Goal: Task Accomplishment & Management: Manage account settings

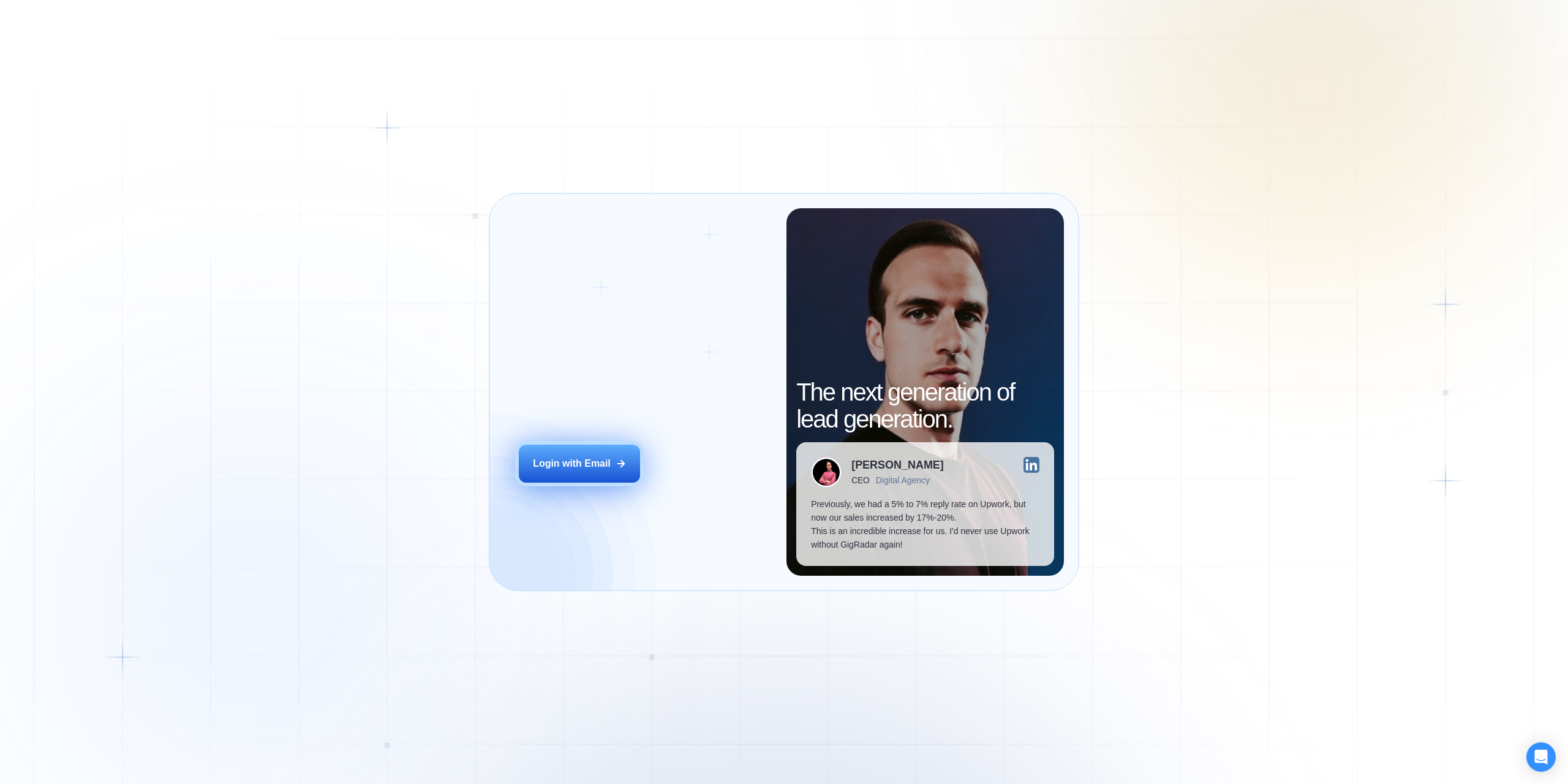
click at [587, 450] on button "Login with Email" at bounding box center [579, 464] width 121 height 38
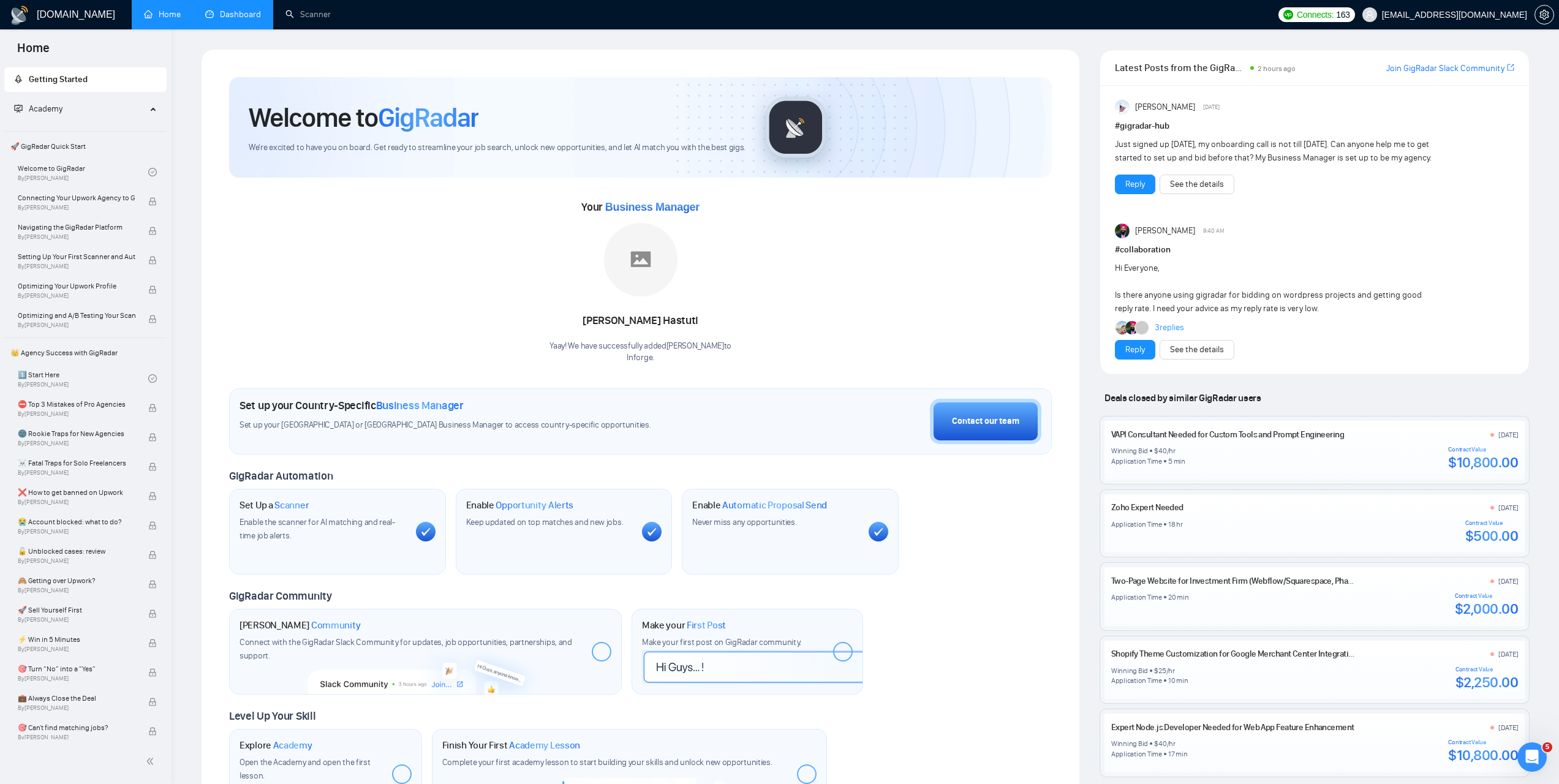
click at [212, 16] on link "Dashboard" at bounding box center [233, 15] width 56 height 10
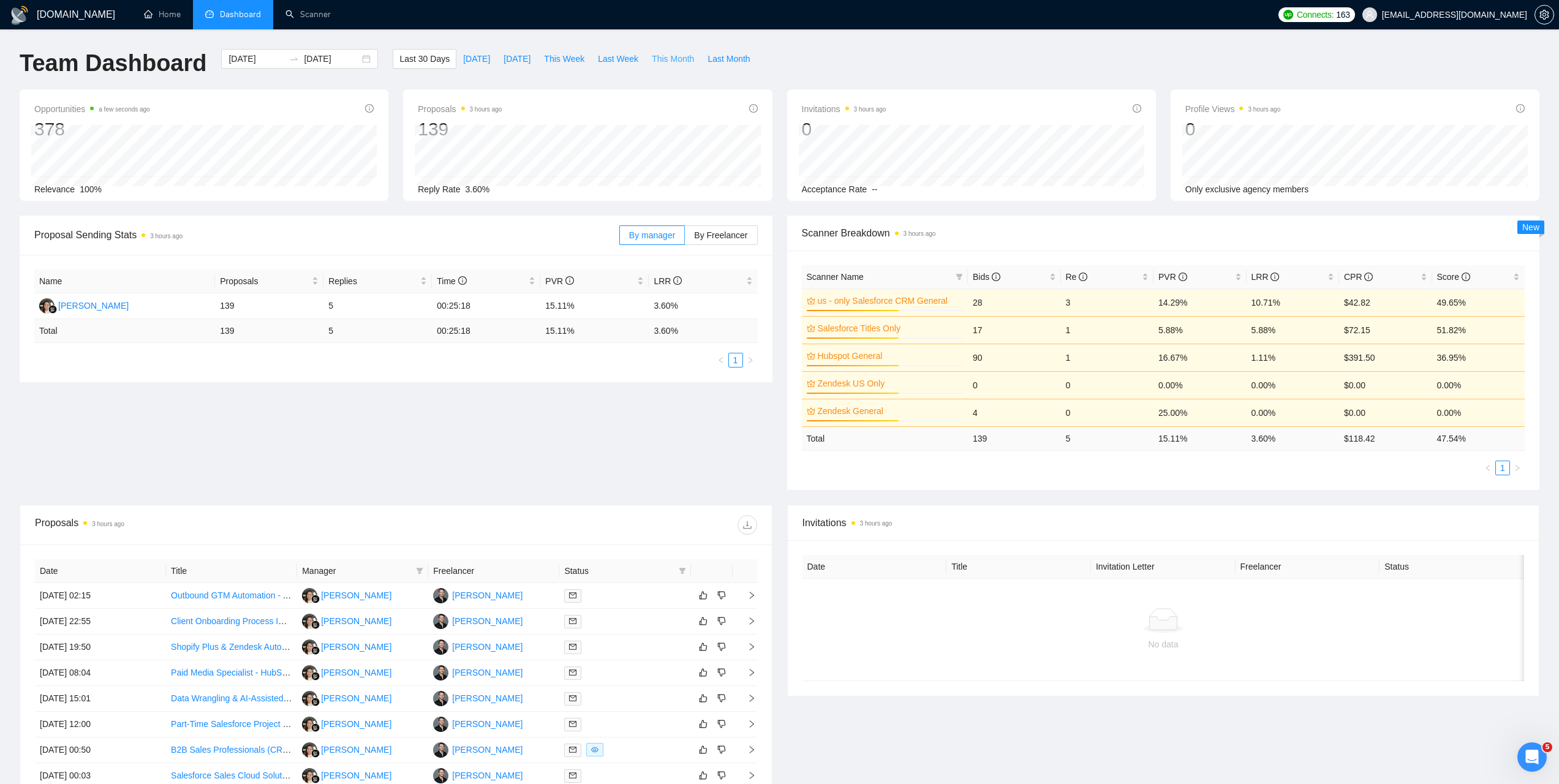
click at [674, 57] on span "This Month" at bounding box center [673, 59] width 42 height 14
type input "2025-09-01"
type input "2025-09-30"
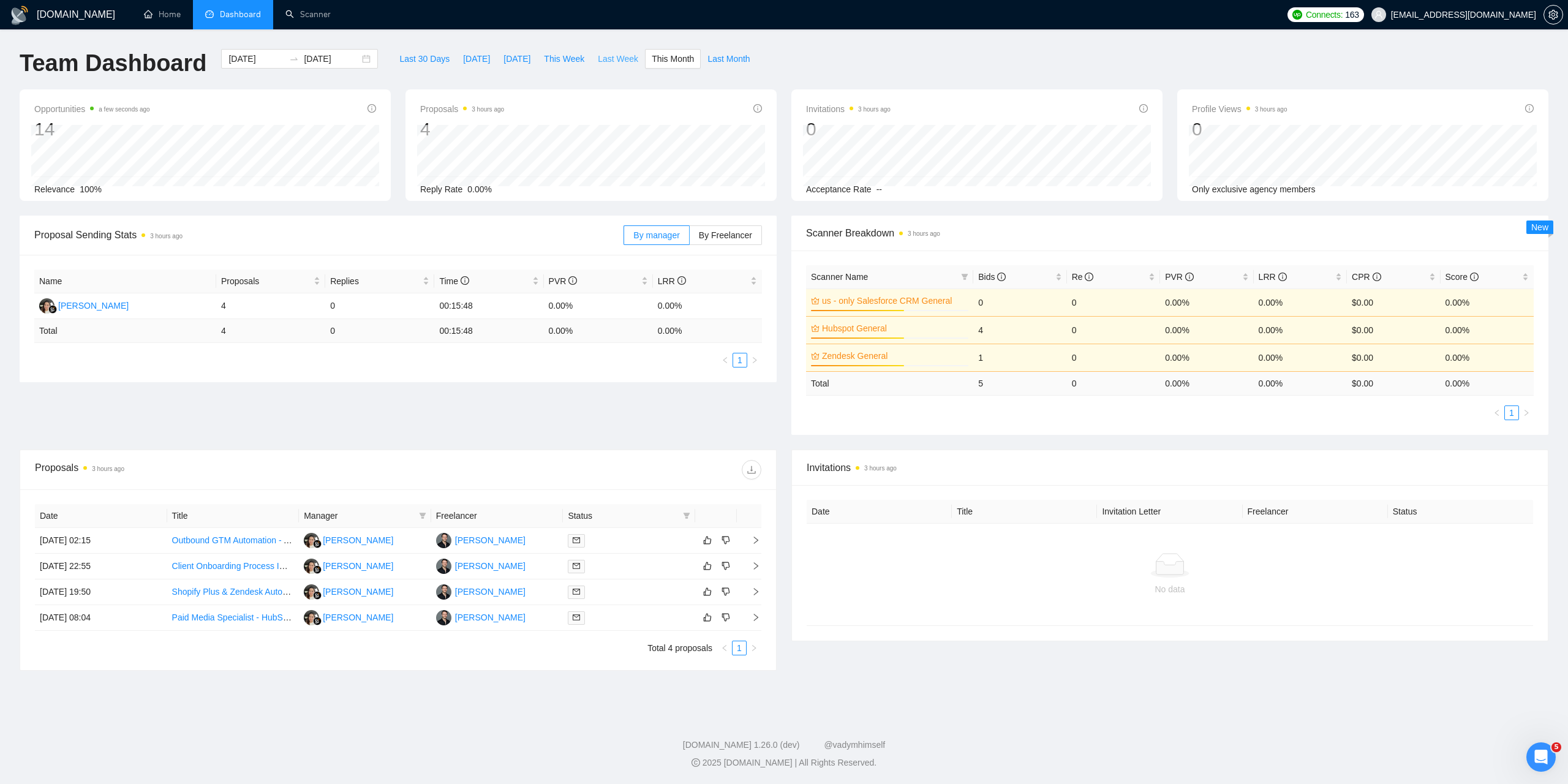
click at [616, 57] on span "Last Week" at bounding box center [618, 59] width 41 height 14
type input "2025-08-25"
type input "2025-08-31"
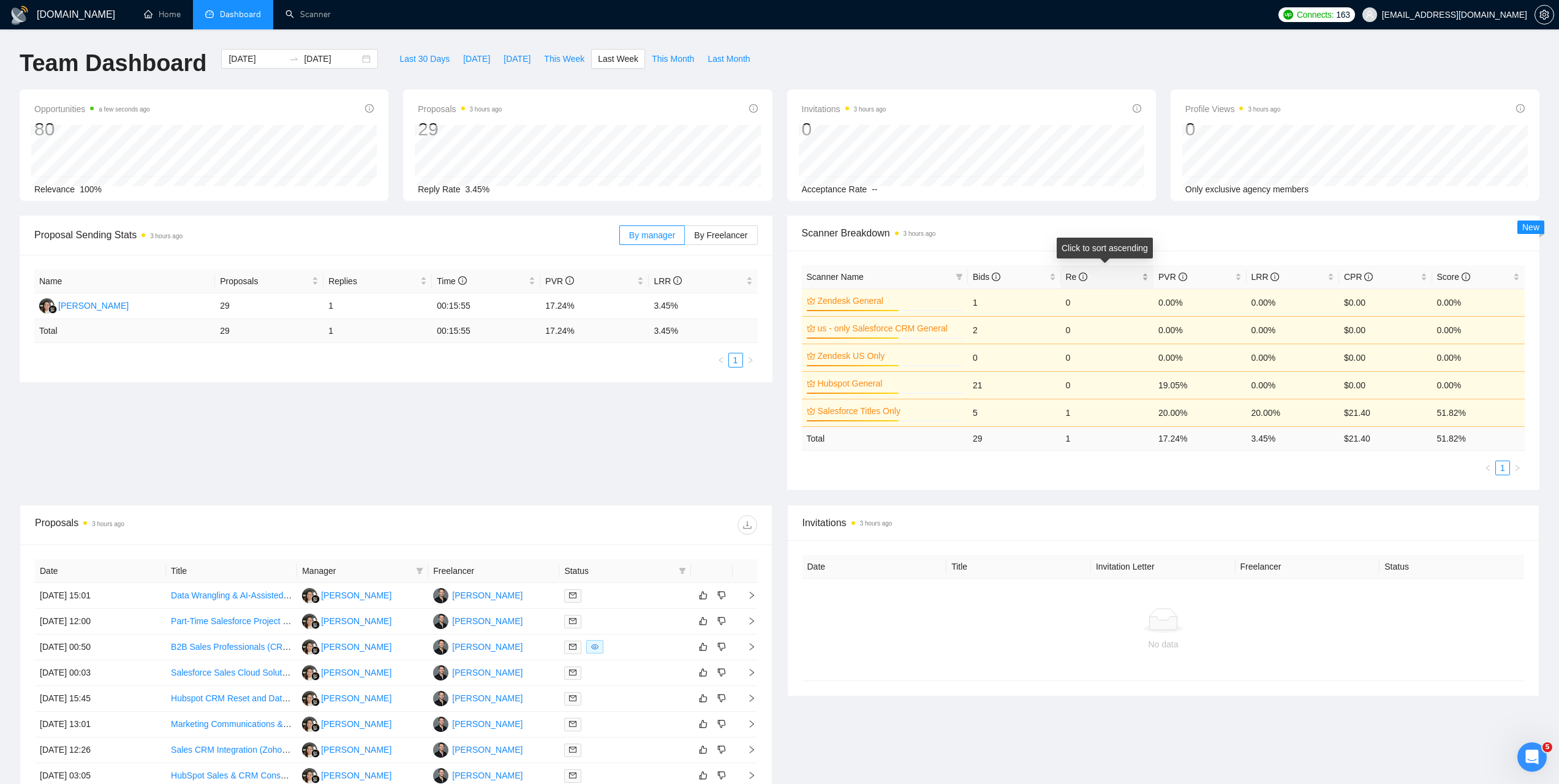
click at [1113, 278] on span "Re" at bounding box center [1103, 277] width 74 height 14
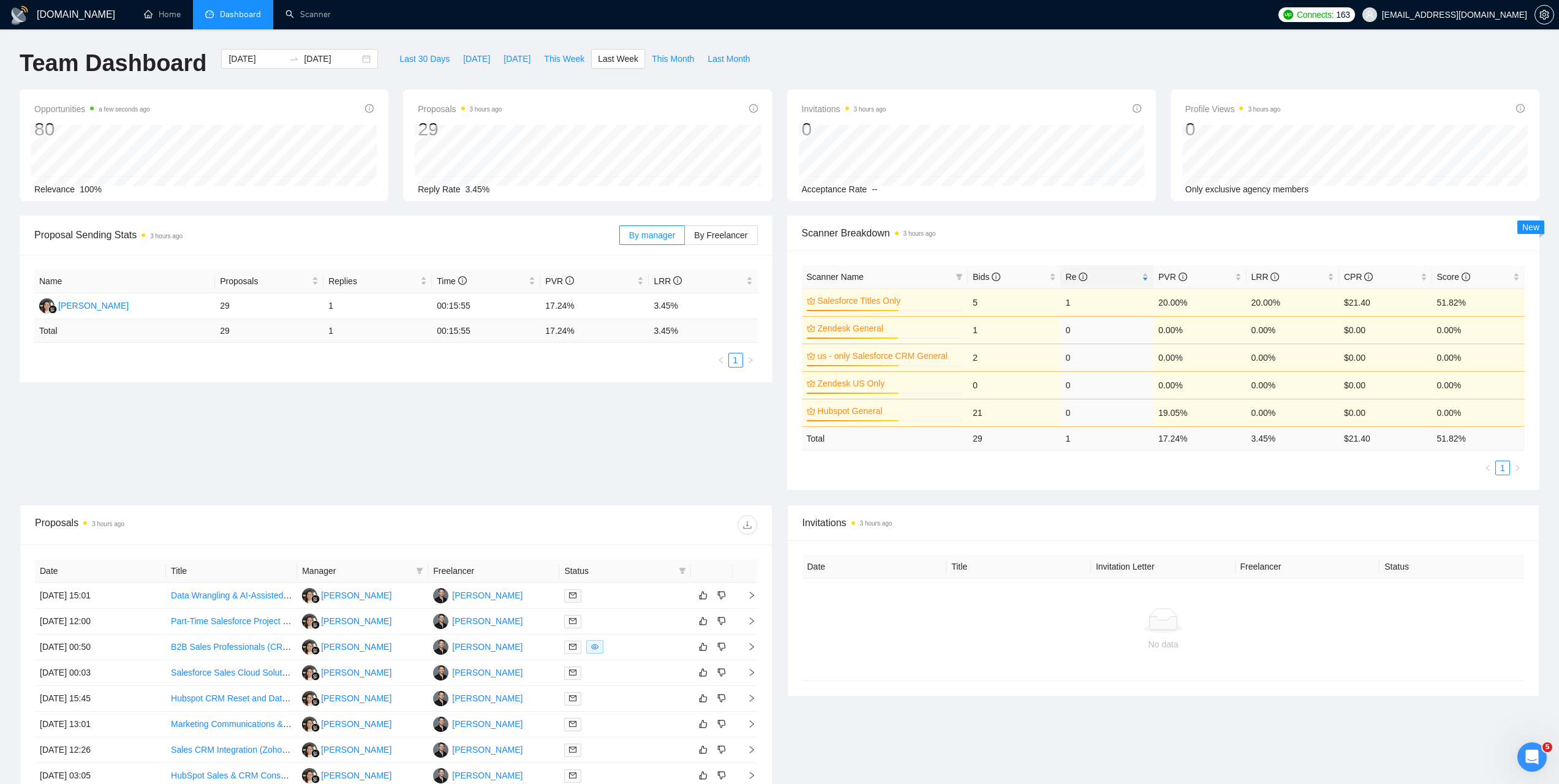
click at [1063, 299] on td "1" at bounding box center [1108, 302] width 93 height 28
click at [313, 18] on link "Scanner" at bounding box center [308, 15] width 45 height 10
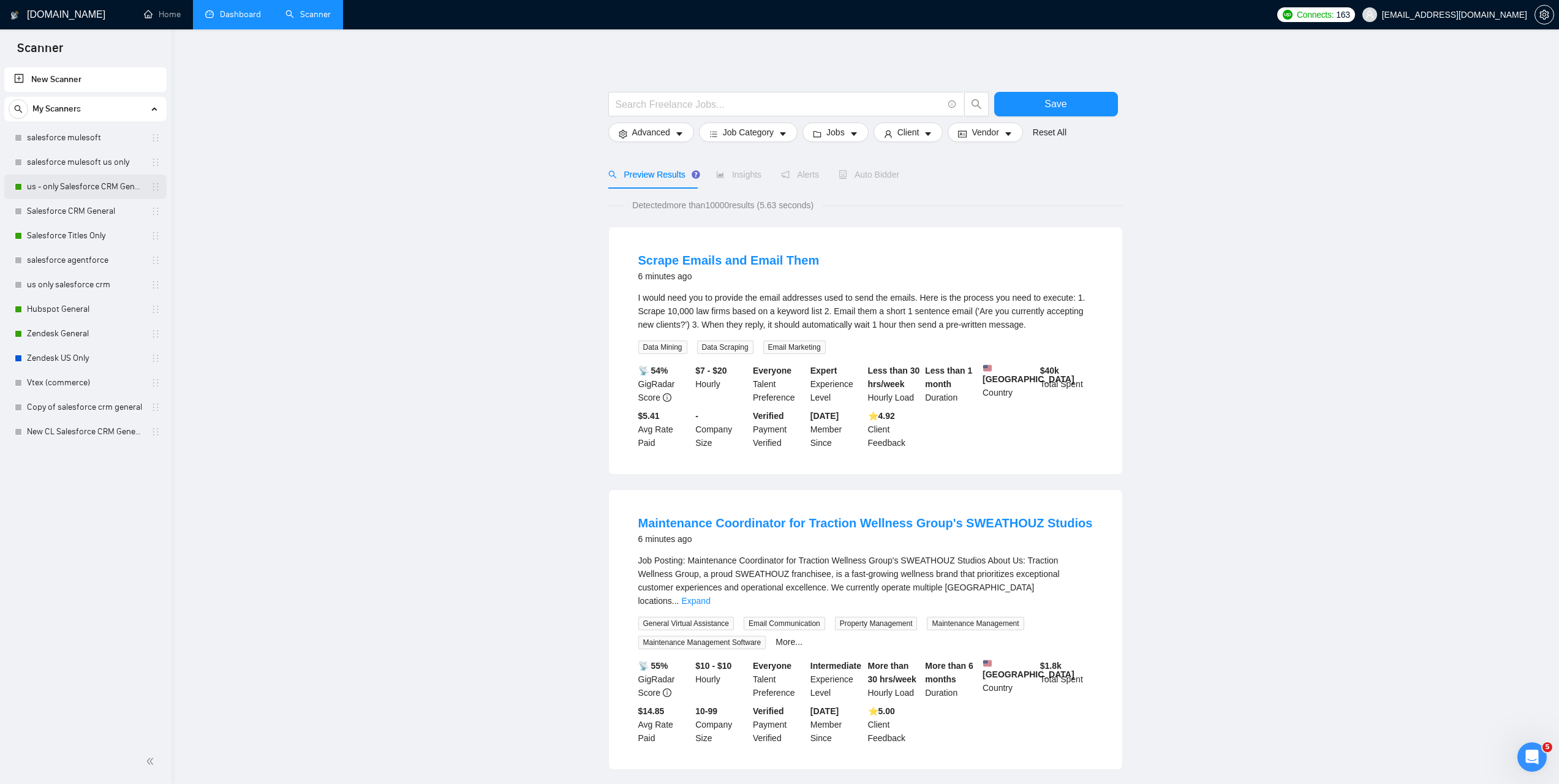
click at [74, 181] on link "us - only Salesforce CRM General" at bounding box center [85, 187] width 116 height 25
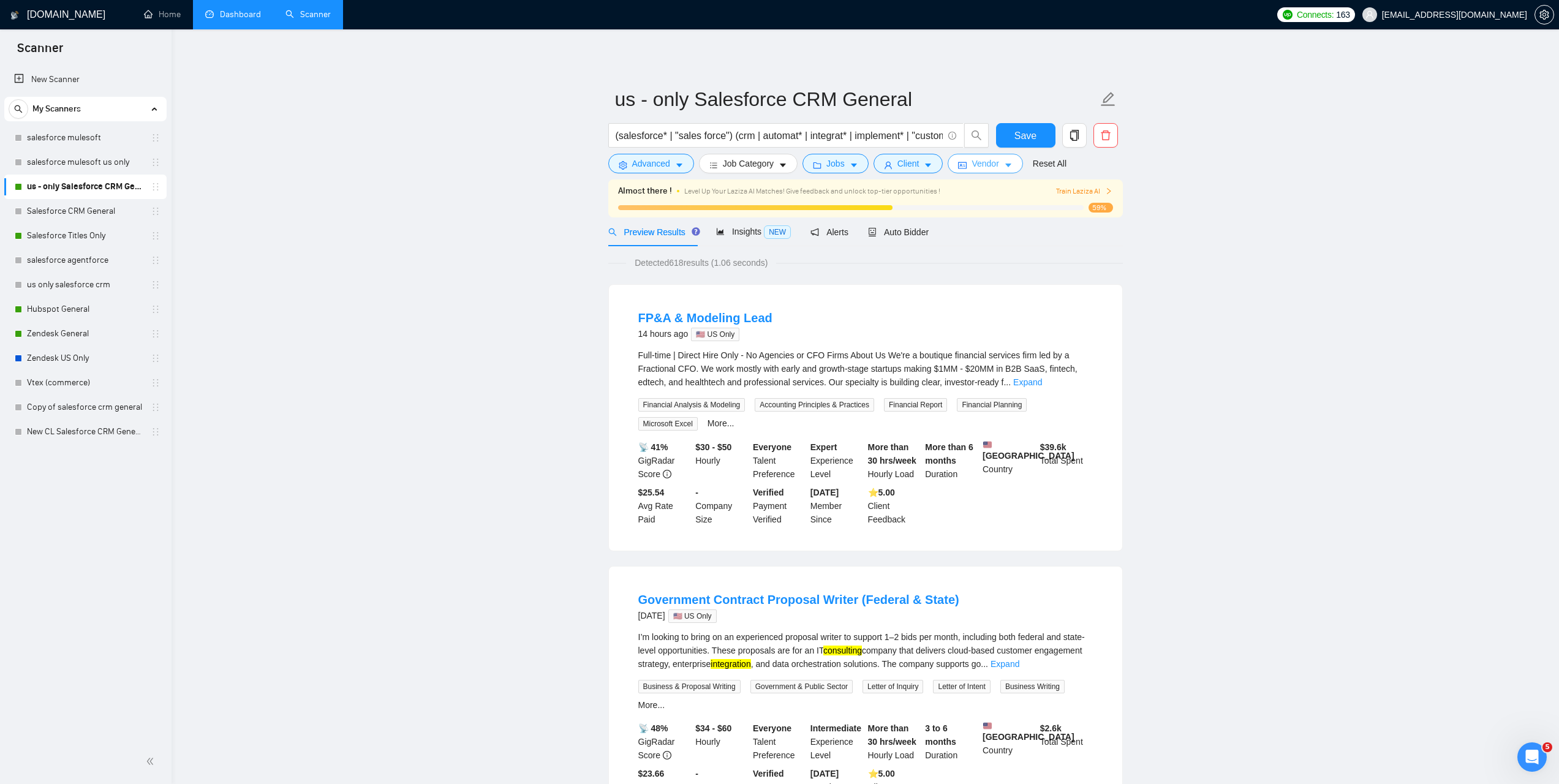
click at [1007, 161] on button "Vendor" at bounding box center [985, 163] width 75 height 20
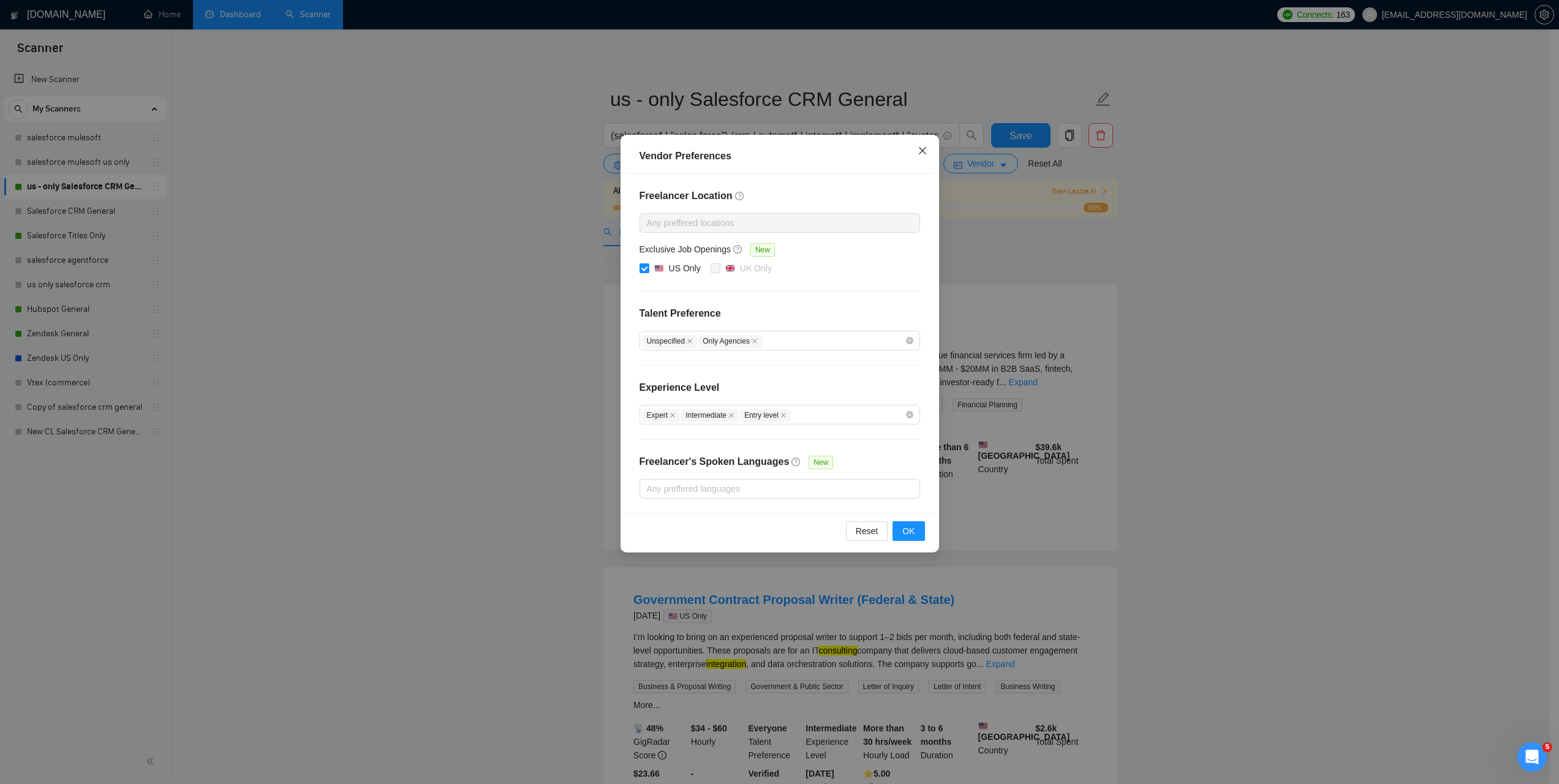
click at [922, 150] on icon "close" at bounding box center [922, 150] width 7 height 7
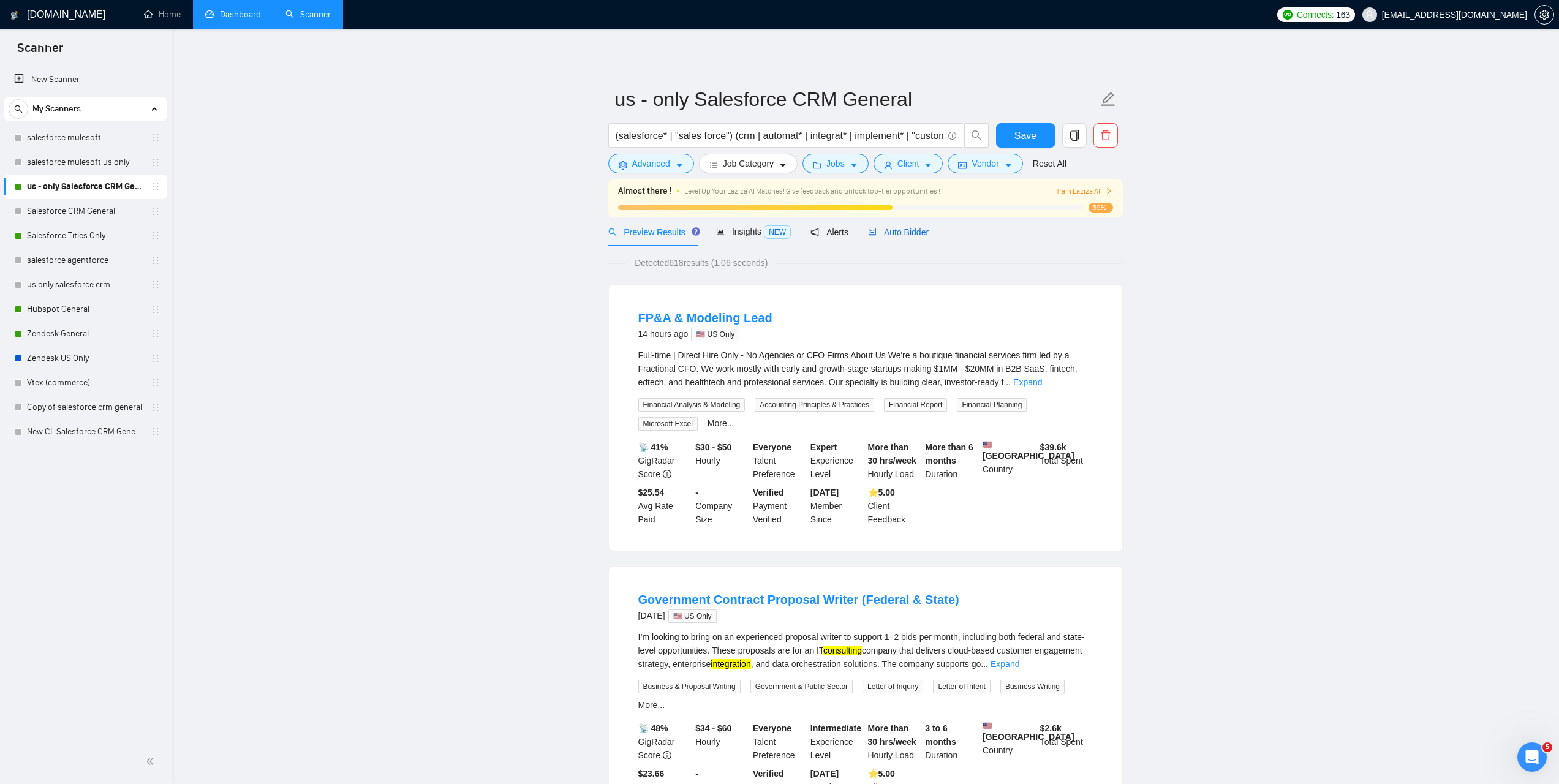
click at [878, 225] on div "Auto Bidder" at bounding box center [898, 232] width 60 height 14
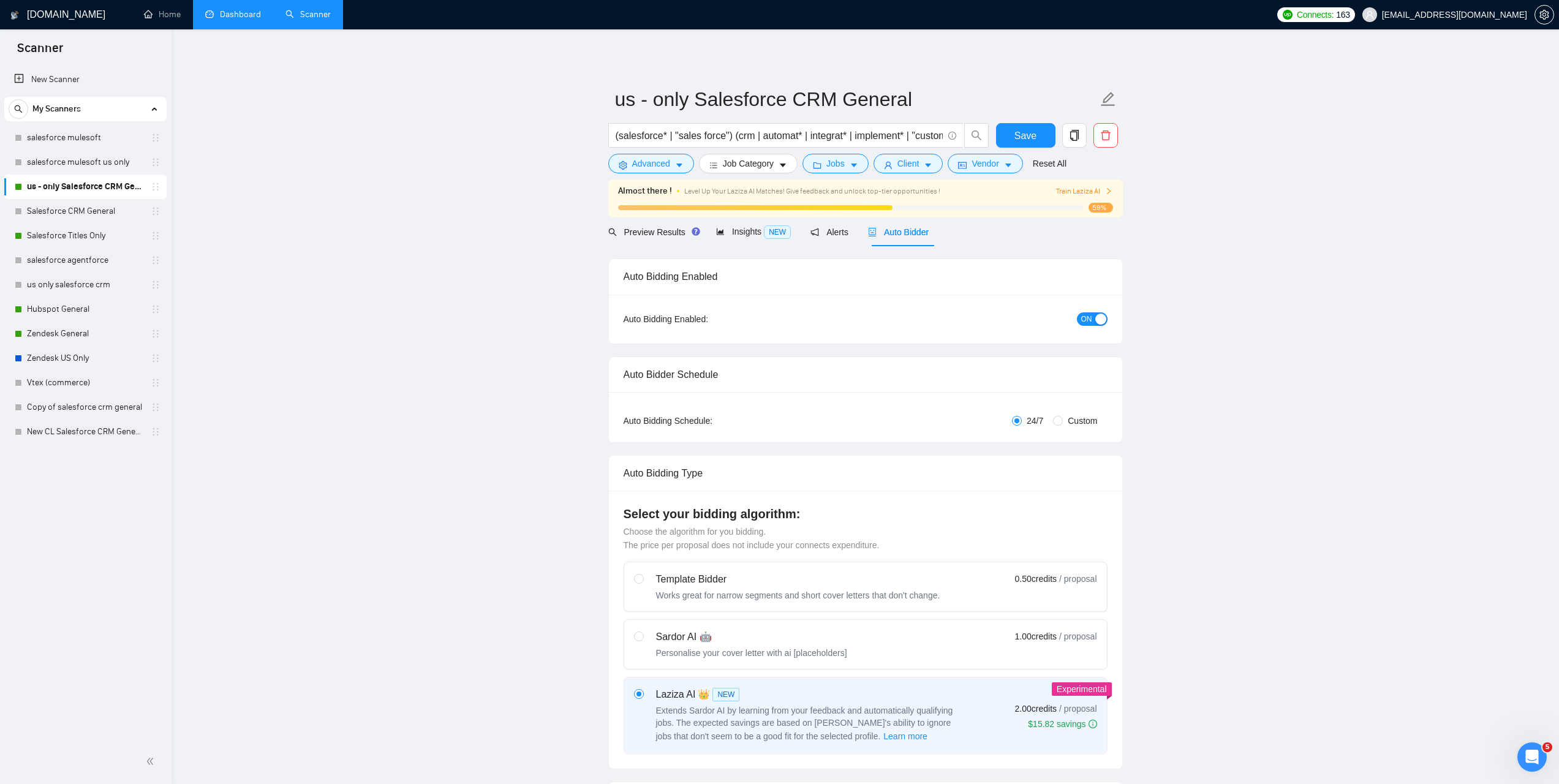
checkbox input "true"
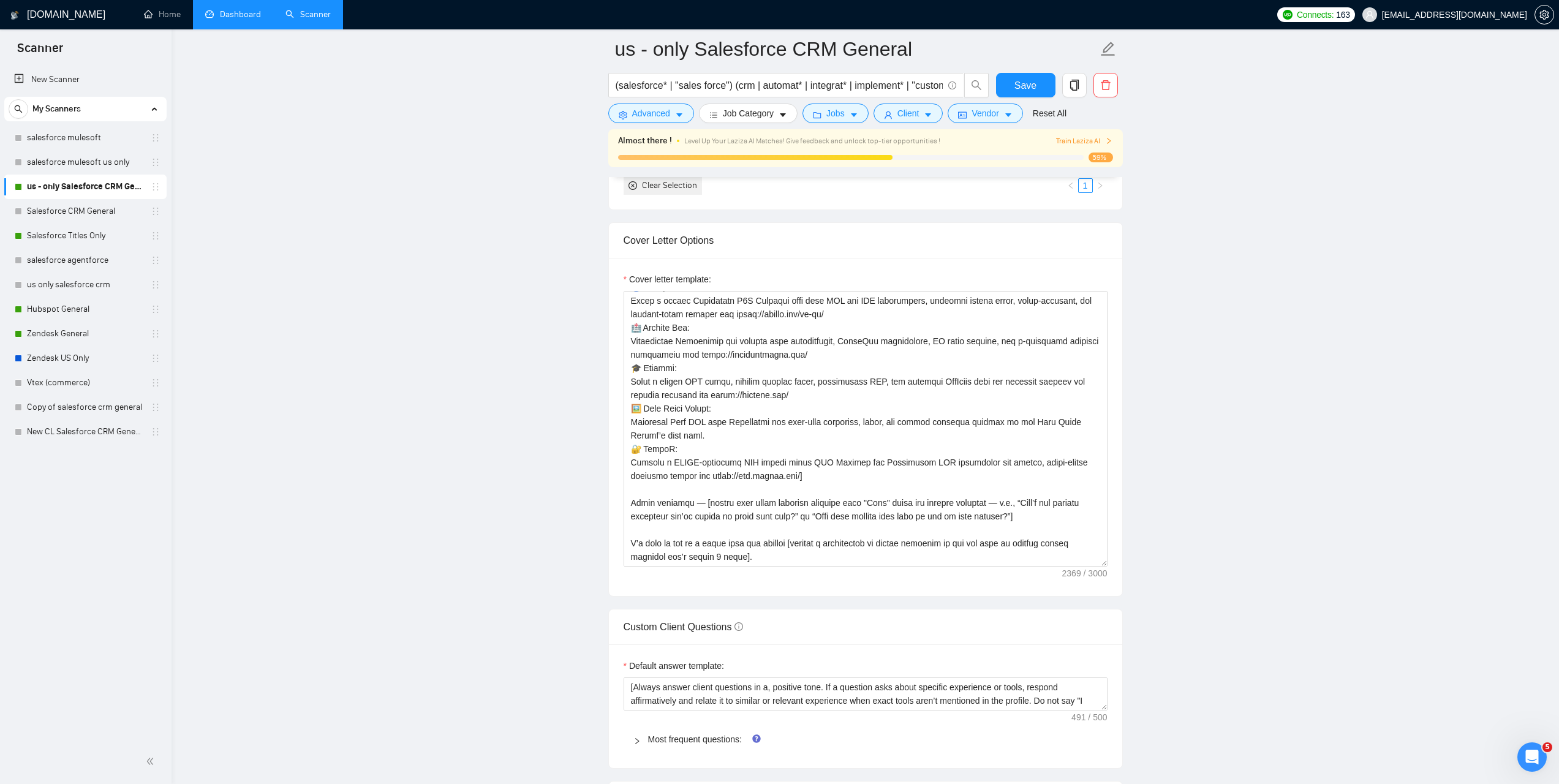
scroll to position [1252, 0]
click at [88, 214] on link "Salesforce CRM General" at bounding box center [85, 211] width 116 height 25
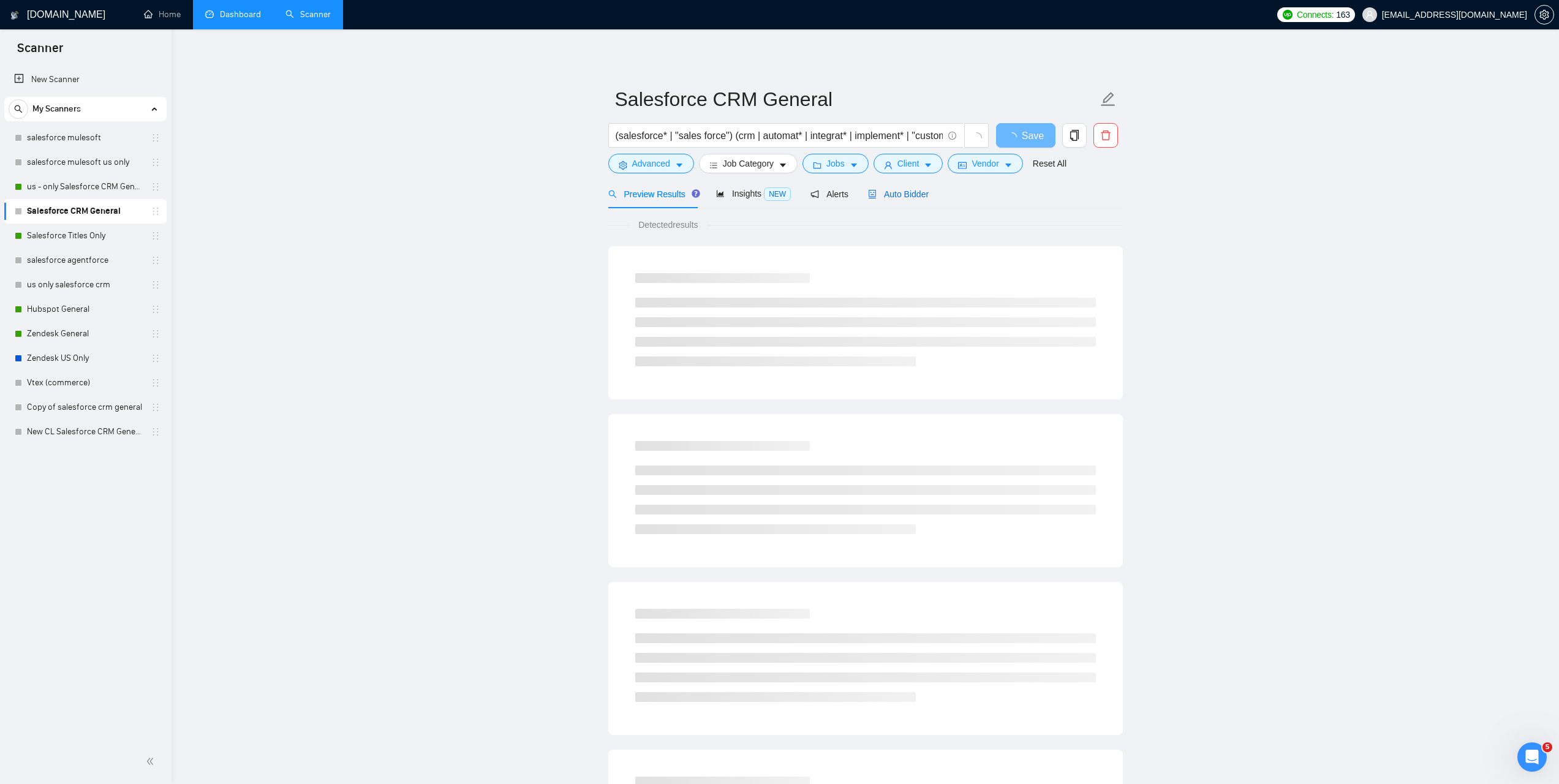
click at [895, 194] on span "Auto Bidder" at bounding box center [898, 193] width 60 height 9
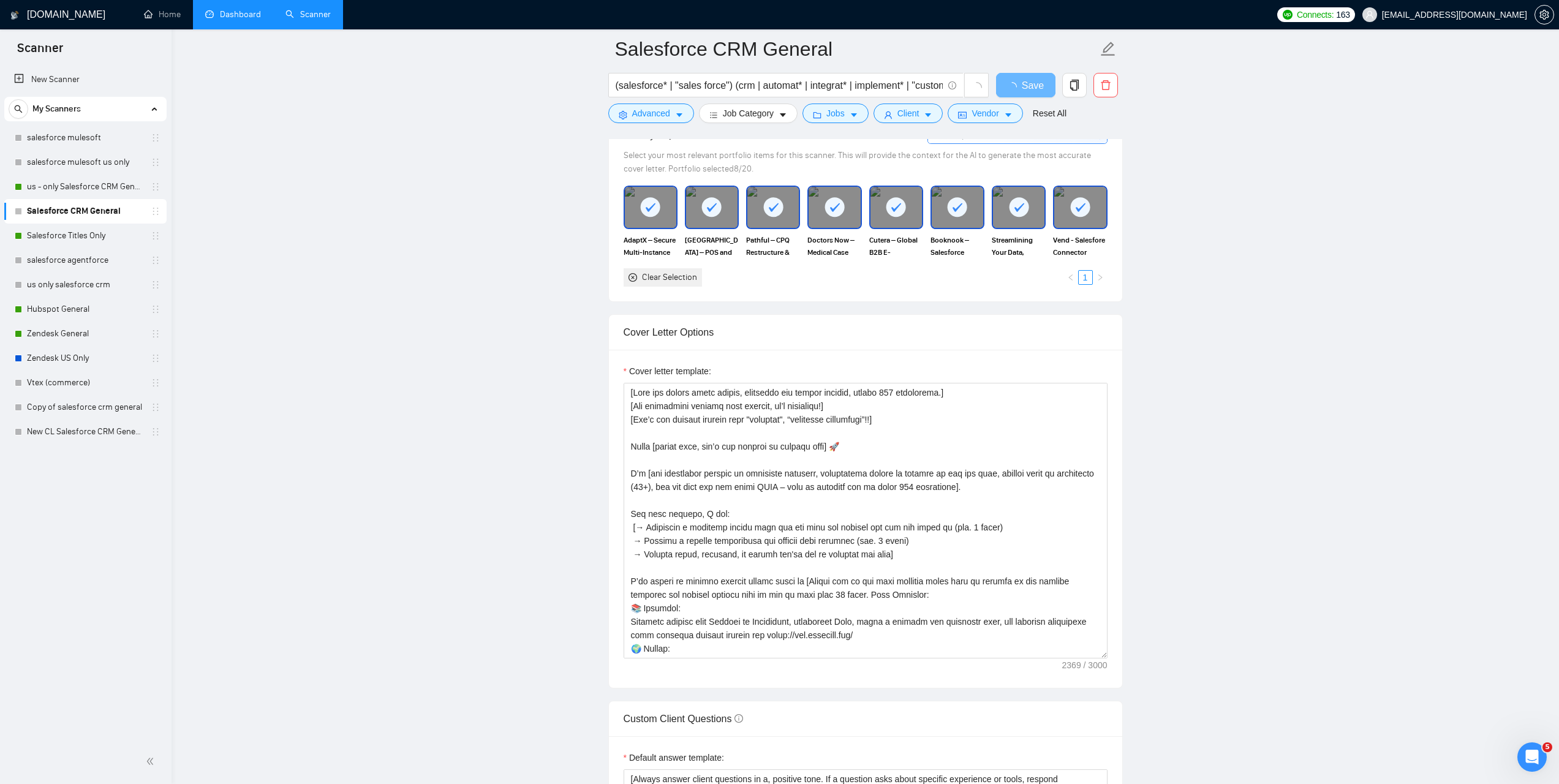
scroll to position [1112, 0]
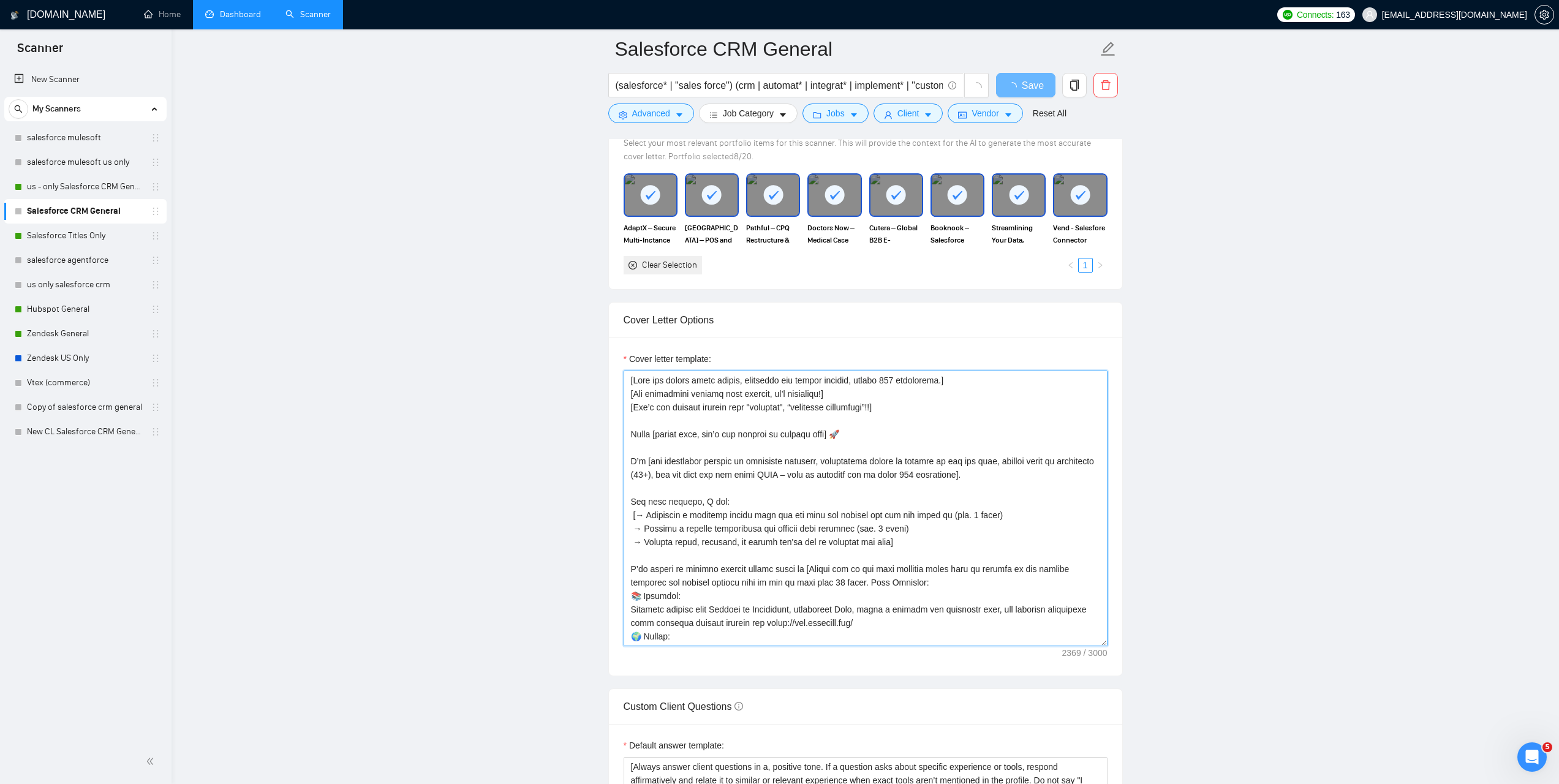
click at [672, 496] on textarea "Cover letter template:" at bounding box center [866, 508] width 484 height 275
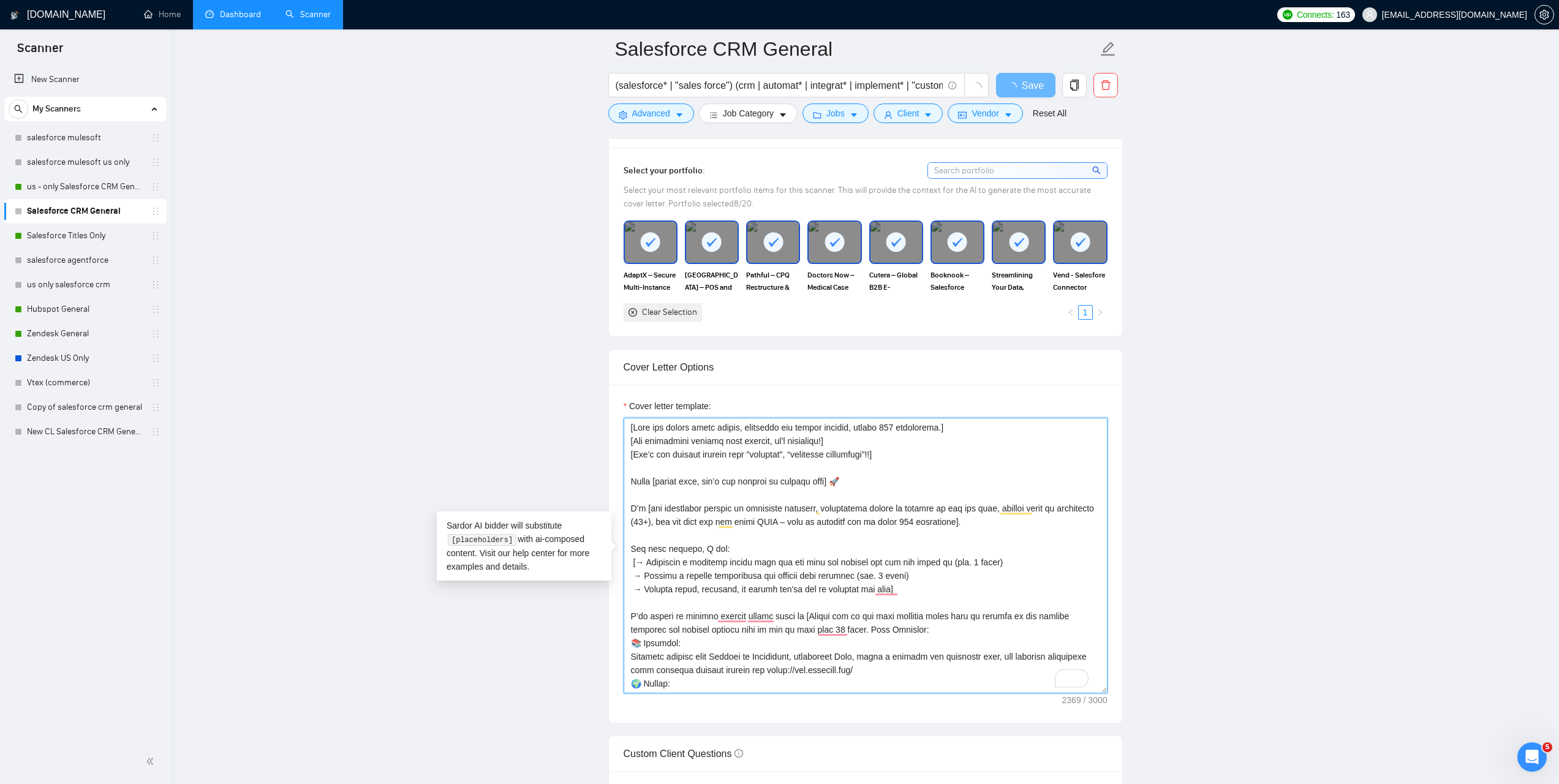
scroll to position [1070, 0]
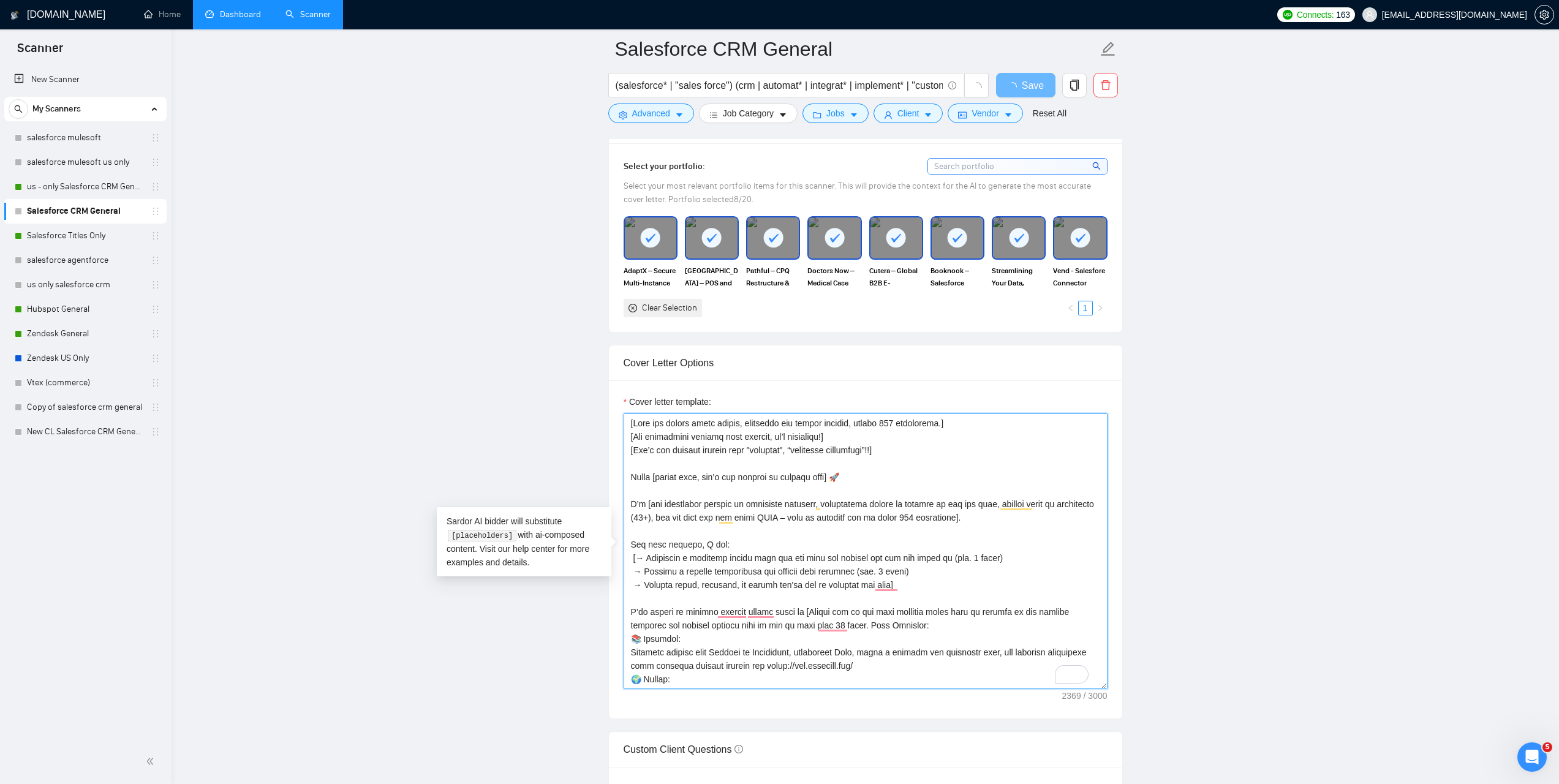
click at [768, 514] on textarea "Cover letter template:" at bounding box center [866, 551] width 484 height 275
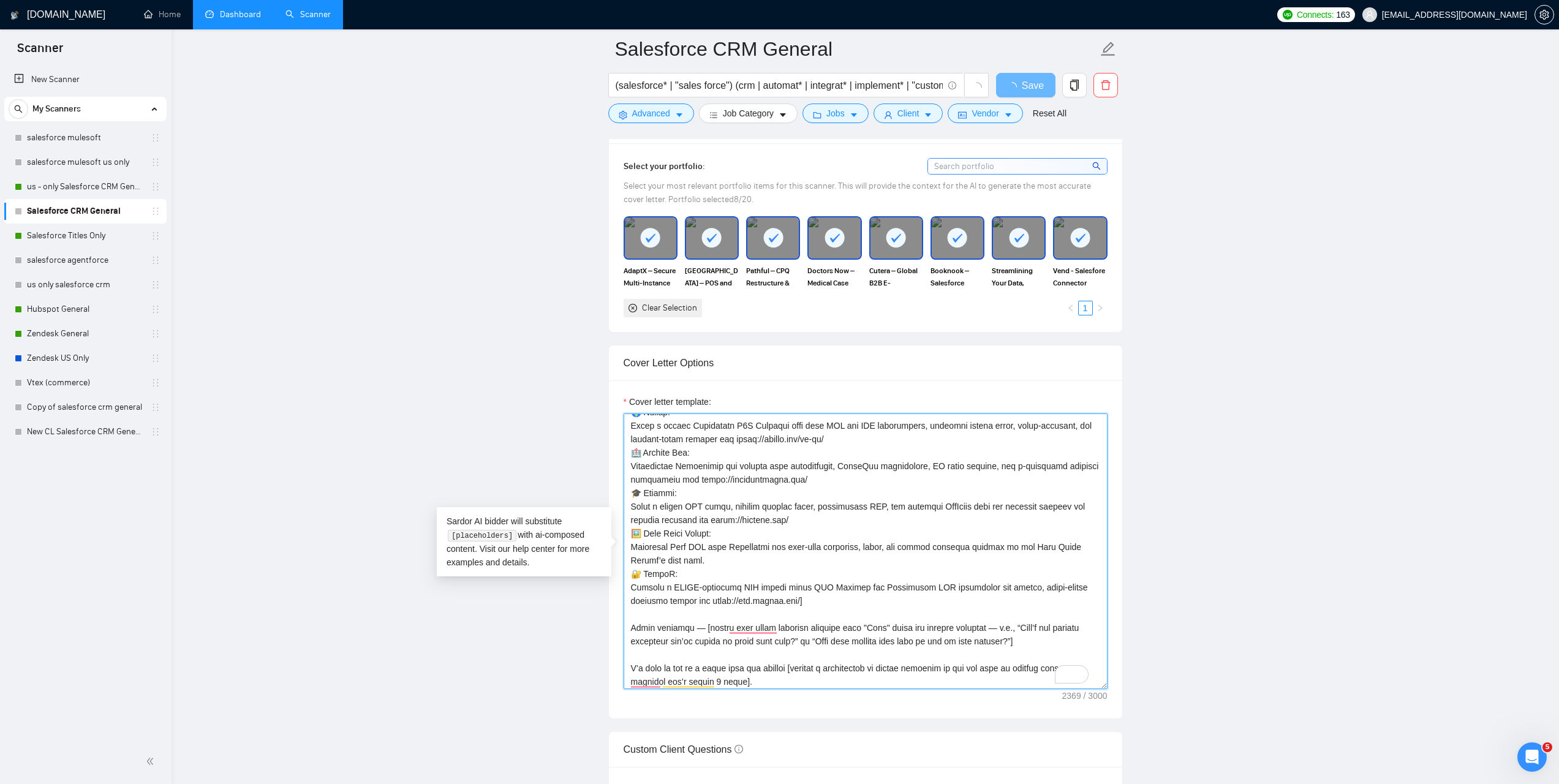
scroll to position [0, 0]
click at [100, 242] on link "Salesforce Titles Only" at bounding box center [85, 236] width 116 height 25
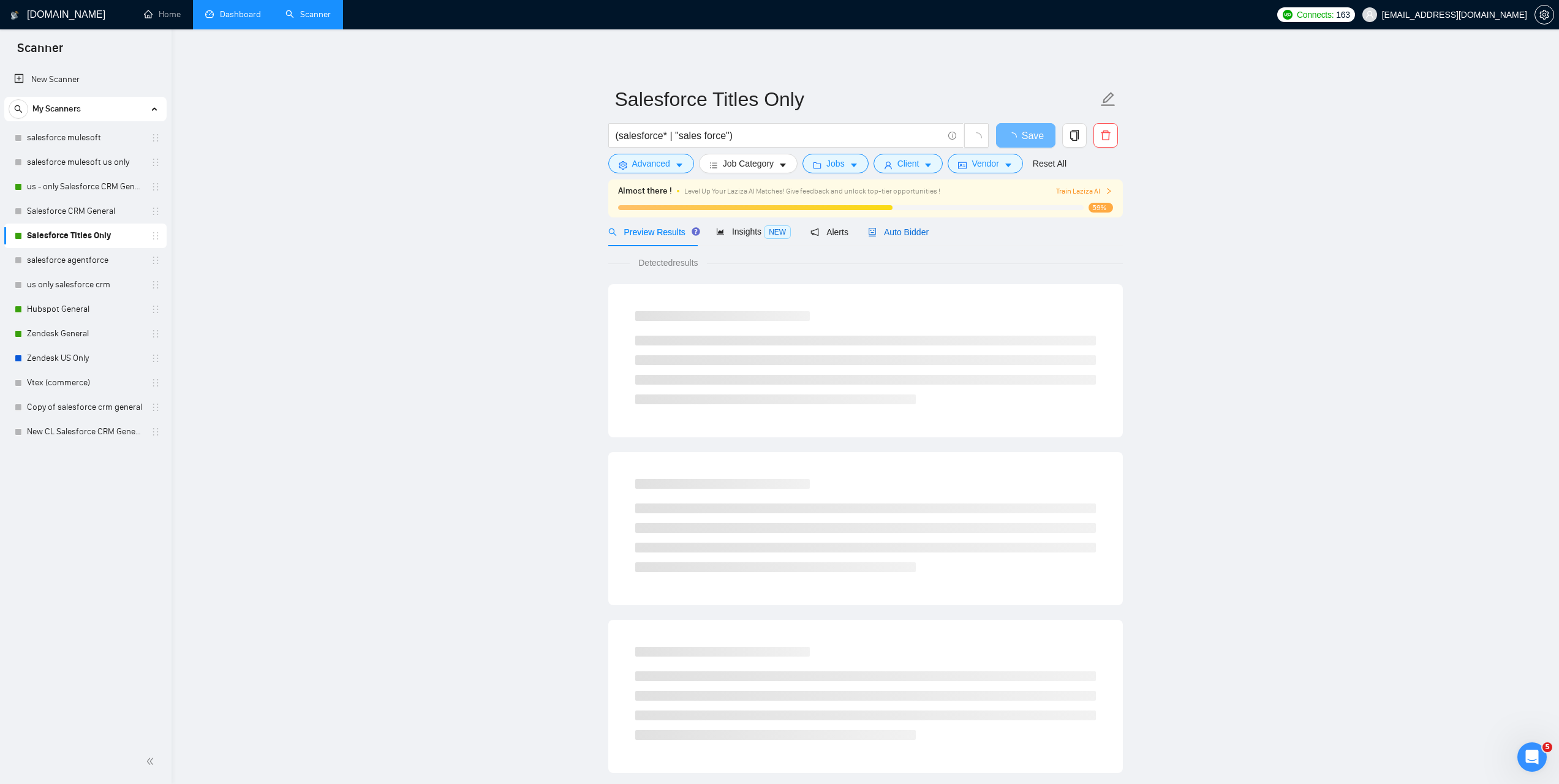
click at [895, 231] on span "Auto Bidder" at bounding box center [898, 232] width 60 height 9
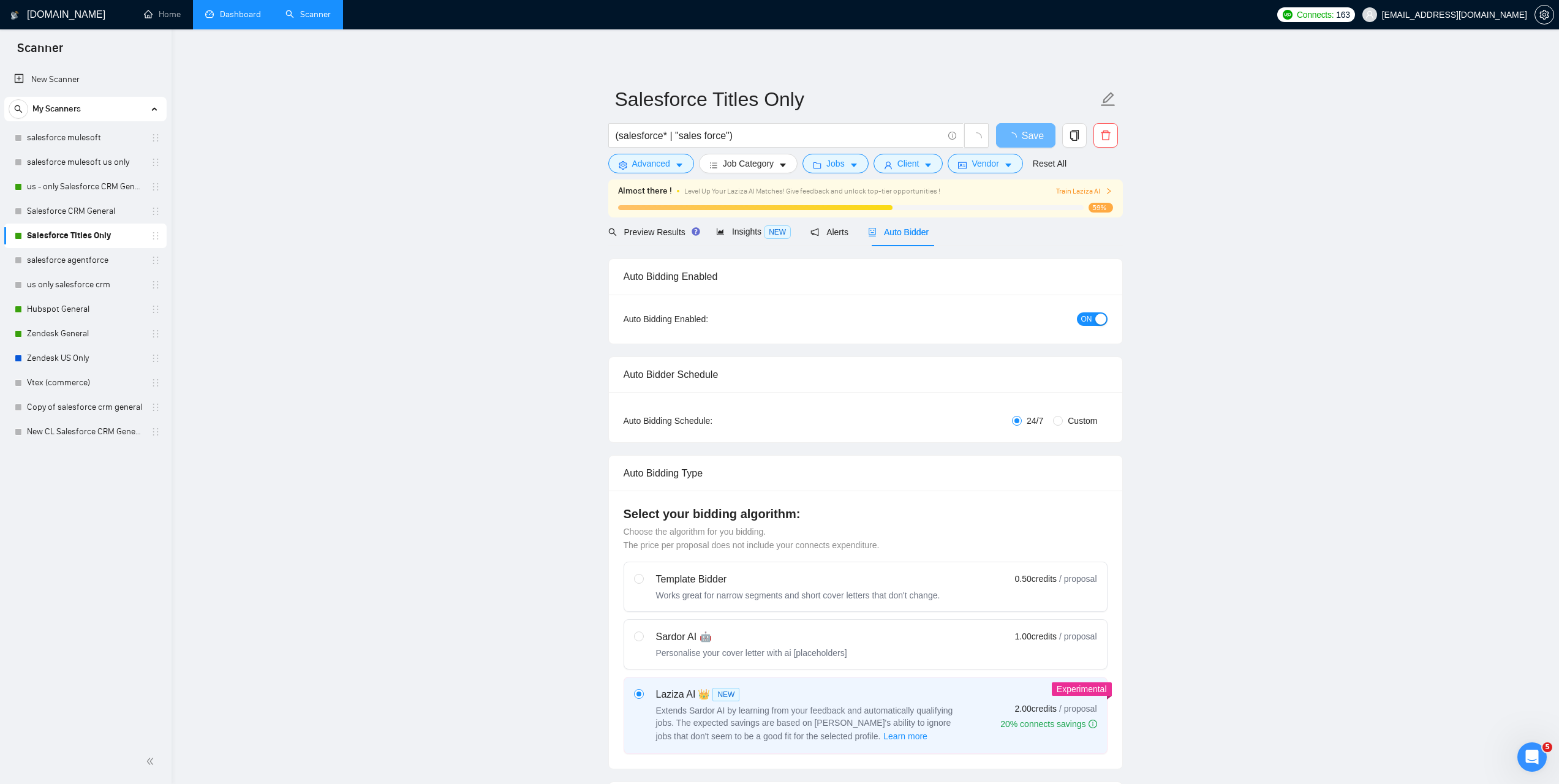
checkbox input "true"
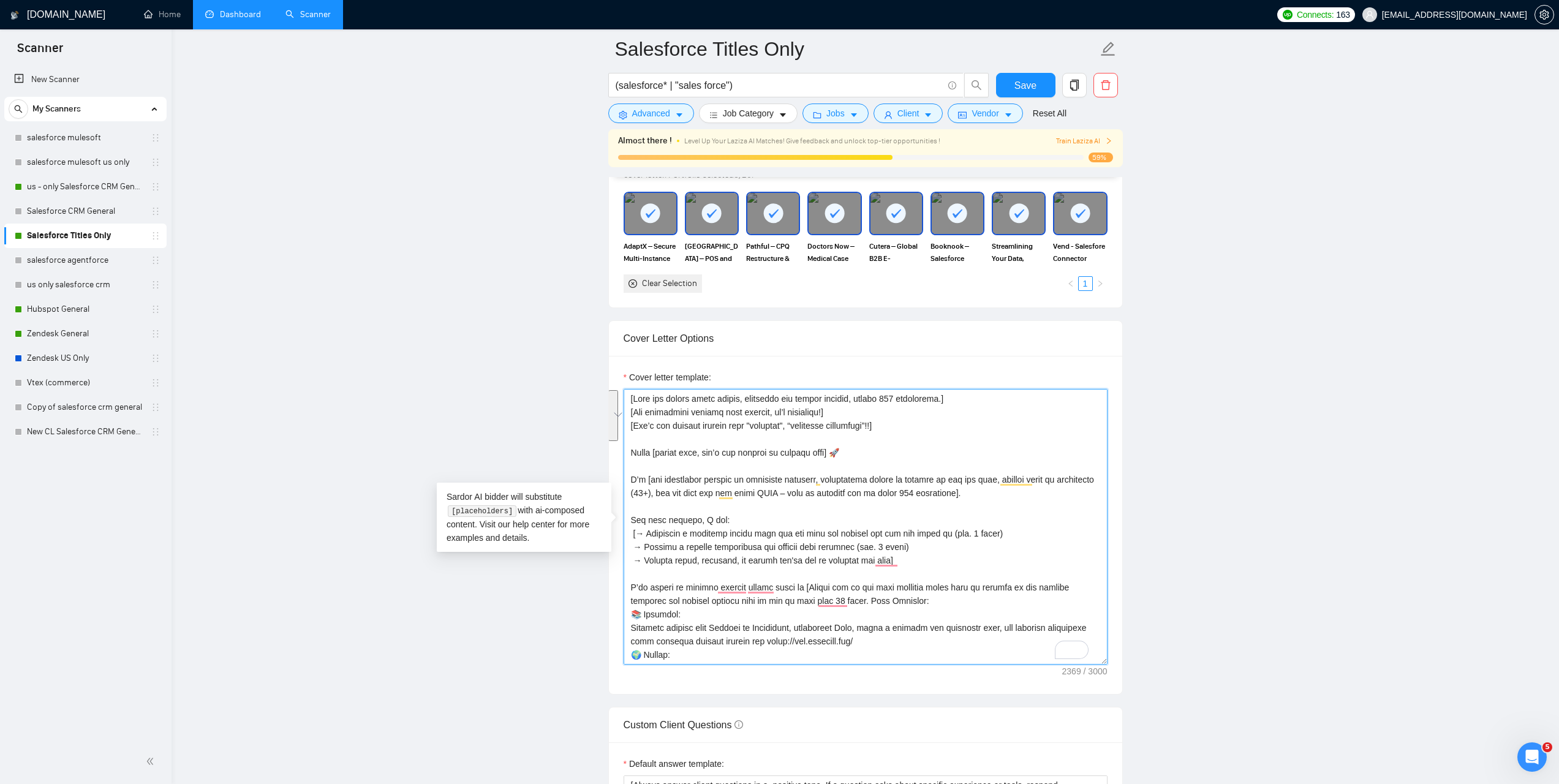
drag, startPoint x: 629, startPoint y: 450, endPoint x: 1030, endPoint y: 504, distance: 404.6
click at [1030, 504] on textarea "Cover letter template:" at bounding box center [866, 526] width 484 height 275
paste textarea "[Say "Hi" and add a name if there is such, if not - leave just "Hi"] I’ve done …"
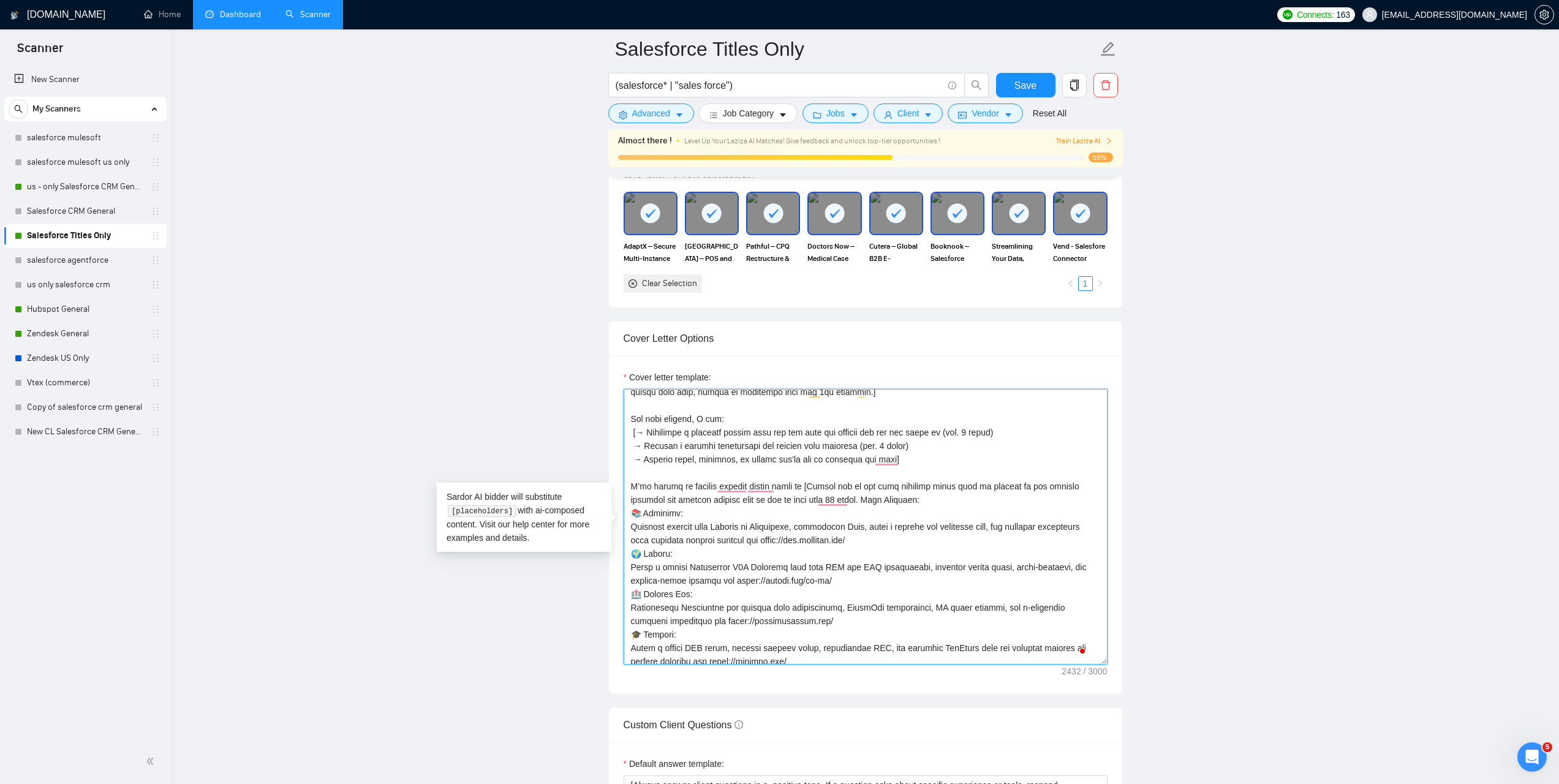
scroll to position [102, 0]
click at [840, 501] on textarea "Cover letter template:" at bounding box center [866, 526] width 484 height 275
type textarea "[Keep the entire cover letter, including all prompt outputs, within 700 charact…"
click at [1198, 553] on main "Salesforce Titles Only (salesforce* | "sales force") Save Advanced Job Category…" at bounding box center [865, 724] width 1348 height 3649
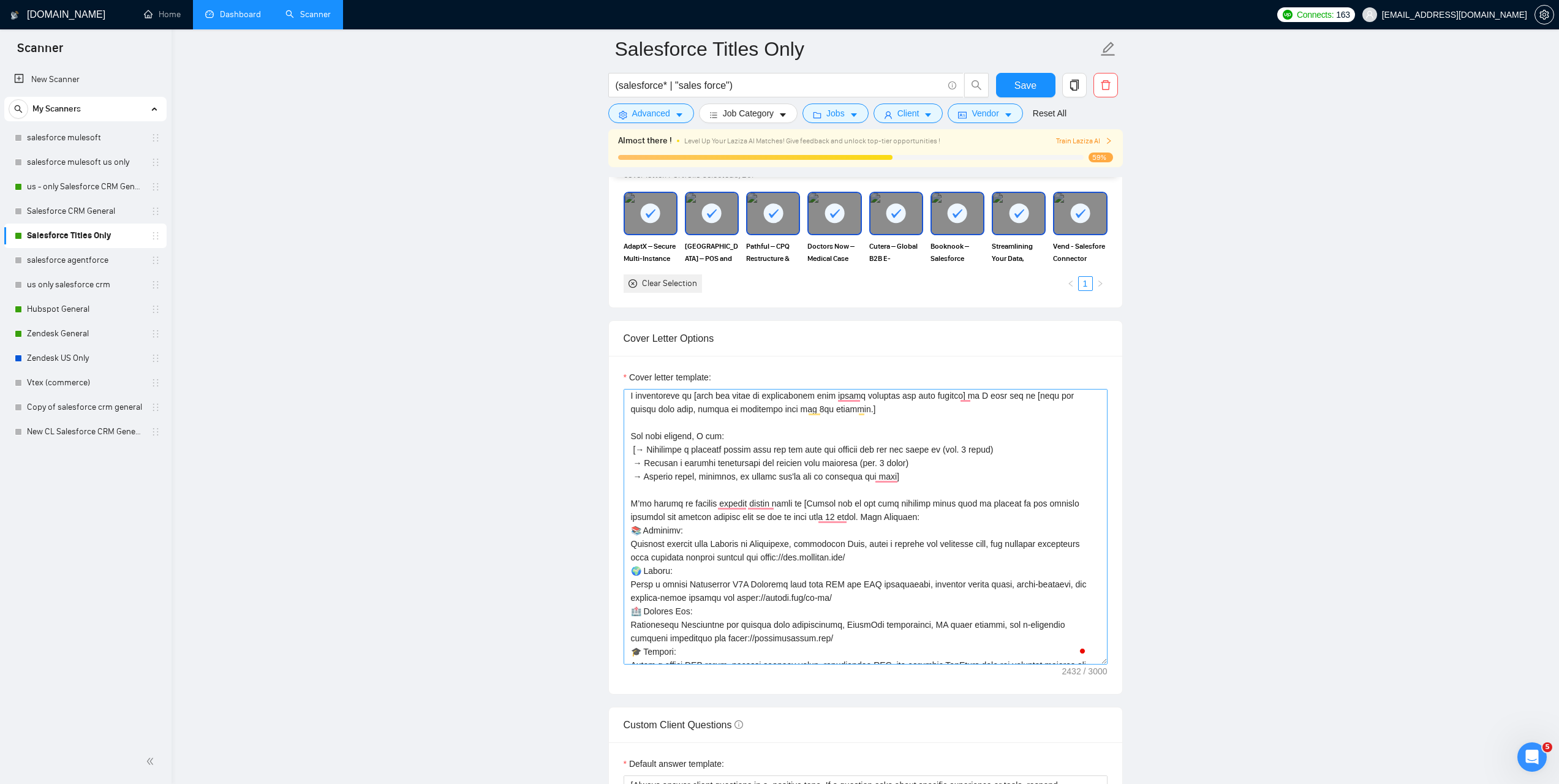
scroll to position [78, 0]
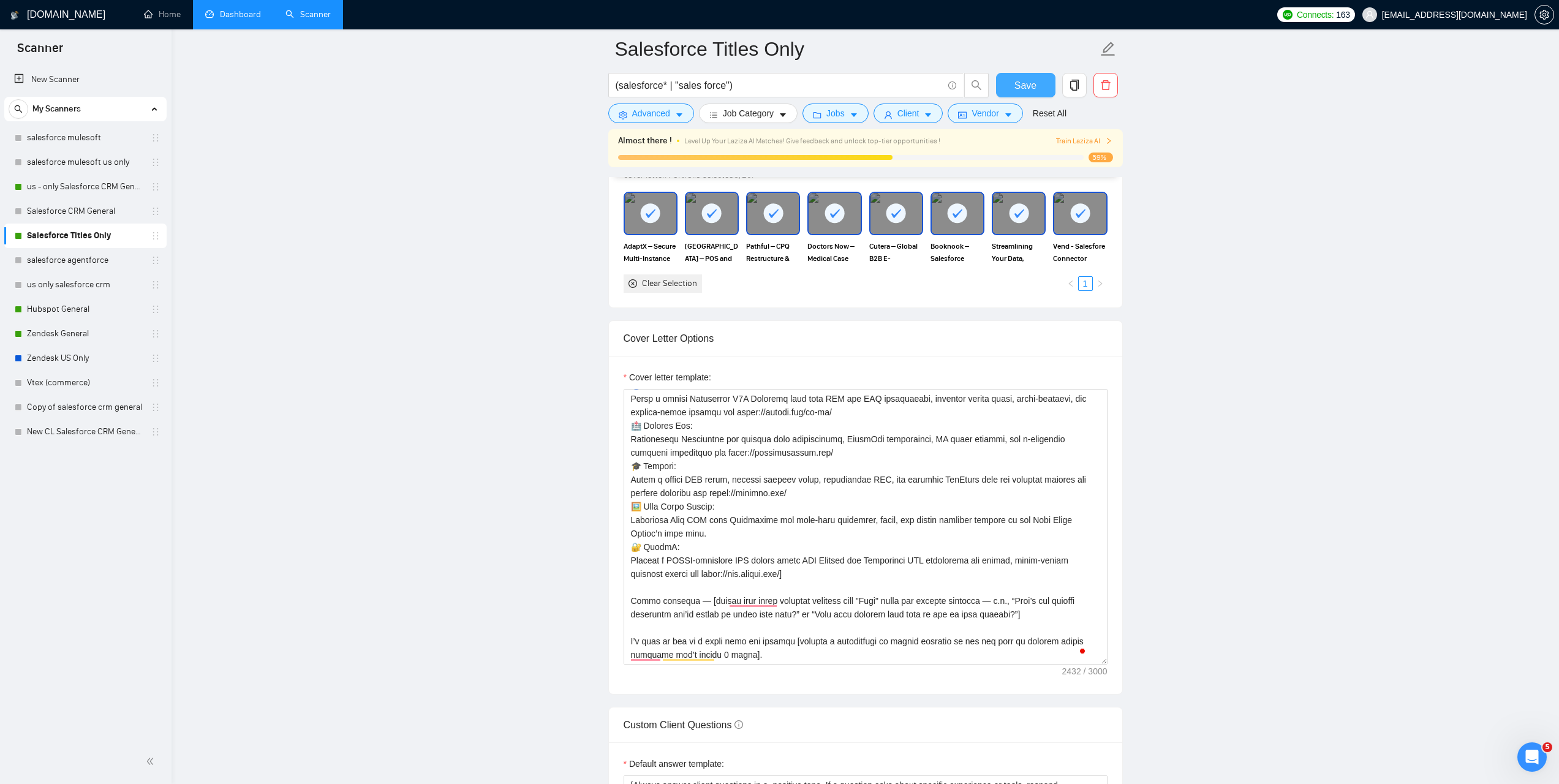
click at [1026, 82] on span "Save" at bounding box center [1026, 85] width 22 height 15
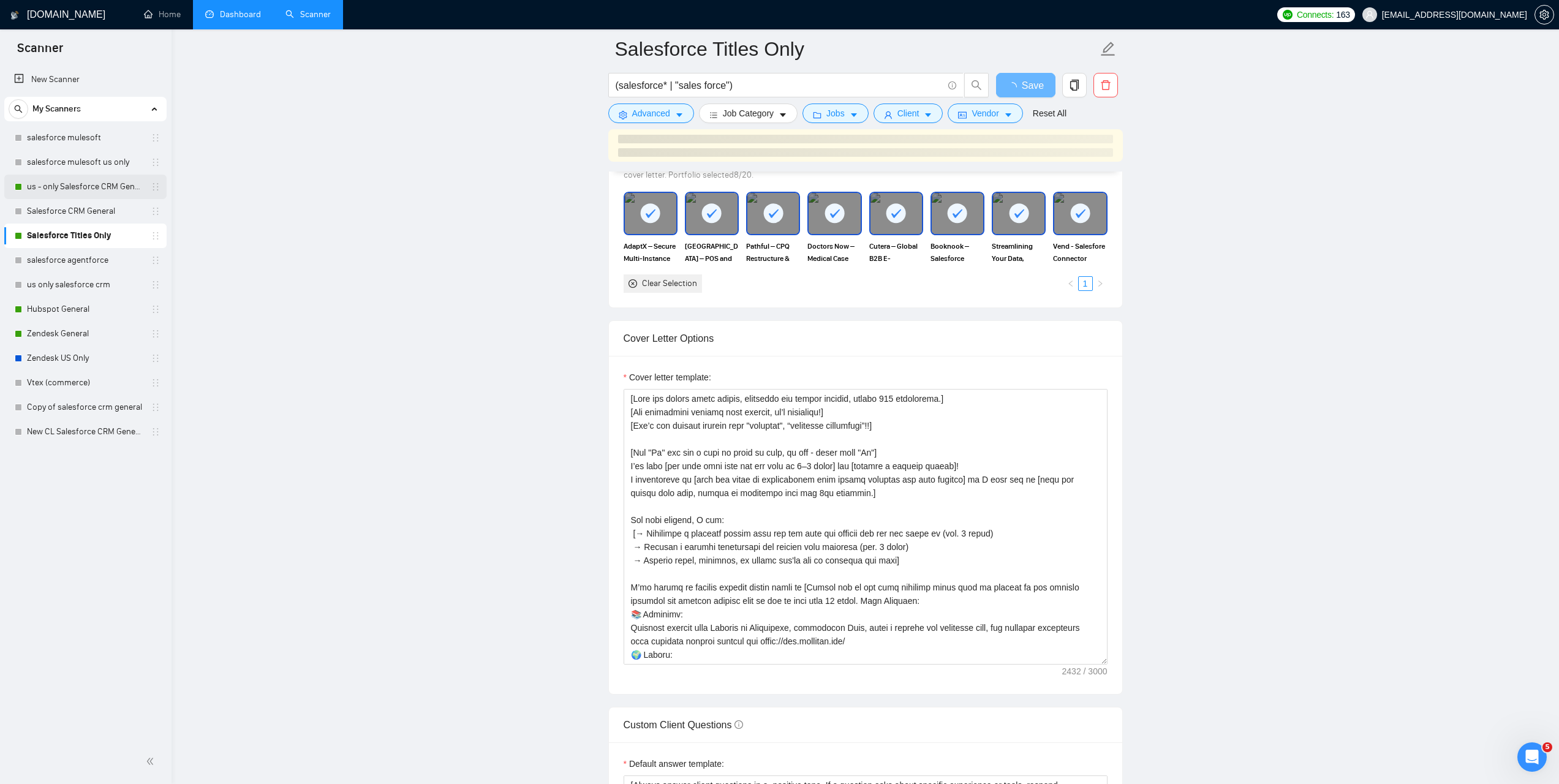
click at [84, 193] on link "us - only Salesforce CRM General" at bounding box center [85, 187] width 116 height 25
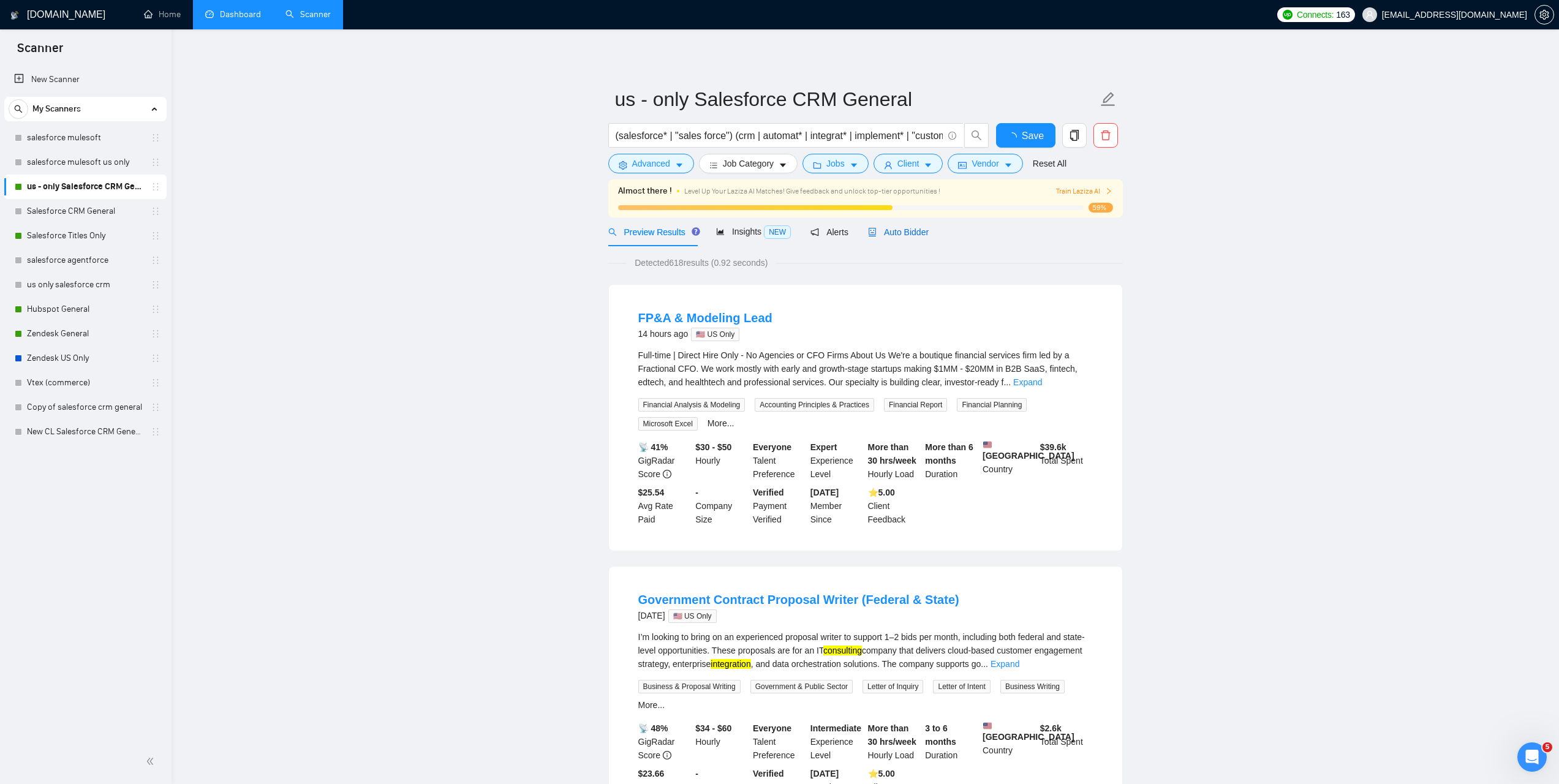
click at [883, 233] on span "Auto Bidder" at bounding box center [898, 232] width 60 height 9
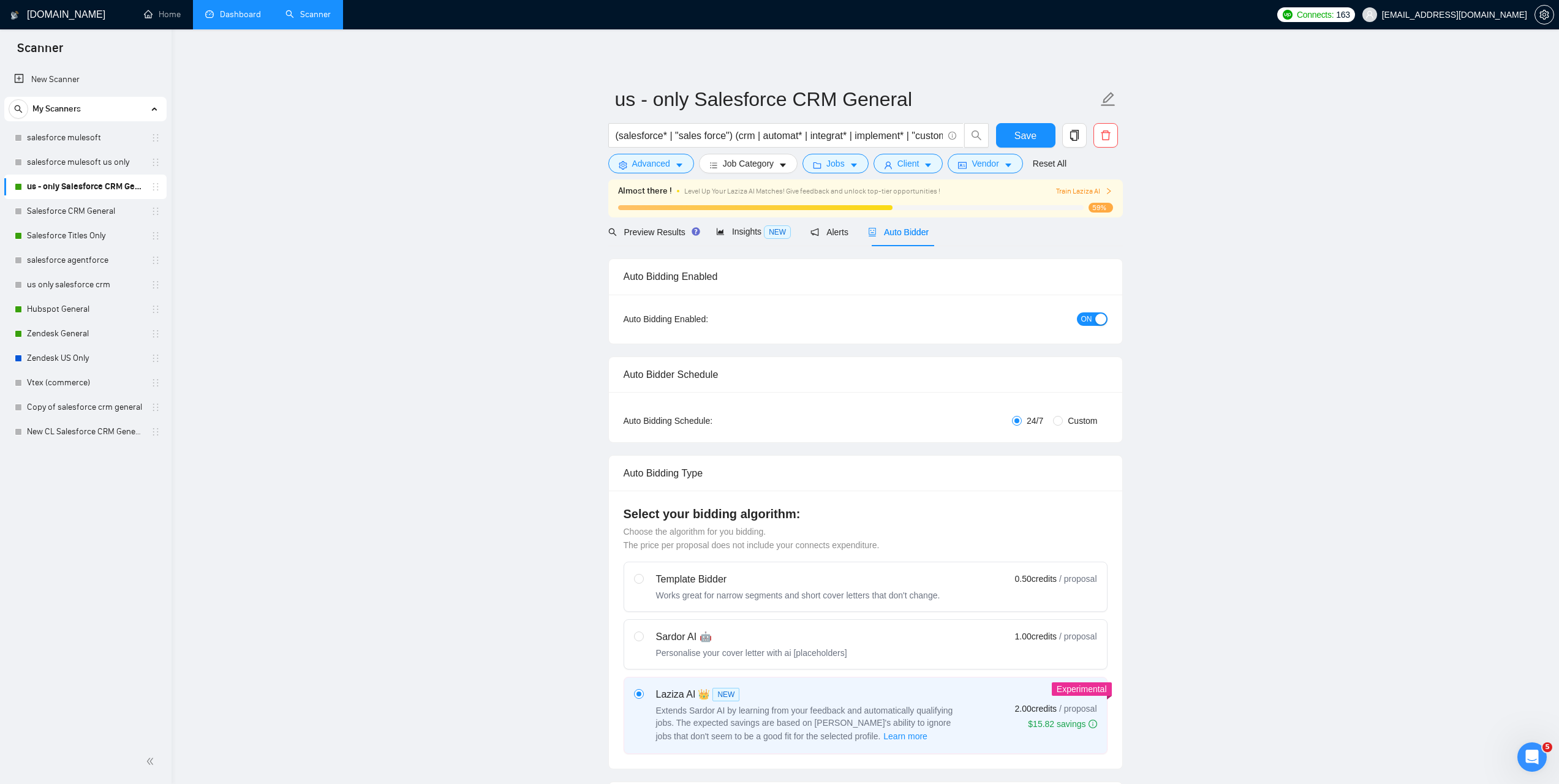
checkbox input "true"
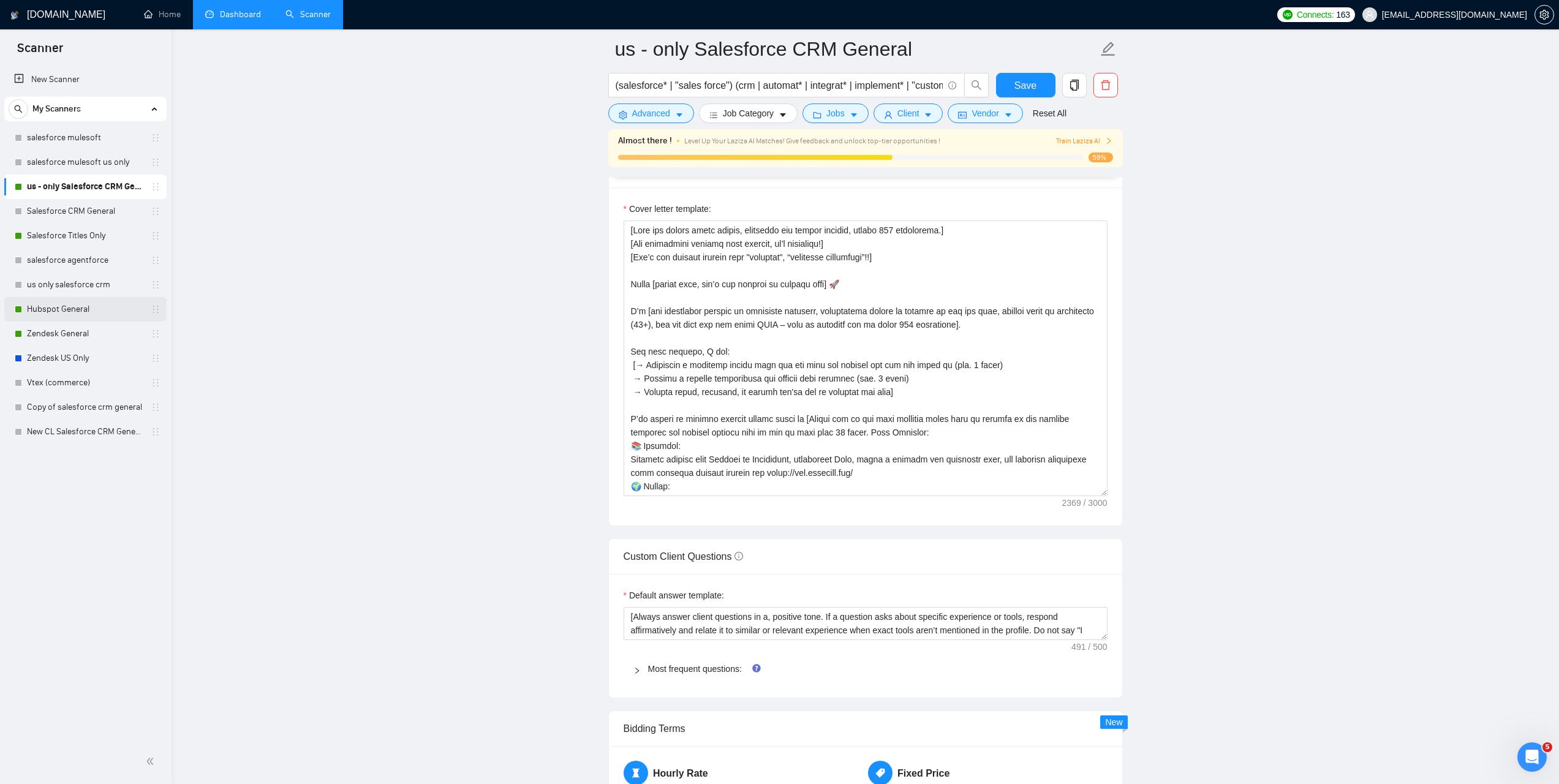
click at [87, 311] on link "Hubspot General" at bounding box center [85, 310] width 116 height 25
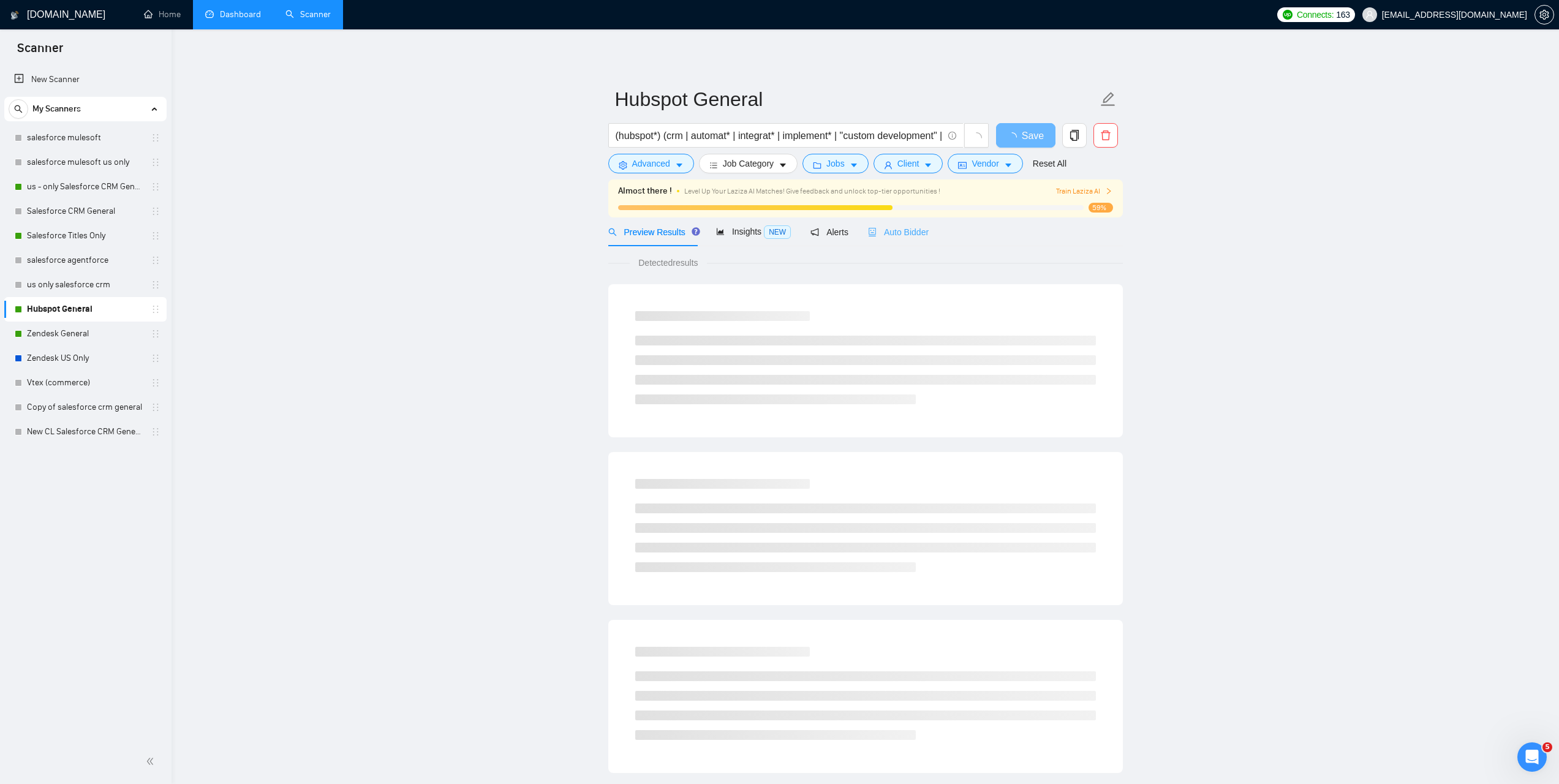
click at [892, 220] on div "Auto Bidder" at bounding box center [898, 232] width 60 height 29
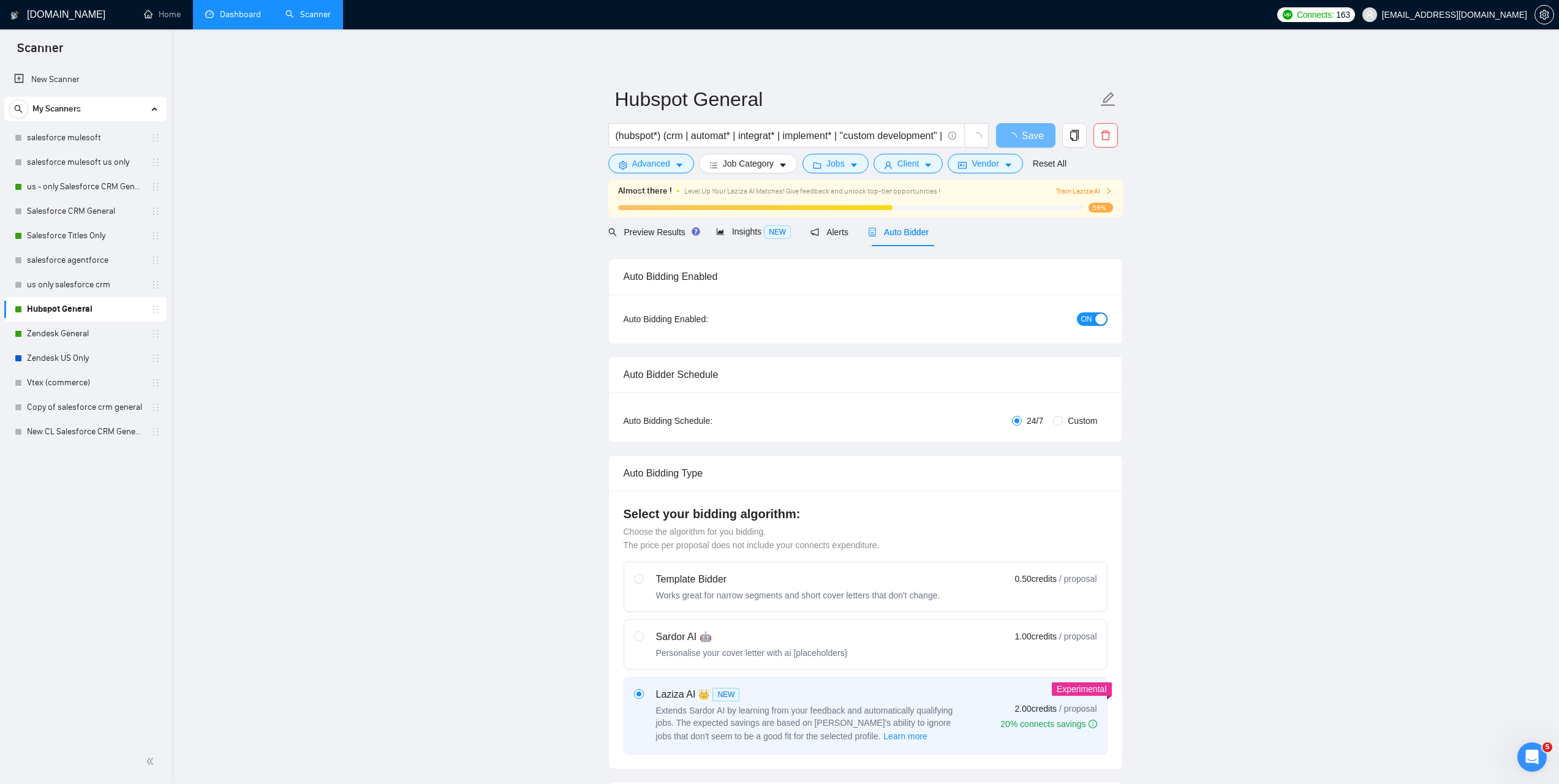
checkbox input "true"
click at [92, 185] on link "us - only Salesforce CRM General" at bounding box center [85, 187] width 116 height 25
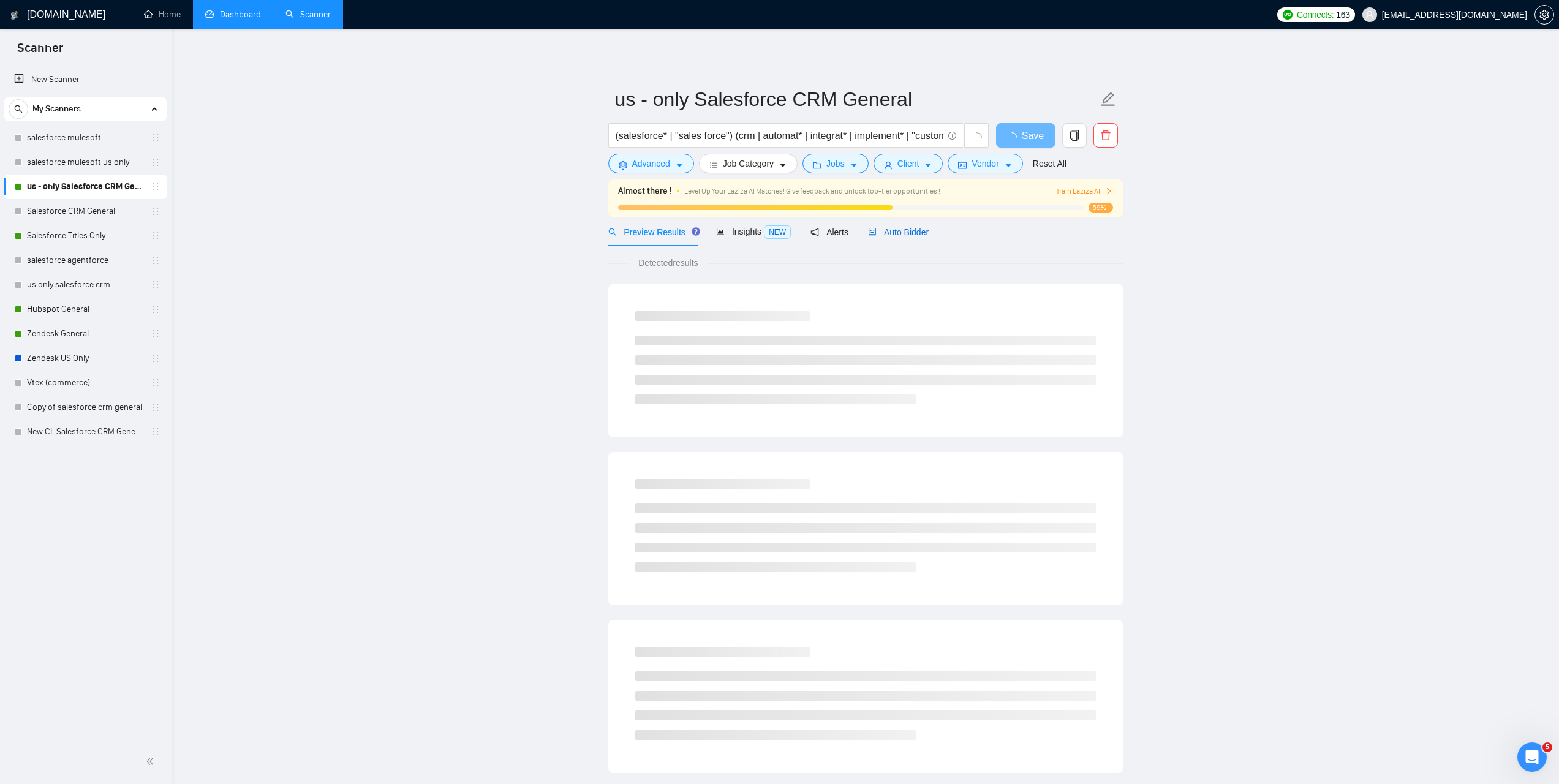
click at [876, 228] on icon "robot" at bounding box center [872, 233] width 7 height 9
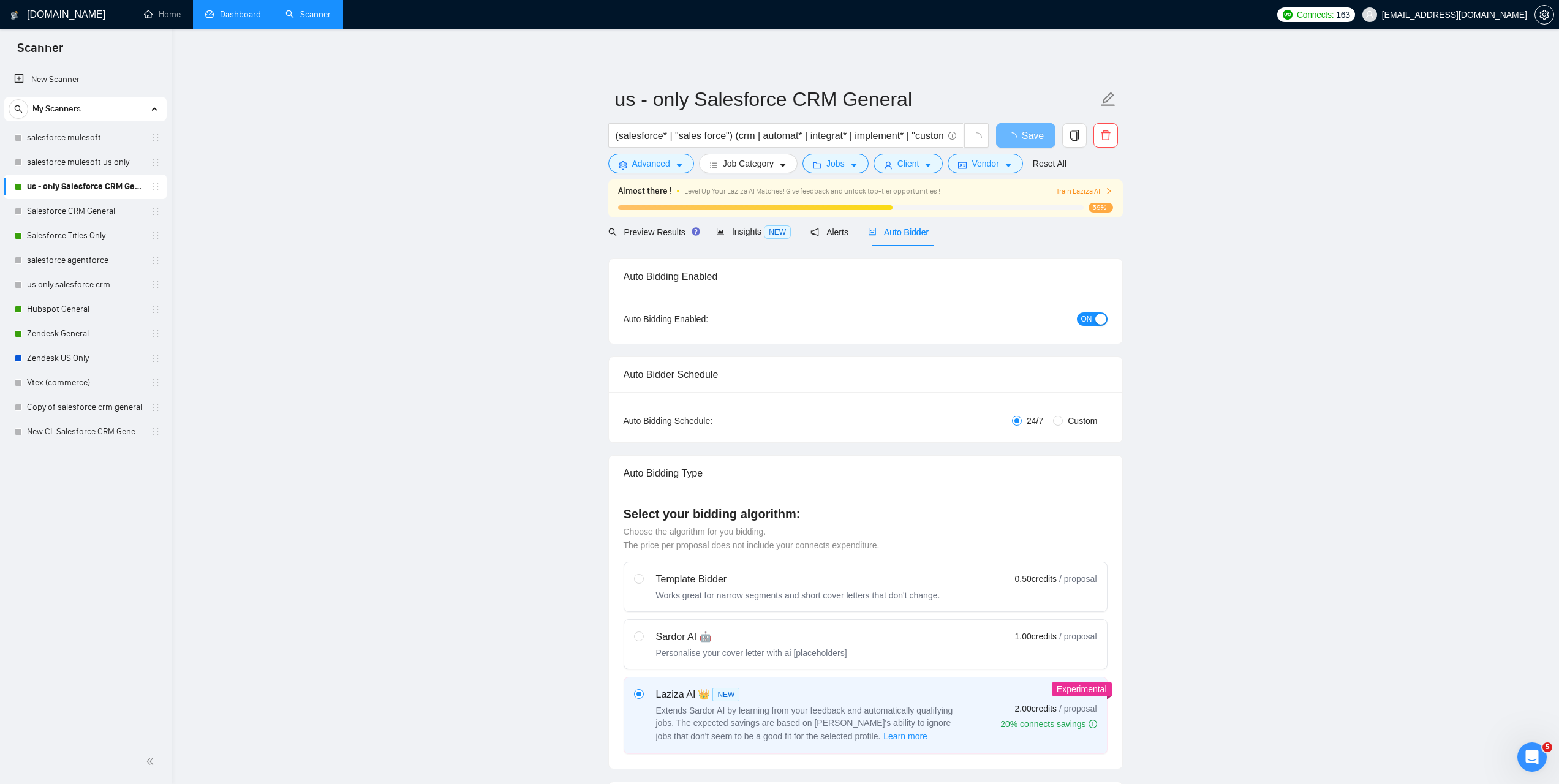
checkbox input "true"
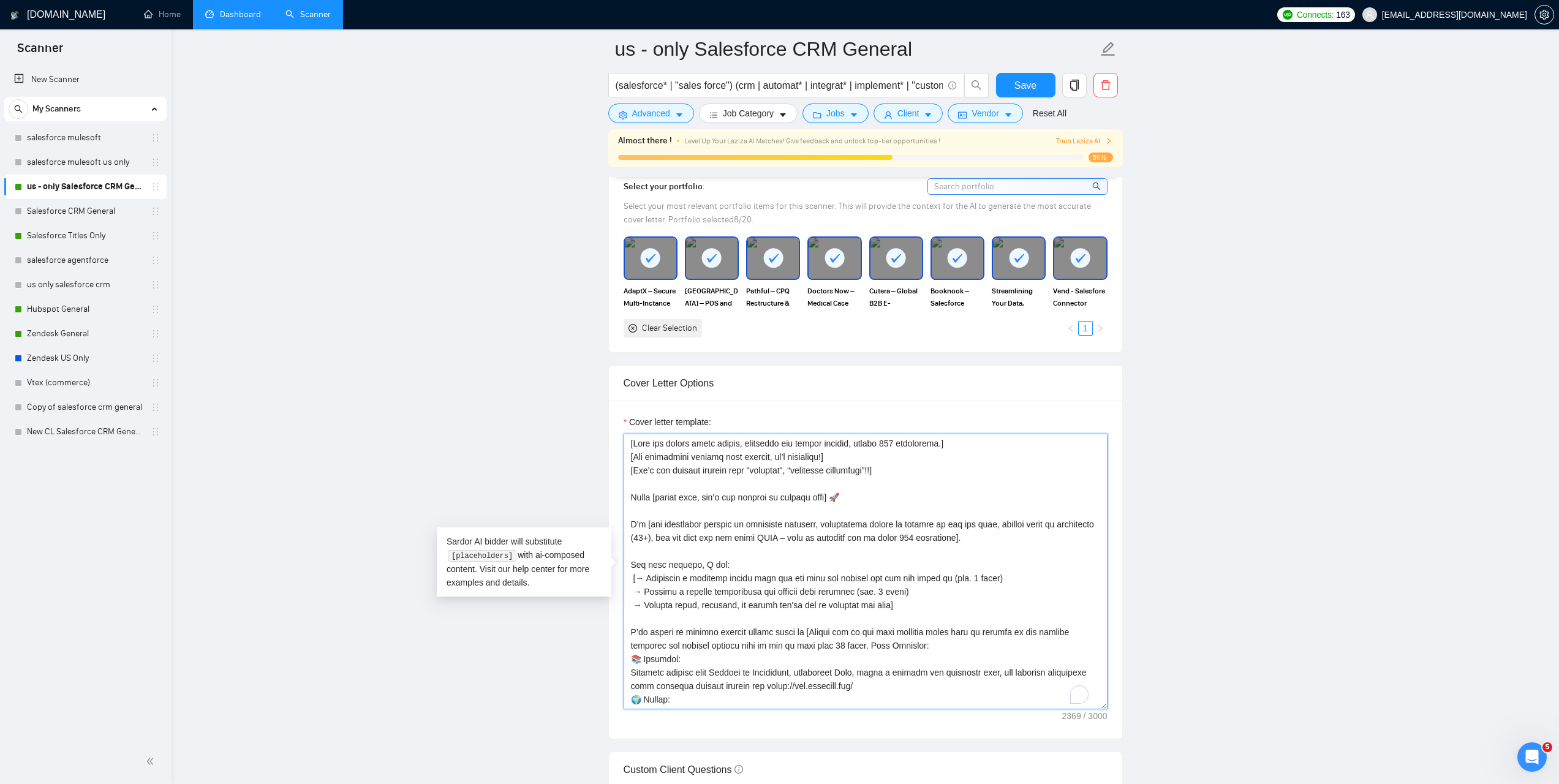
click at [630, 442] on textarea "Cover letter template:" at bounding box center [866, 571] width 484 height 275
drag, startPoint x: 629, startPoint y: 500, endPoint x: 1043, endPoint y: 551, distance: 417.1
click at [1043, 551] on textarea "Cover letter template:" at bounding box center [866, 571] width 484 height 275
paste textarea "[Say "Hi" and add a name if there is such, if not - leave just "Hi"] I’ve done …"
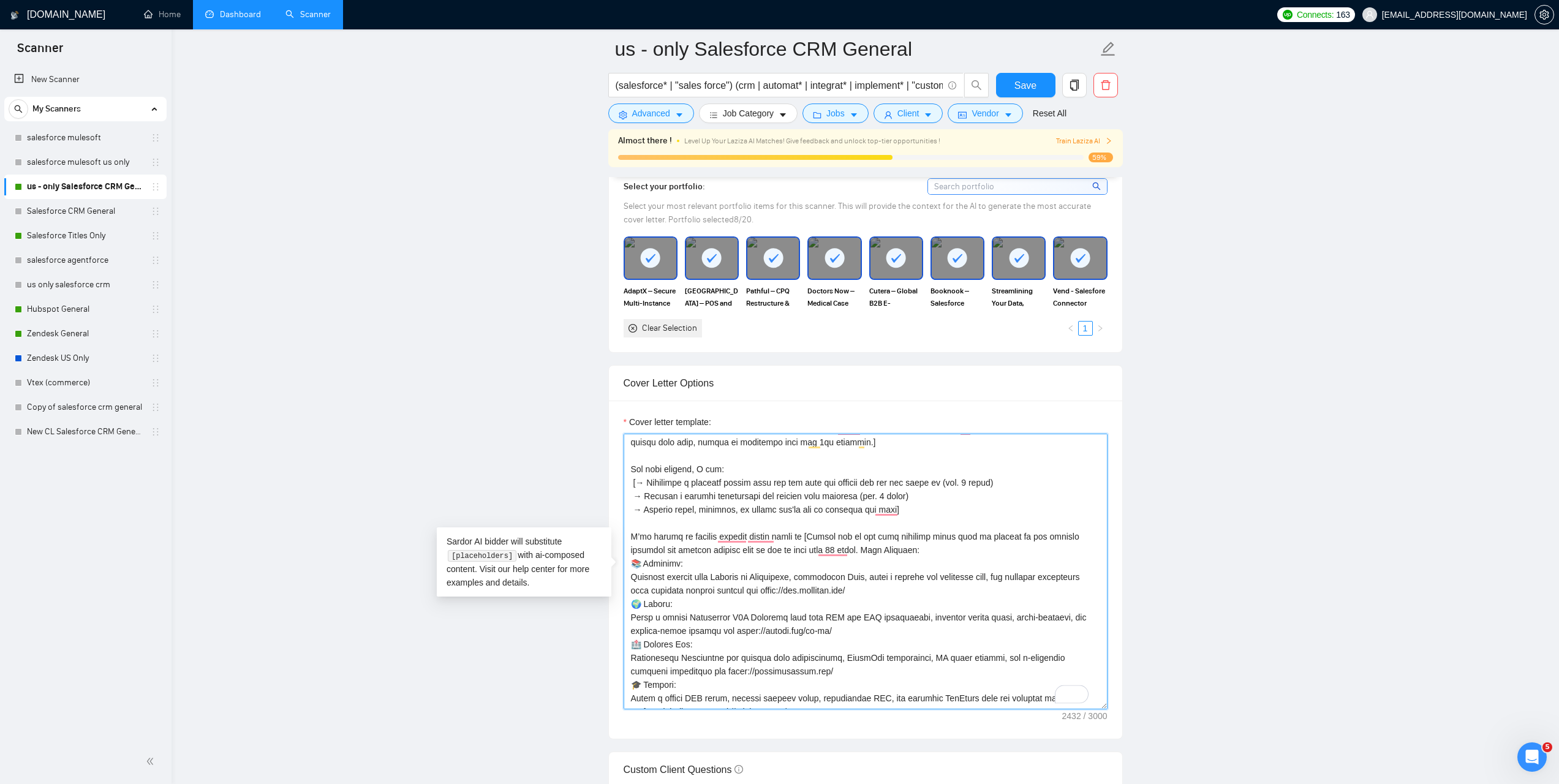
scroll to position [98, 0]
click at [842, 548] on textarea "Cover letter template:" at bounding box center [866, 571] width 484 height 275
click at [1232, 623] on main "us - only Salesforce CRM General (salesforce* | "sales force") (crm | automat* …" at bounding box center [865, 769] width 1348 height 3650
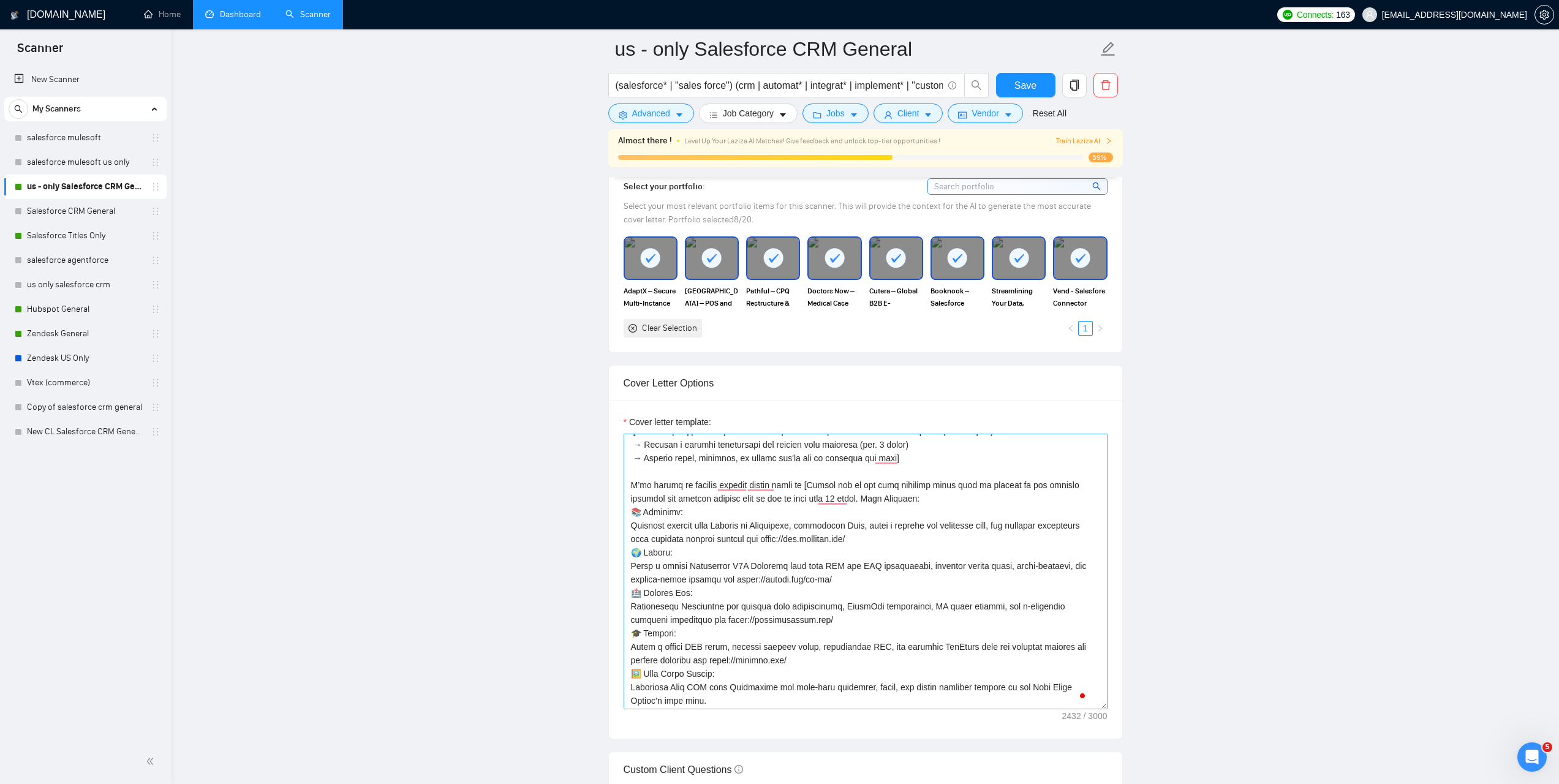
scroll to position [185, 0]
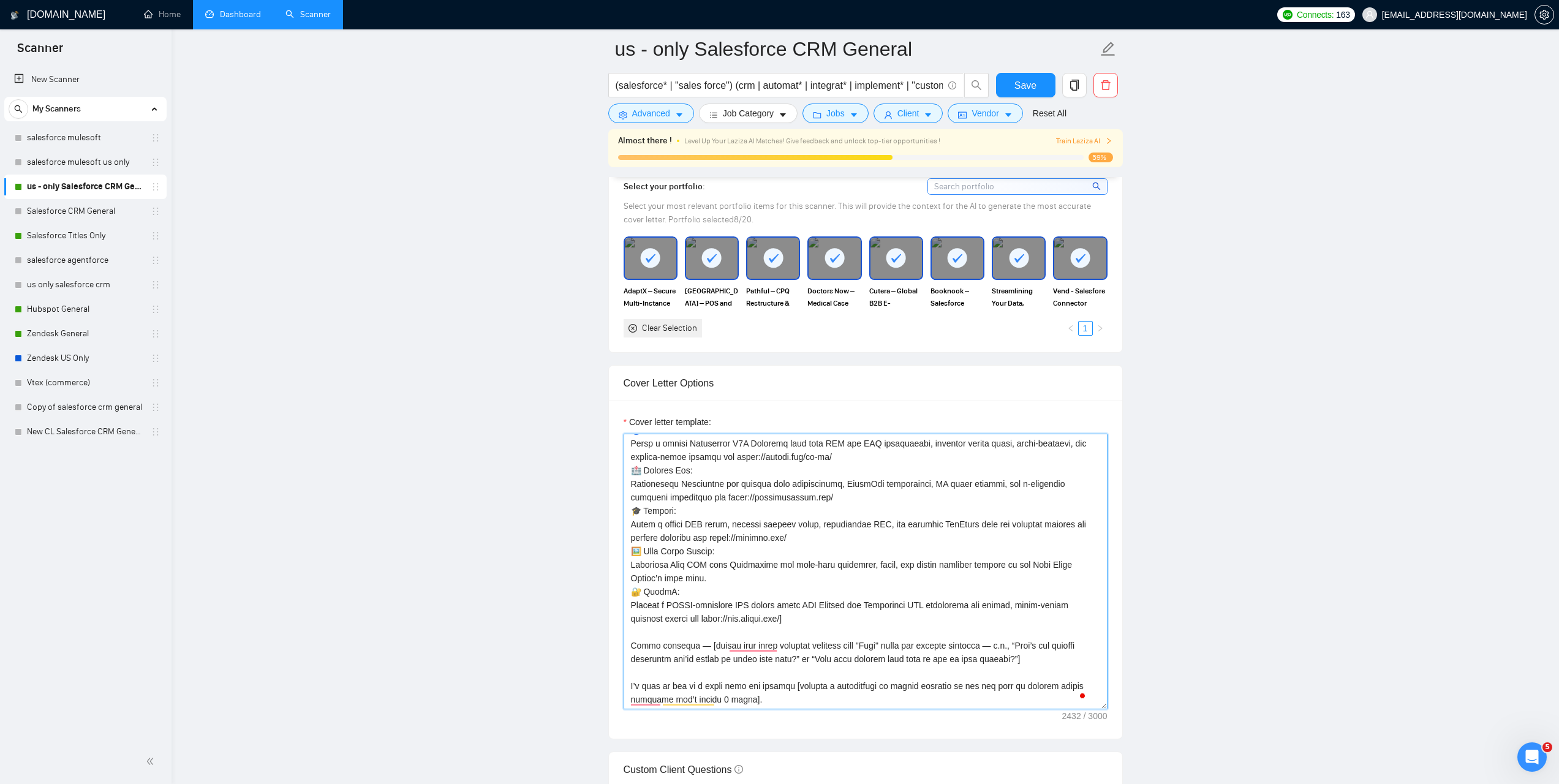
click at [858, 650] on textarea "Cover letter template:" at bounding box center [866, 571] width 484 height 275
click at [904, 554] on textarea "Cover letter template:" at bounding box center [866, 571] width 484 height 275
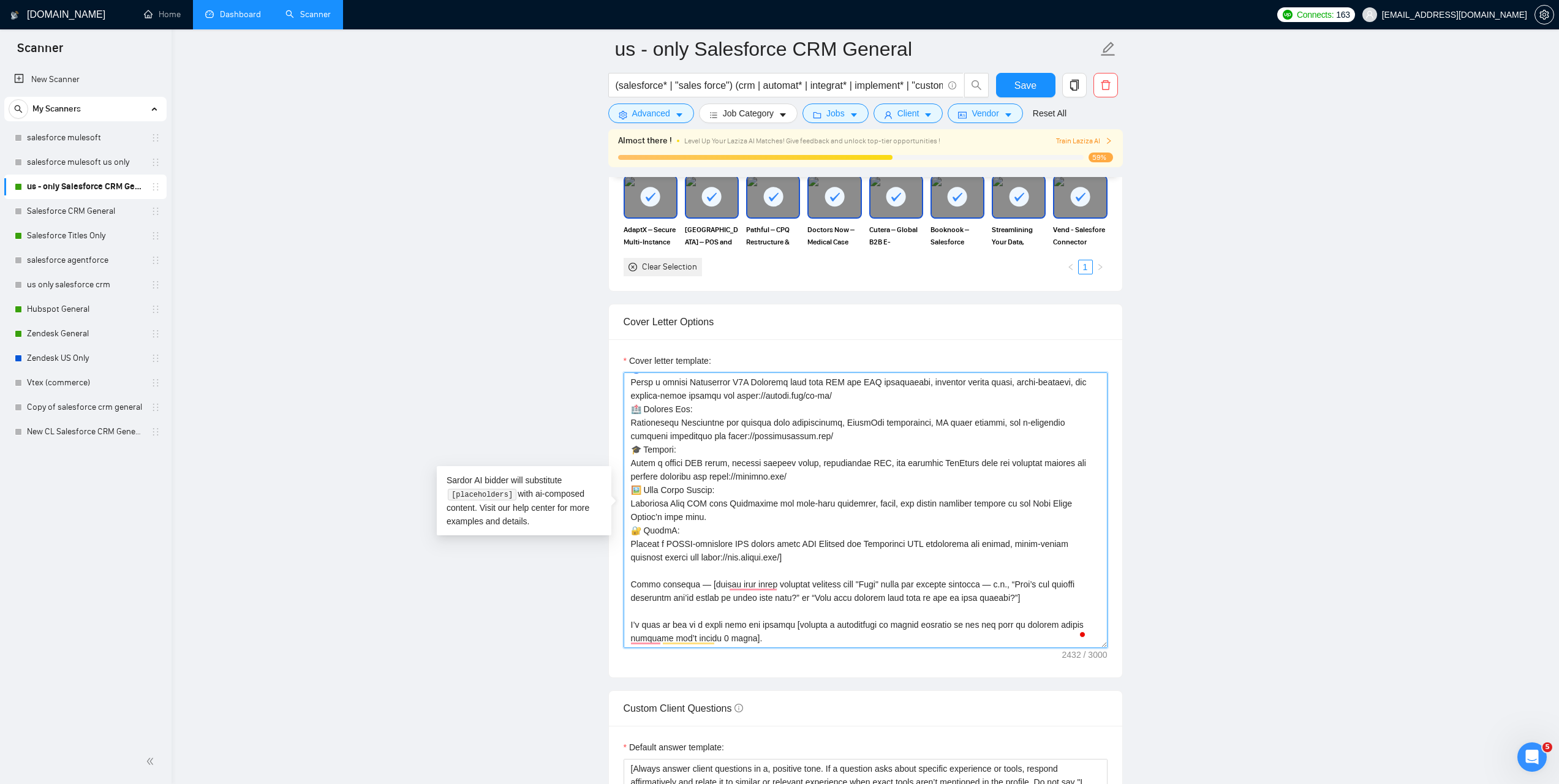
scroll to position [1171, 0]
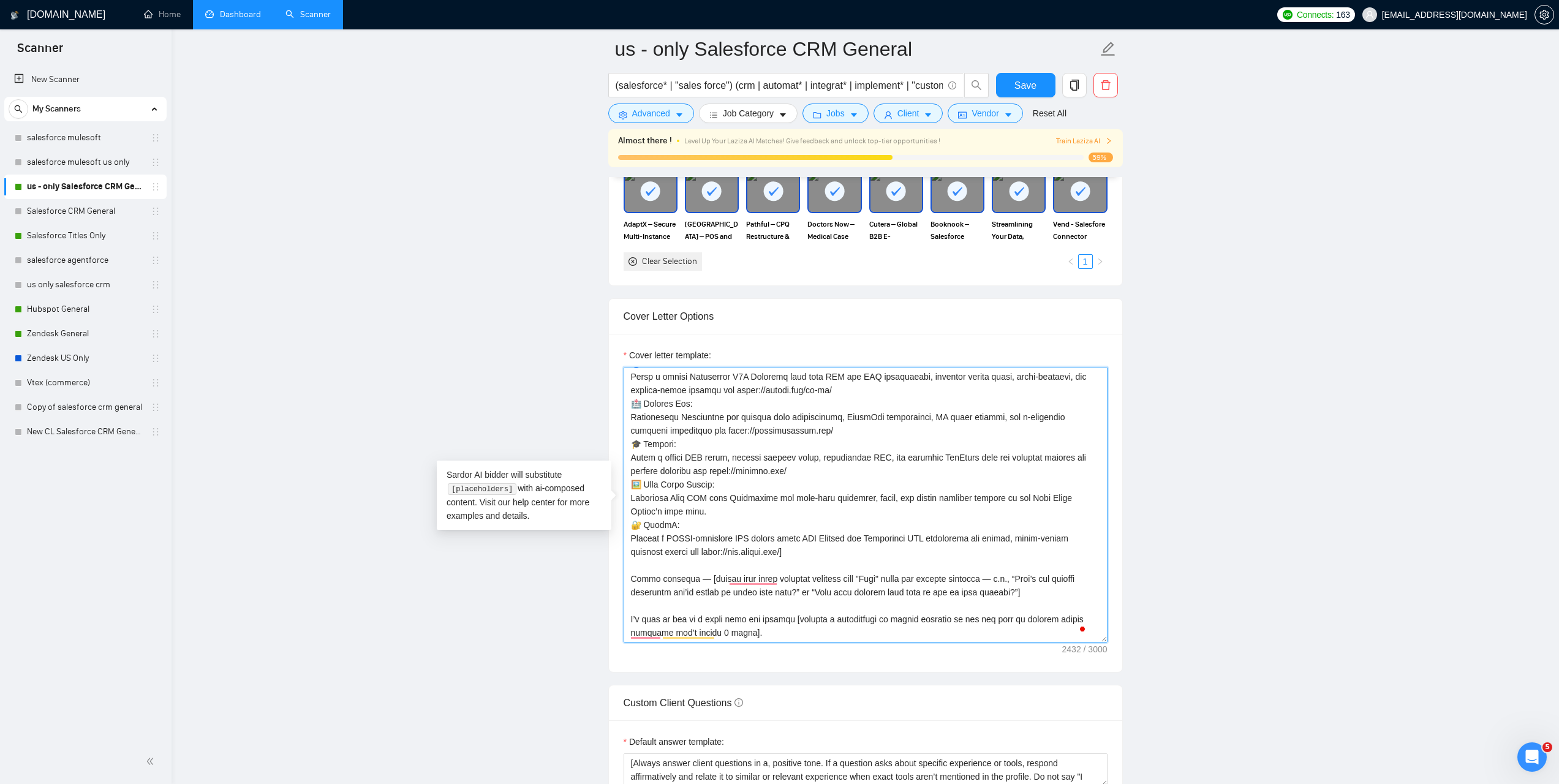
click at [863, 590] on textarea "Cover letter template:" at bounding box center [866, 504] width 484 height 275
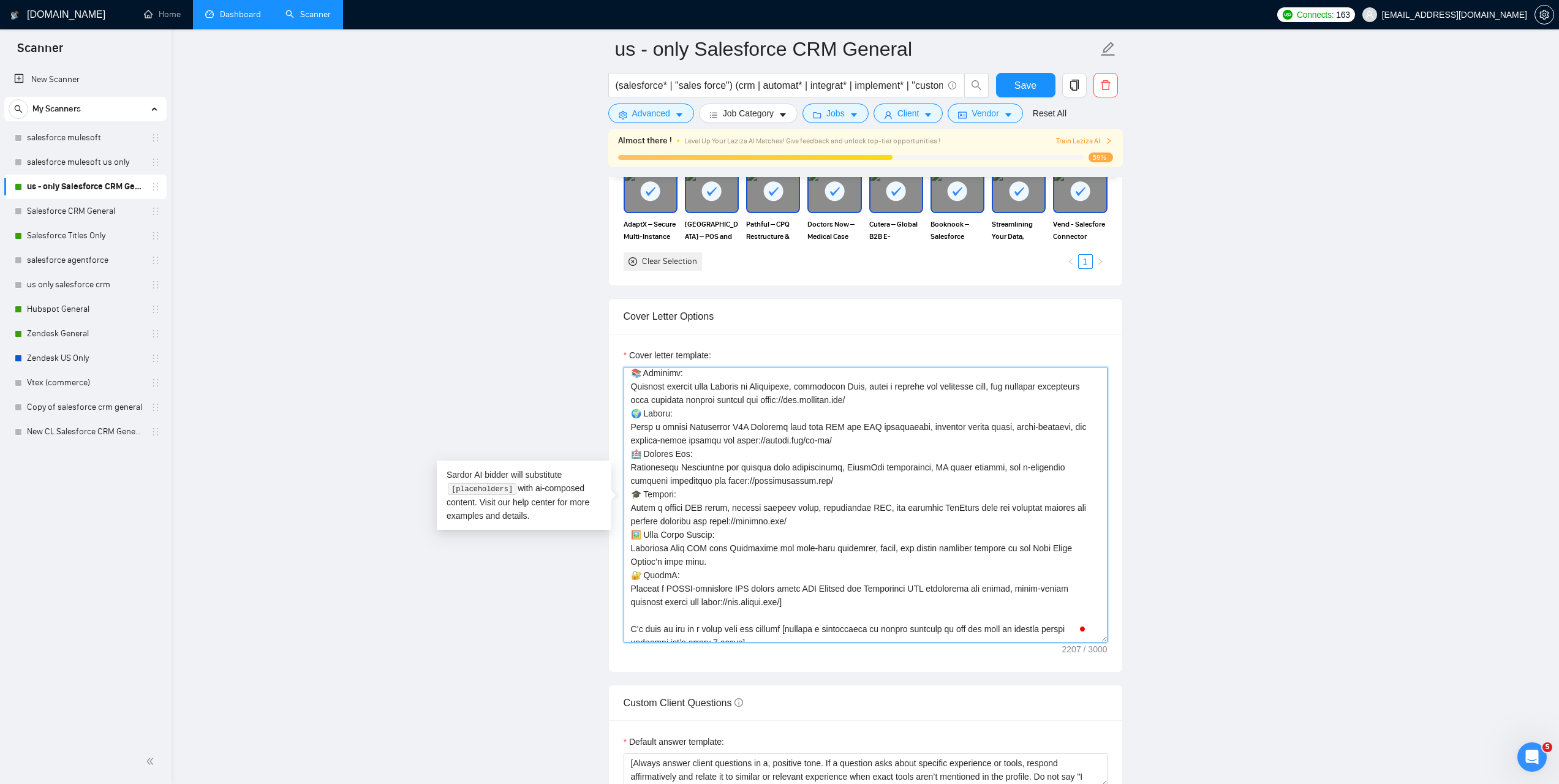
scroll to position [194, 0]
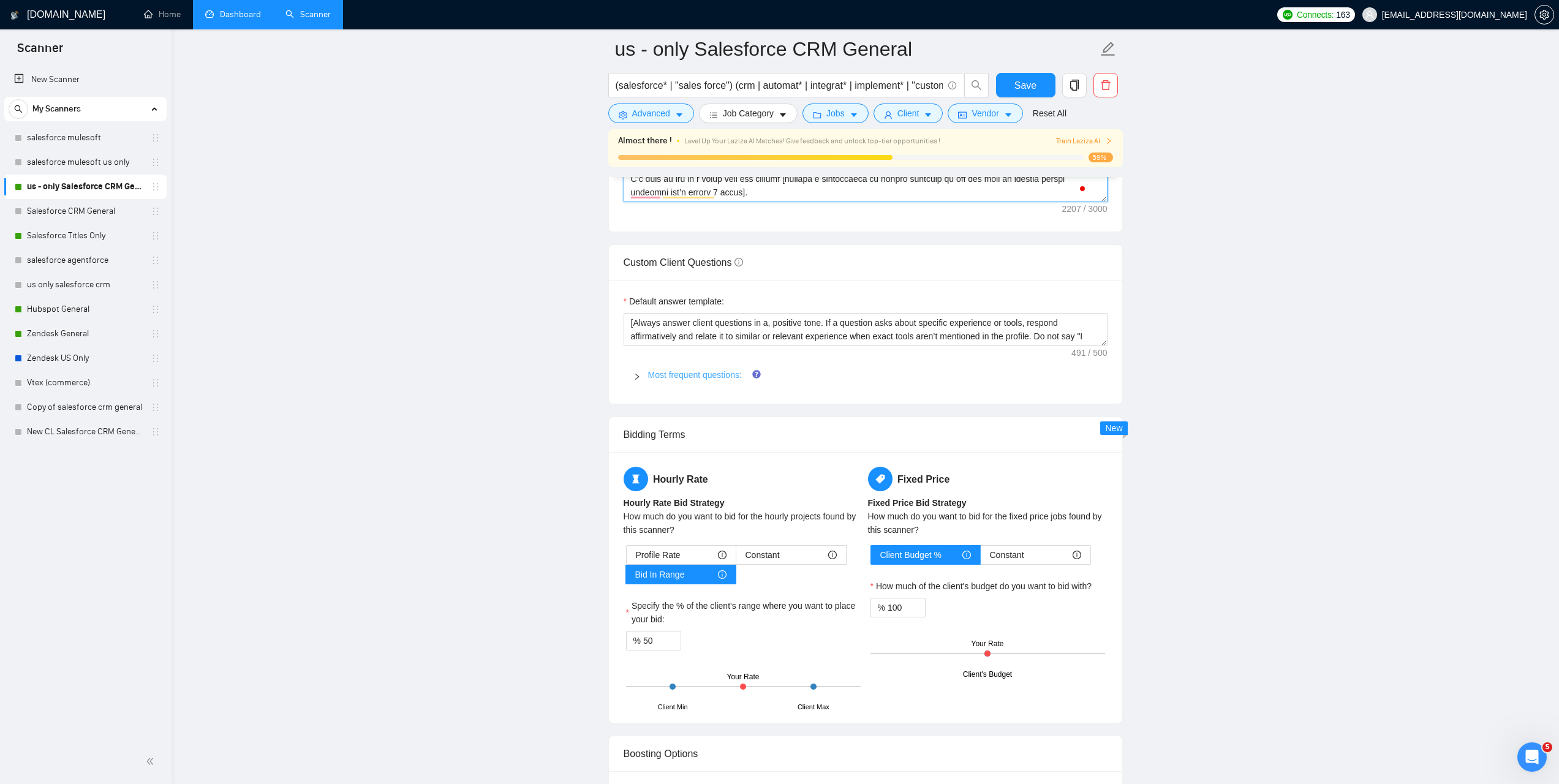
type textarea "[Keep the entire cover letter, including all prompt outputs, within 700 charact…"
click at [658, 373] on link "Most frequent questions:" at bounding box center [695, 374] width 94 height 9
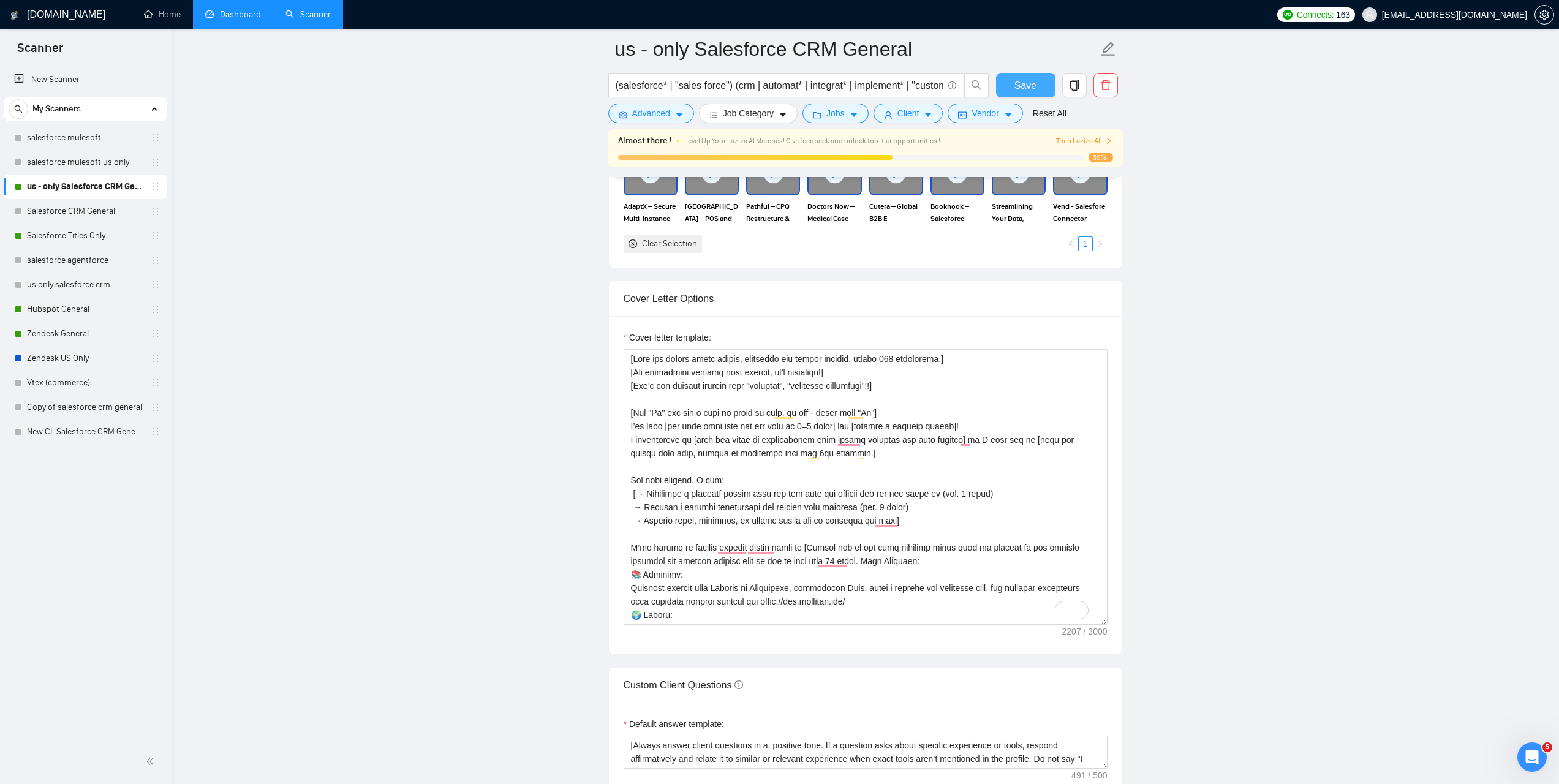
click at [1012, 88] on button "Save" at bounding box center [1026, 85] width 60 height 25
click at [86, 209] on link "Salesforce CRM General" at bounding box center [85, 211] width 116 height 25
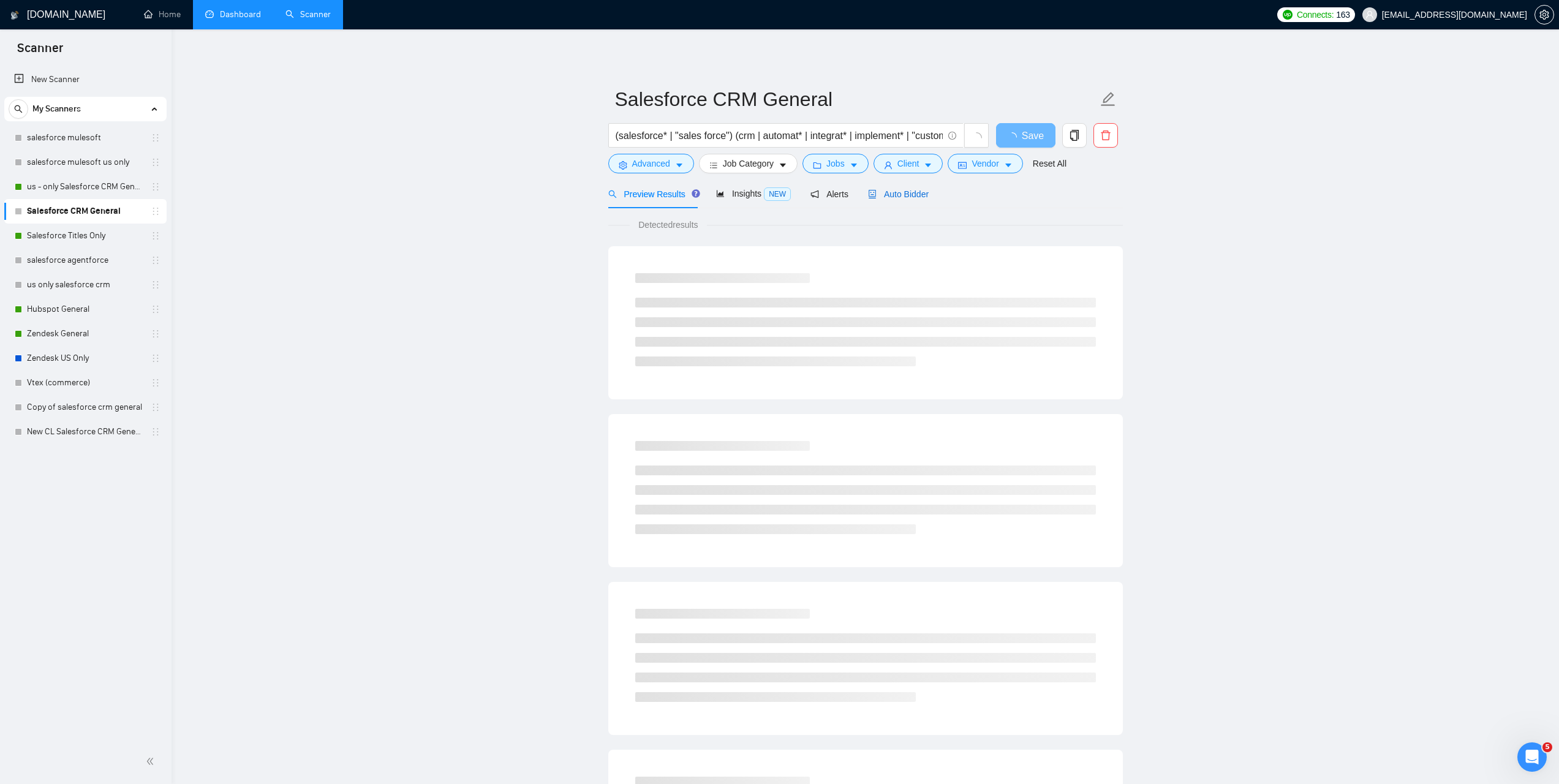
click at [895, 199] on div "Auto Bidder" at bounding box center [898, 194] width 60 height 14
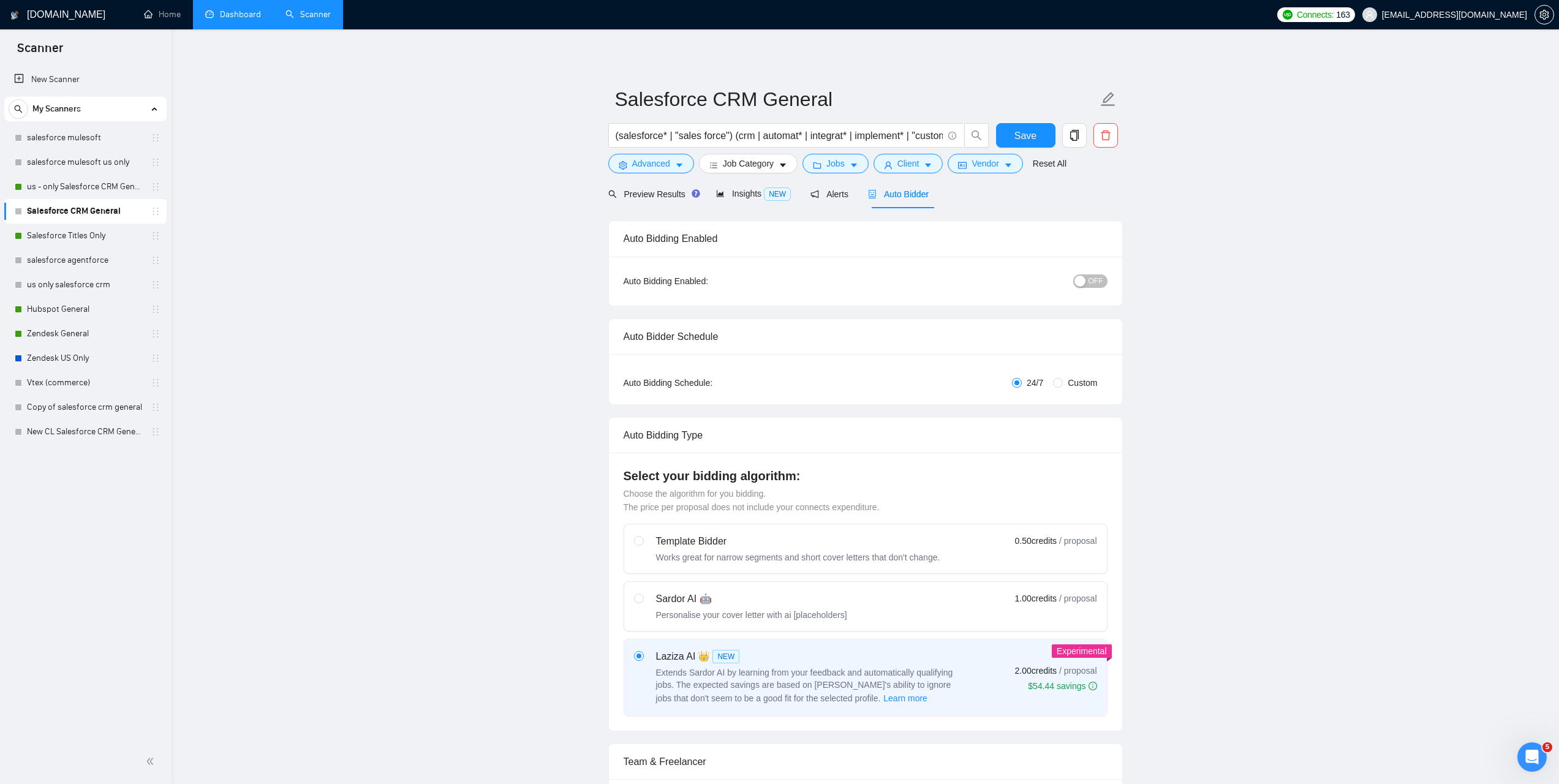
click at [1097, 283] on span "OFF" at bounding box center [1096, 281] width 15 height 14
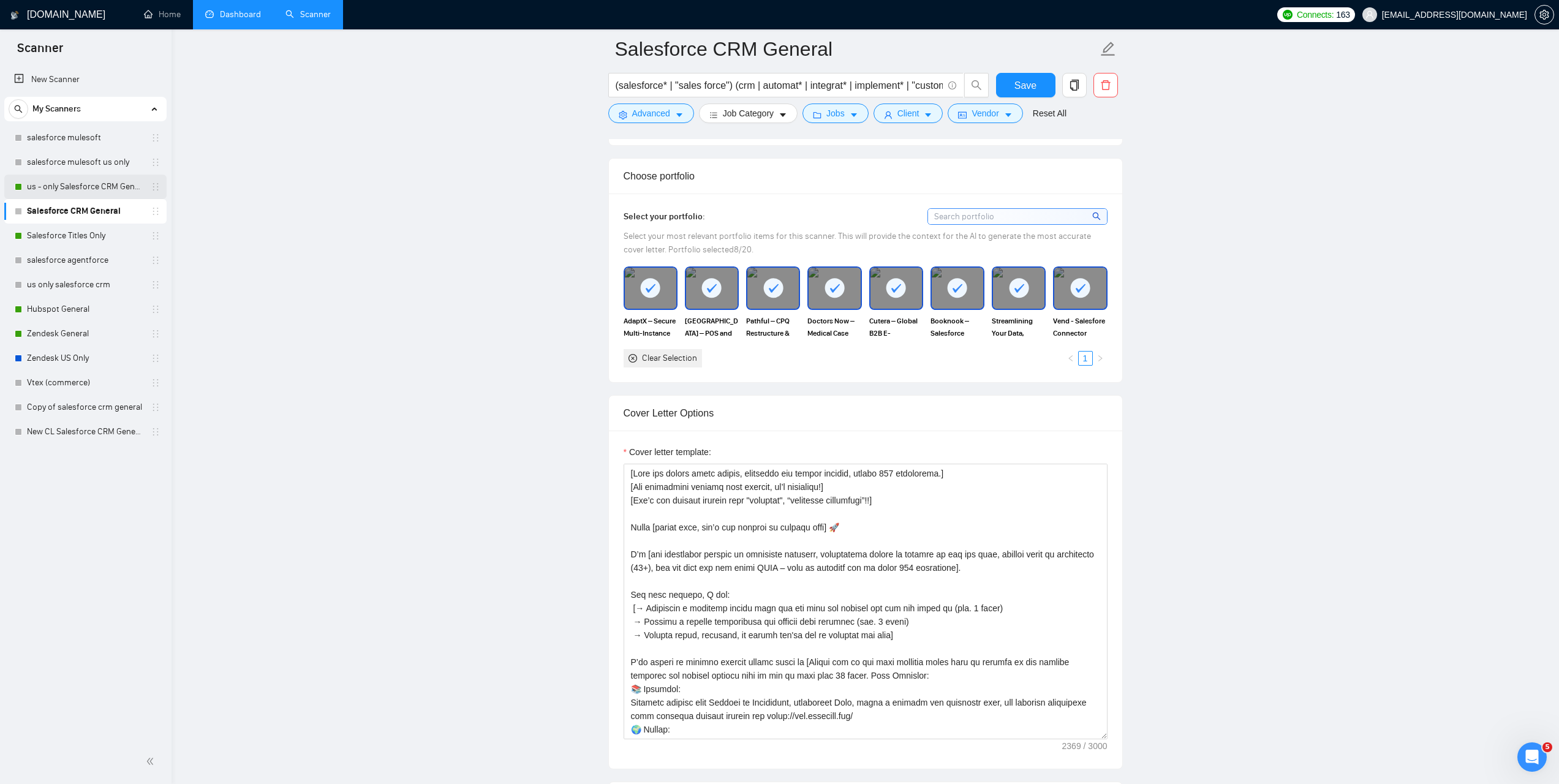
click at [68, 186] on link "us - only Salesforce CRM General" at bounding box center [85, 187] width 116 height 25
click at [86, 190] on link "us - only Salesforce CRM General" at bounding box center [85, 187] width 116 height 25
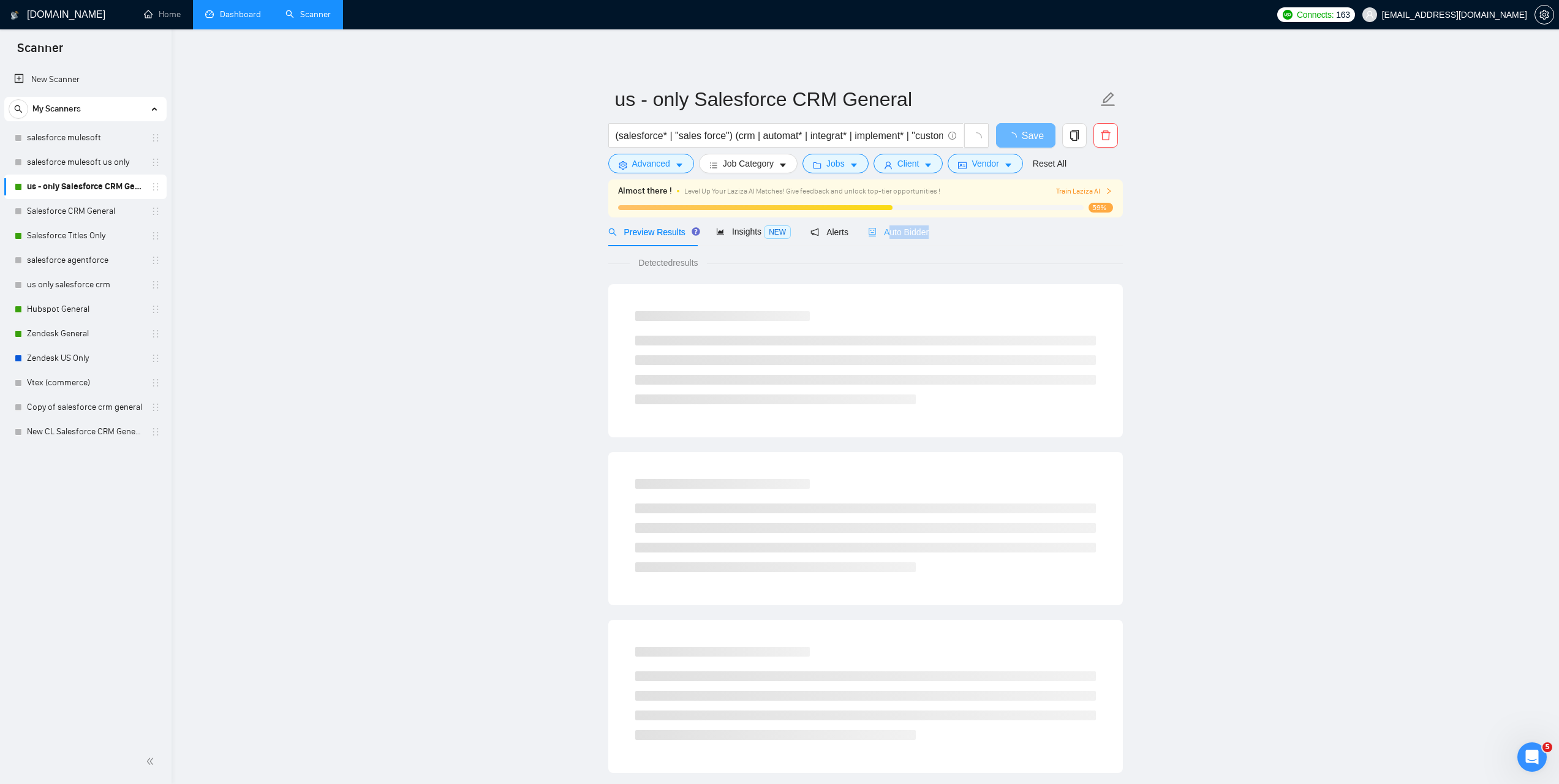
click at [895, 238] on div "Auto Bidder" at bounding box center [898, 232] width 60 height 29
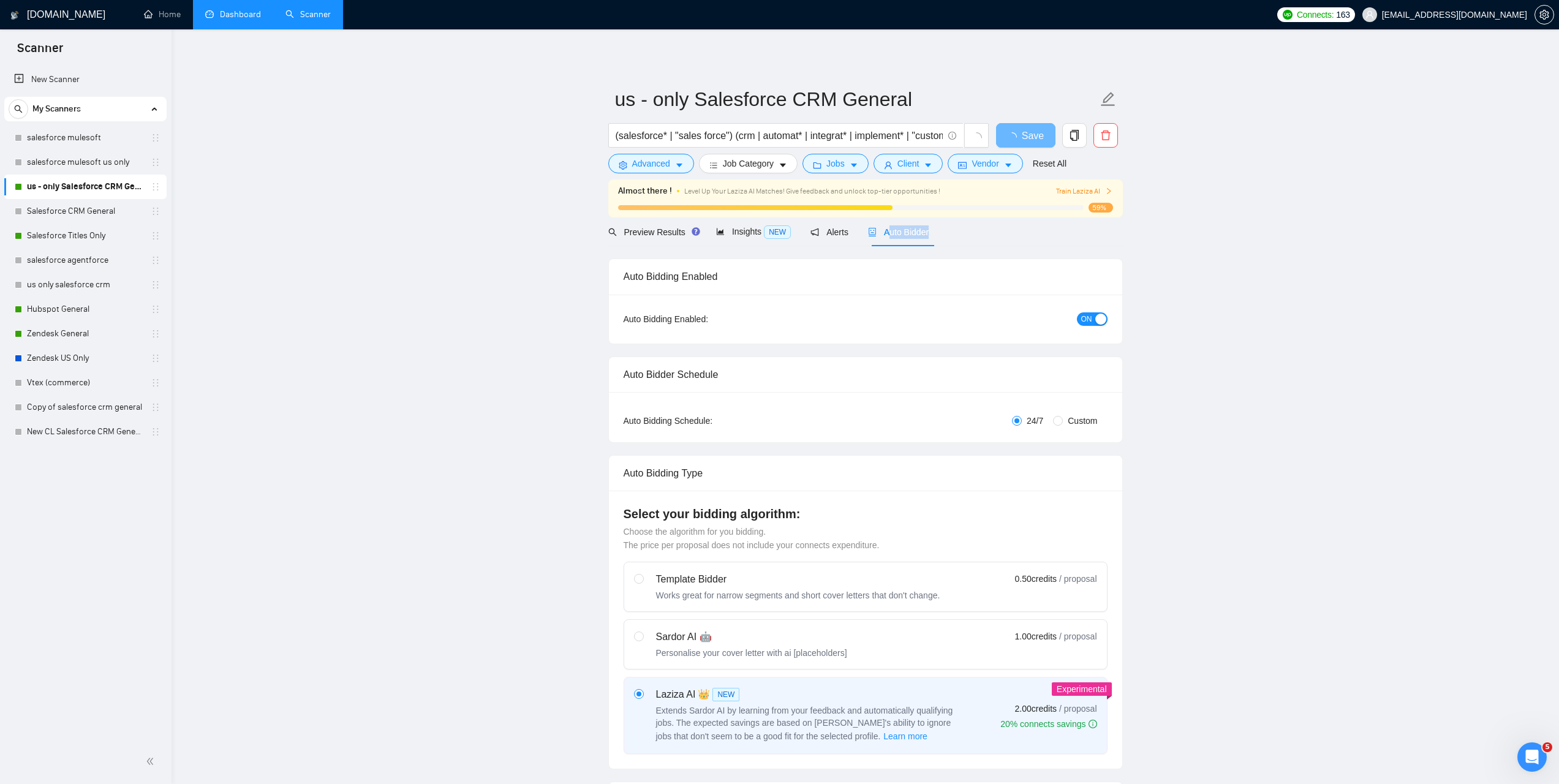
checkbox input "true"
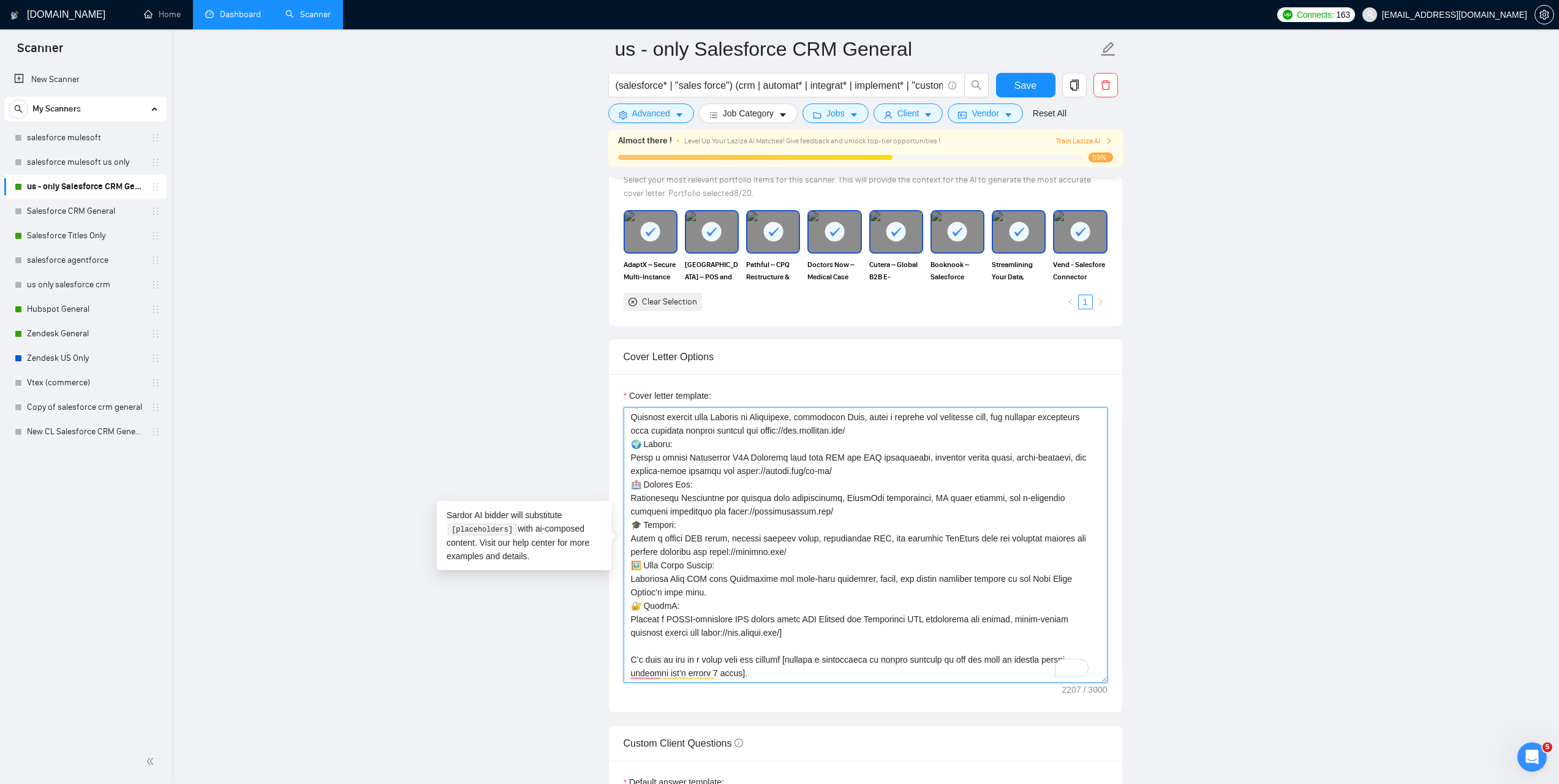
drag, startPoint x: 627, startPoint y: 474, endPoint x: 793, endPoint y: 680, distance: 264.6
click at [793, 680] on textarea "Cover letter template:" at bounding box center [866, 544] width 484 height 275
click at [88, 212] on link "Salesforce CRM General" at bounding box center [85, 211] width 116 height 25
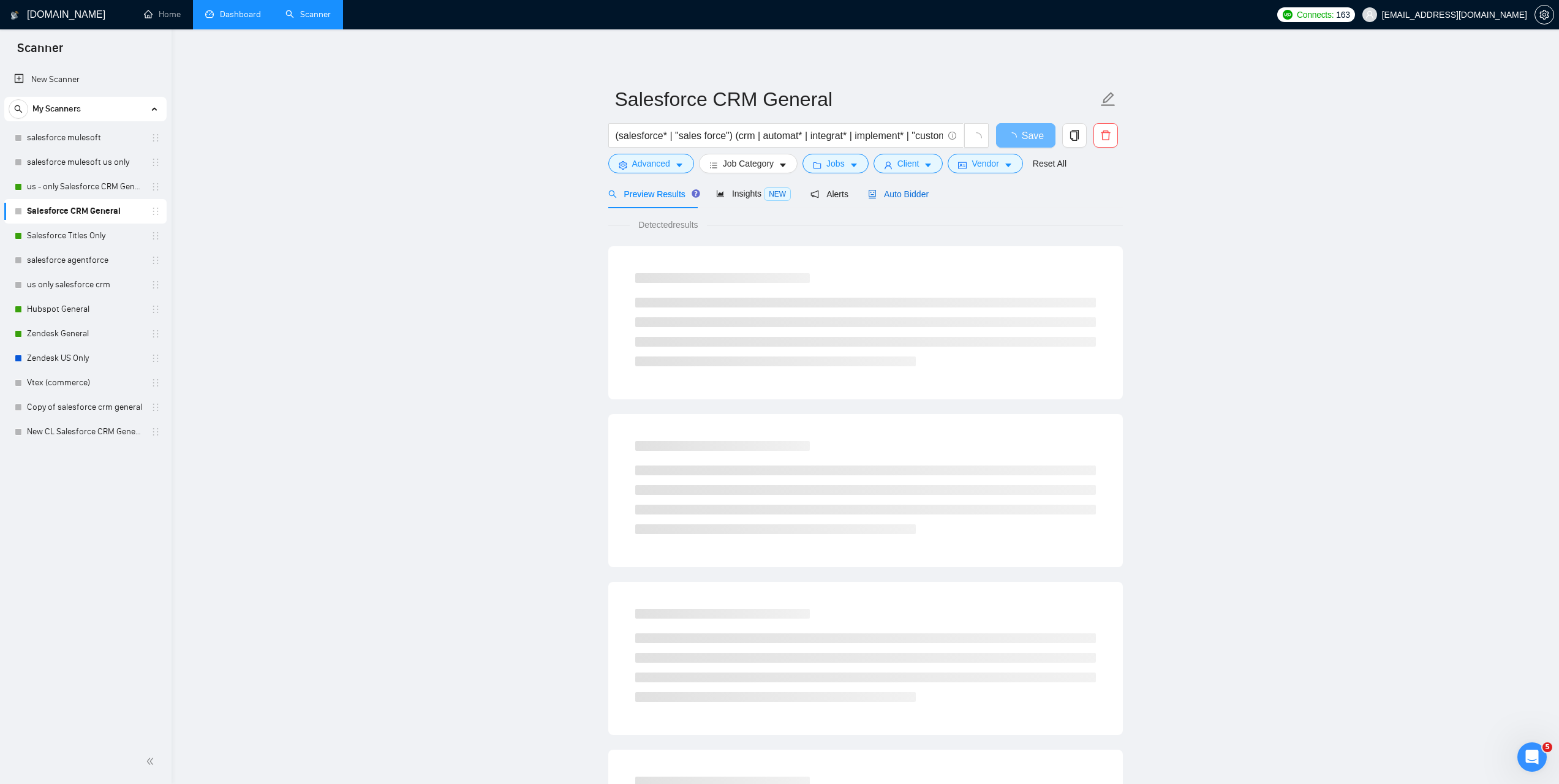
click at [909, 195] on span "Auto Bidder" at bounding box center [898, 193] width 60 height 9
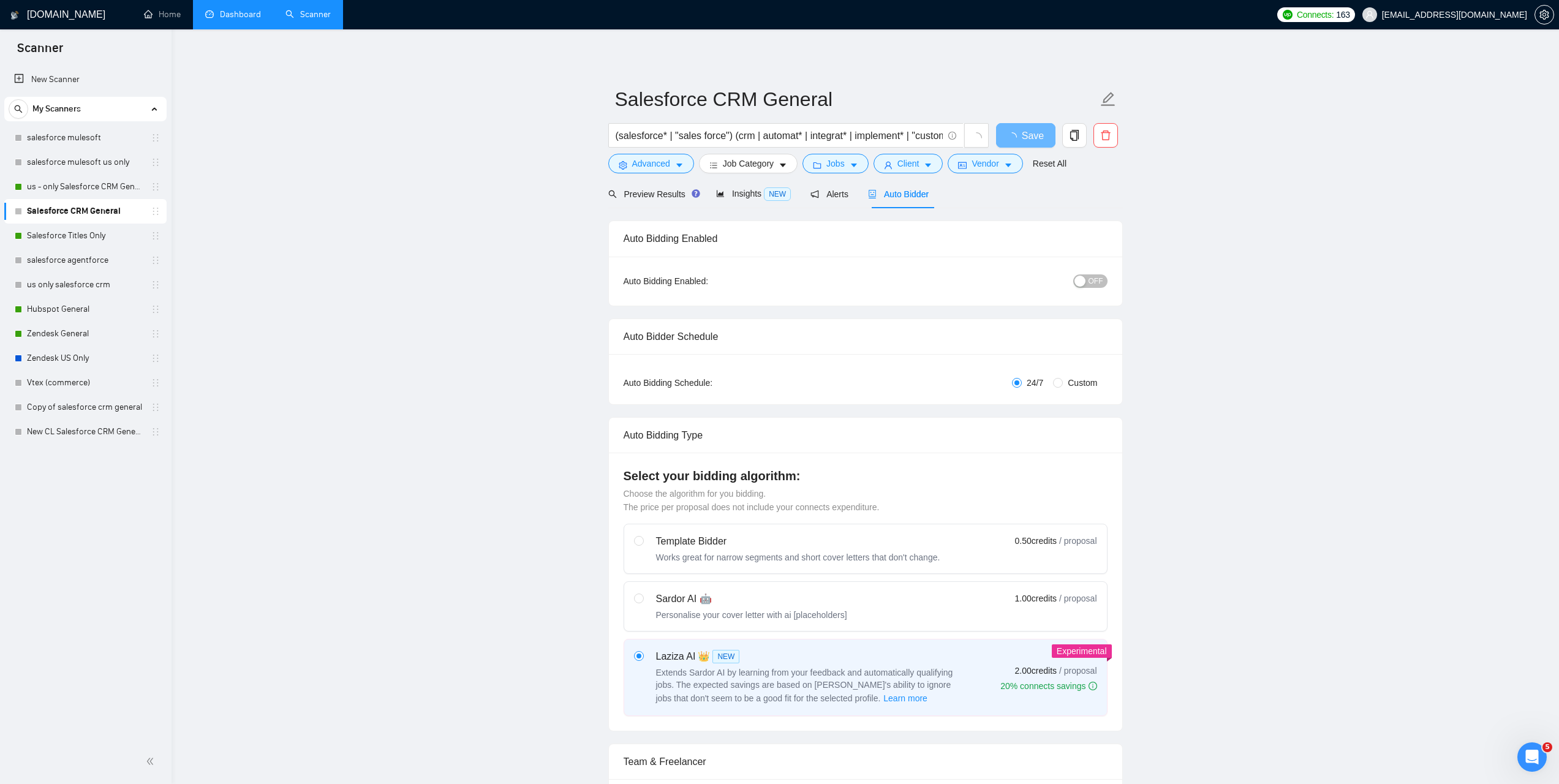
click at [1084, 284] on div "button" at bounding box center [1079, 280] width 11 height 11
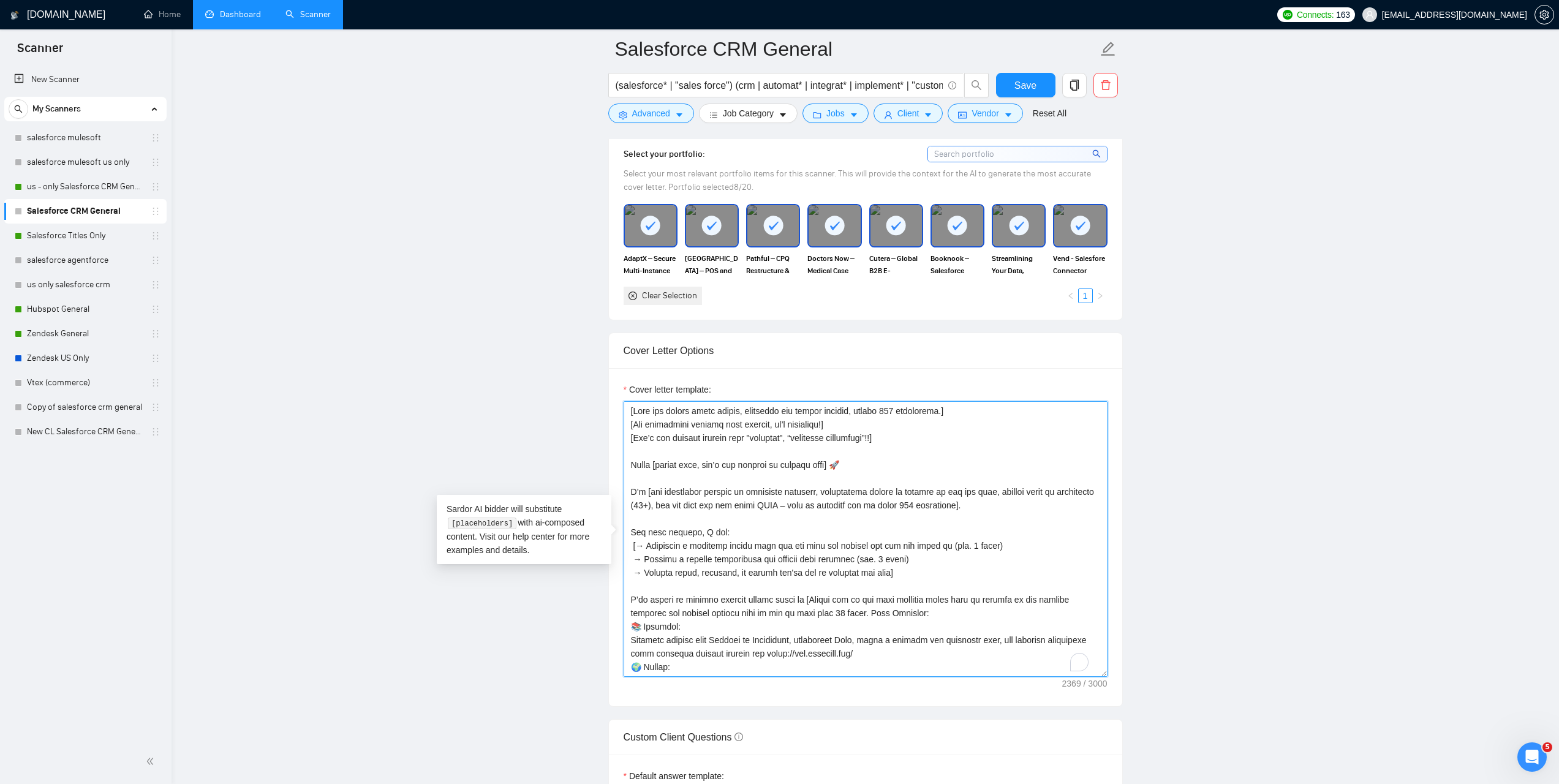
scroll to position [270, 0]
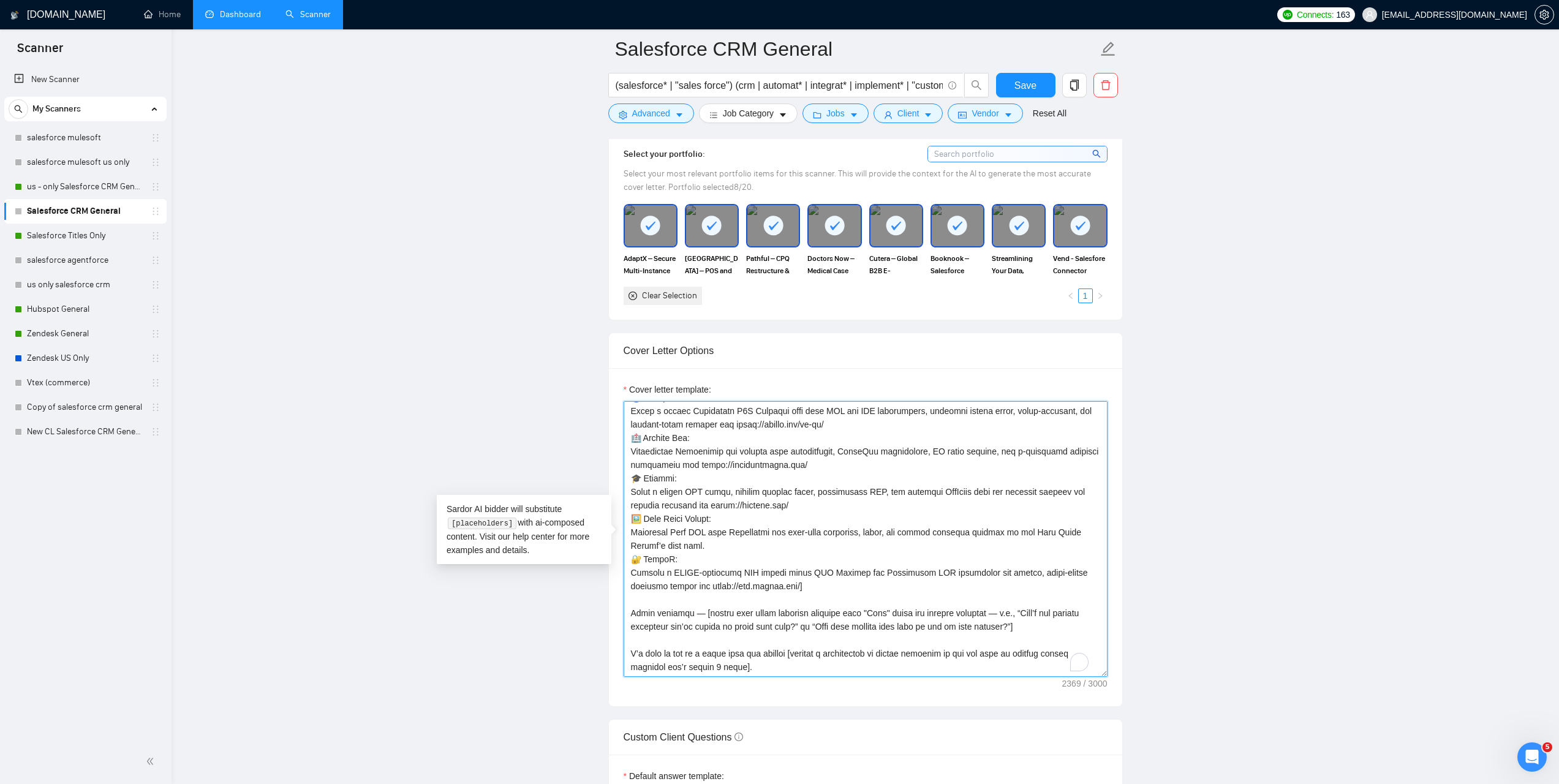
drag, startPoint x: 629, startPoint y: 412, endPoint x: 717, endPoint y: 687, distance: 288.7
click at [717, 687] on div "Cover letter template:" at bounding box center [866, 537] width 513 height 338
paste textarea "[Say "Hi" and add a name if there is such, if not - leave just "Hi"] I’ve done …"
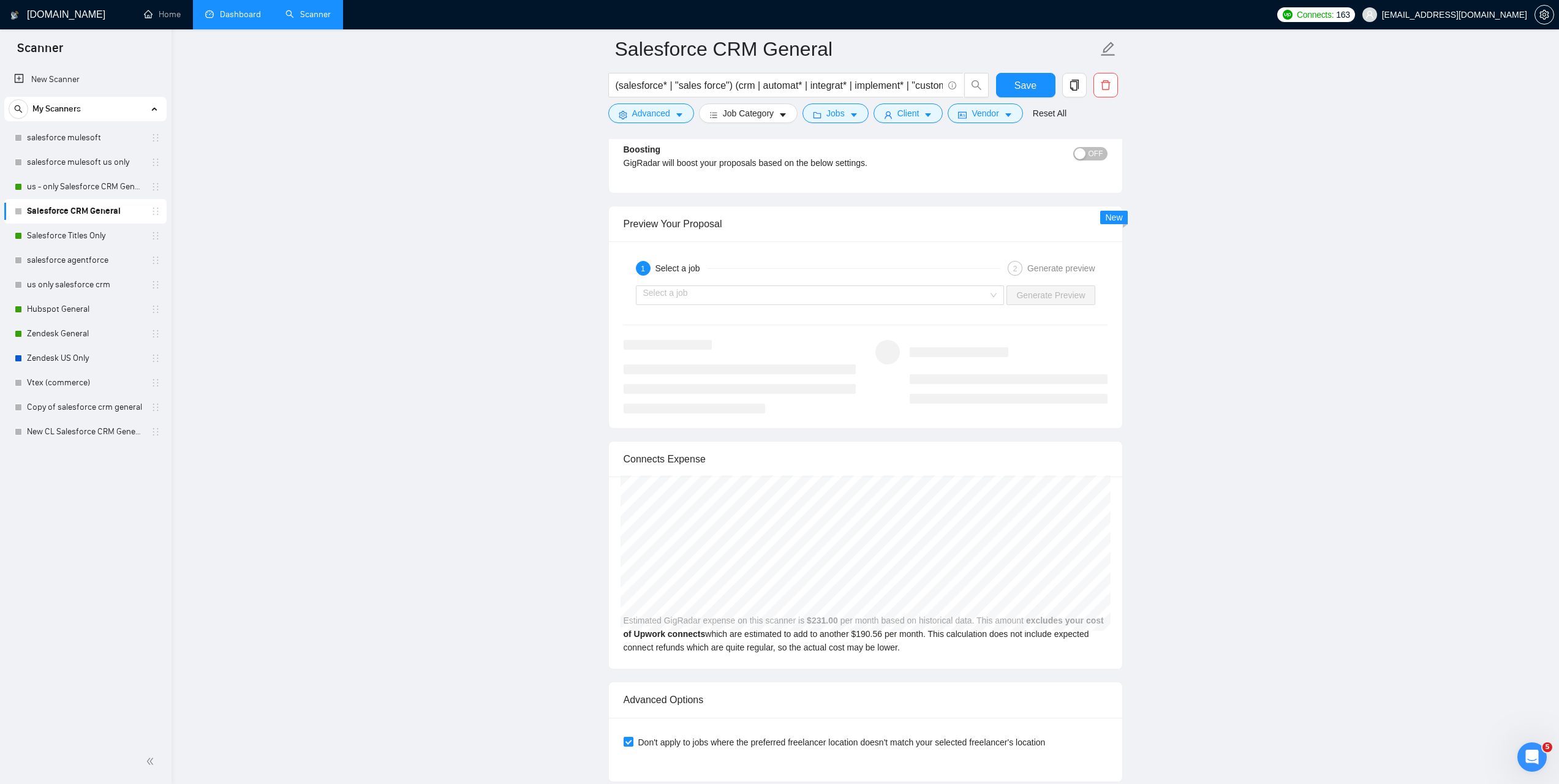
scroll to position [2212, 0]
type textarea "[Keep the entire cover letter, including all prompt outputs, within 700 charact…"
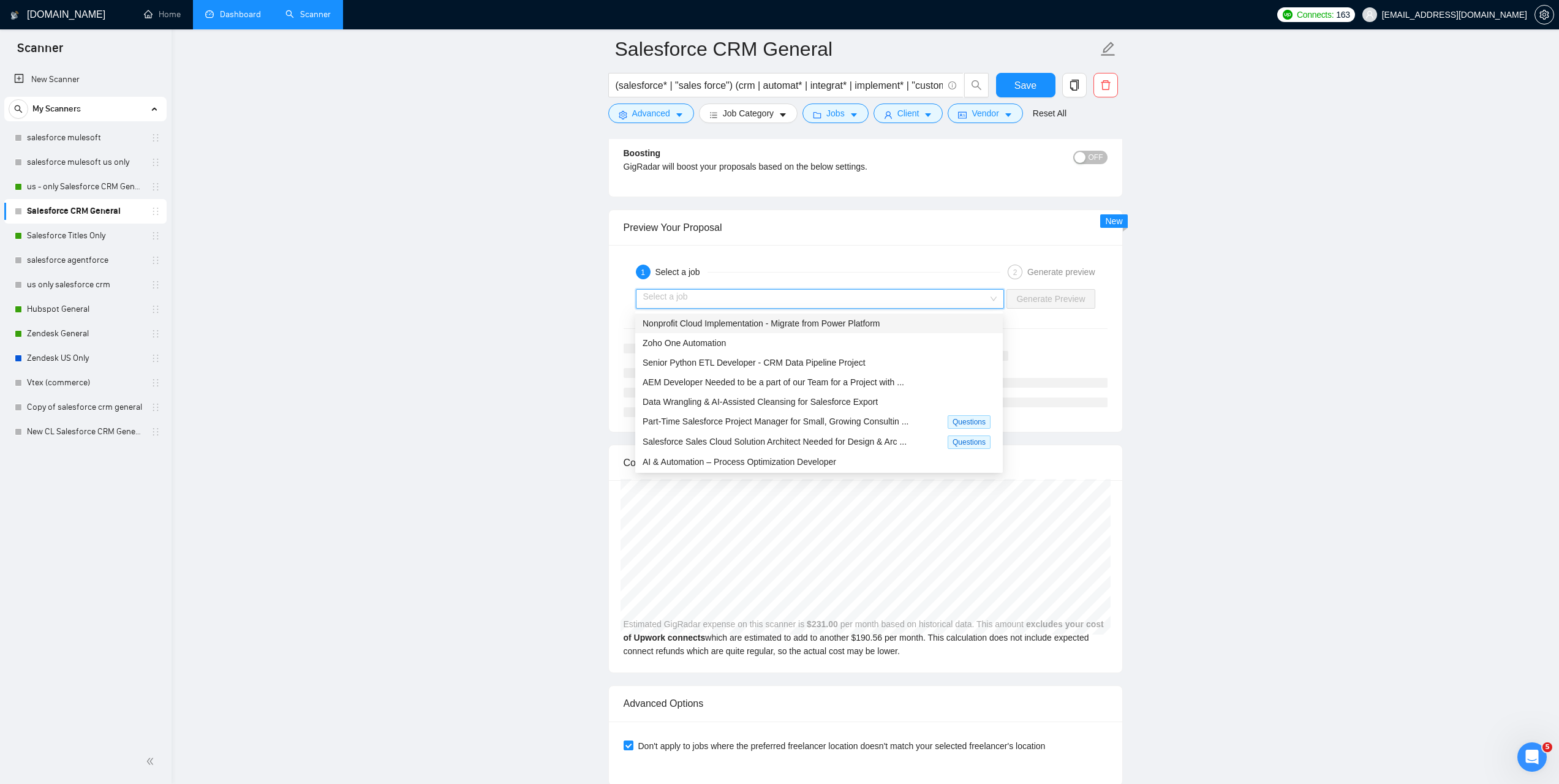
click at [946, 304] on input "search" at bounding box center [815, 299] width 345 height 18
click at [908, 394] on div "Data Wrangling & AI-Assisted Cleansing for Salesforce Export" at bounding box center [819, 401] width 368 height 20
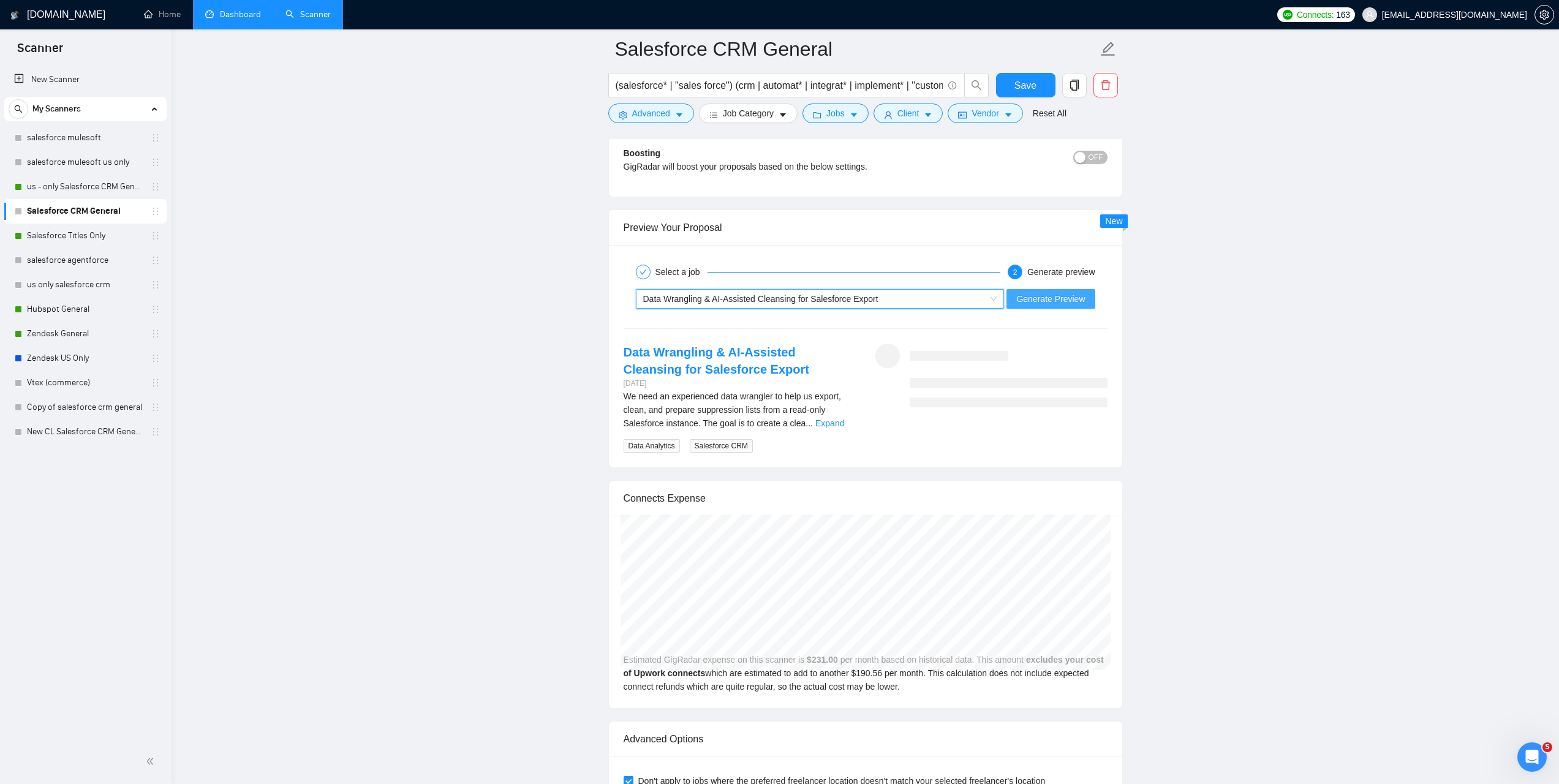
click at [1037, 298] on span "Generate Preview" at bounding box center [1050, 299] width 68 height 14
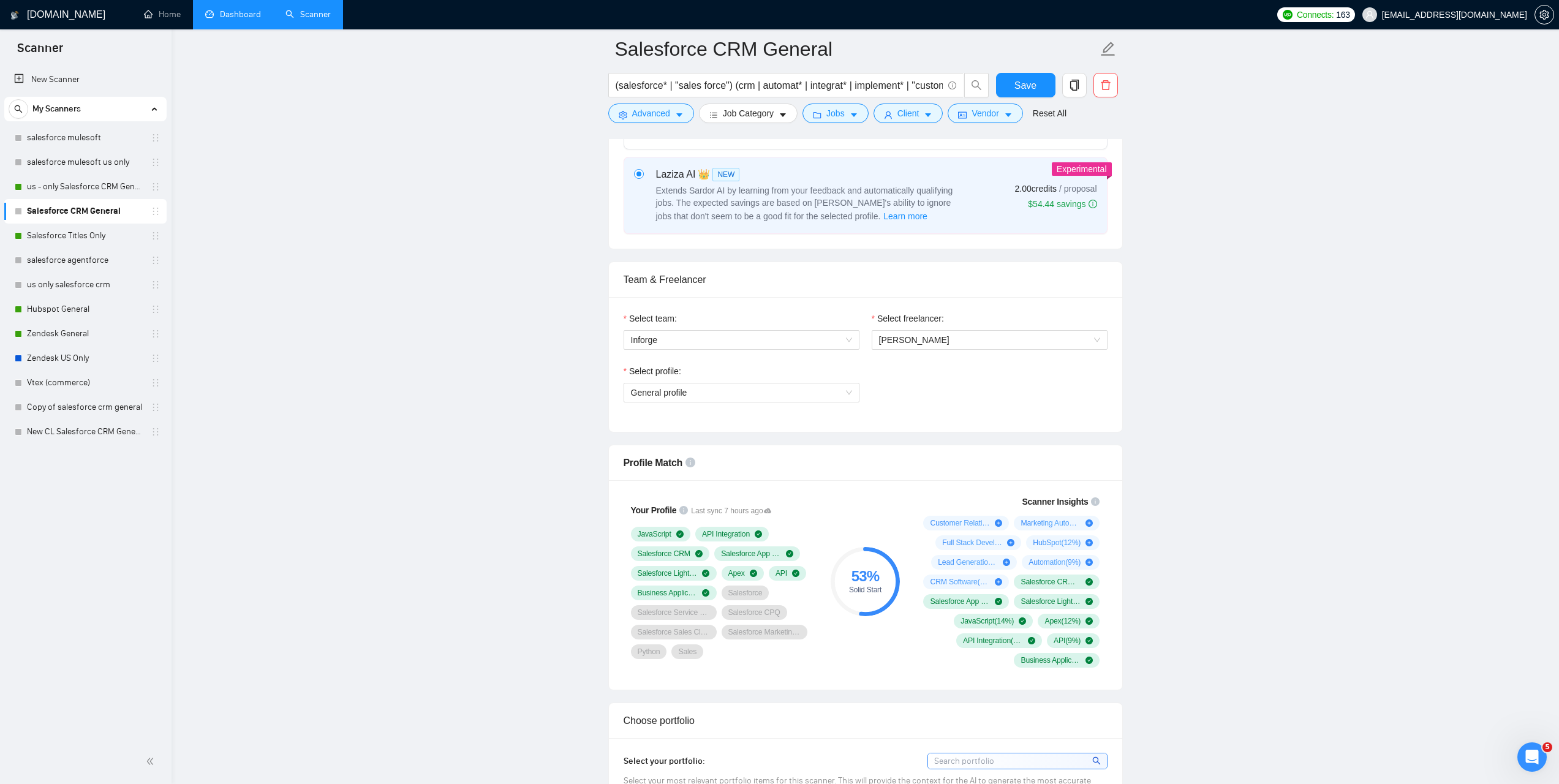
scroll to position [411, 0]
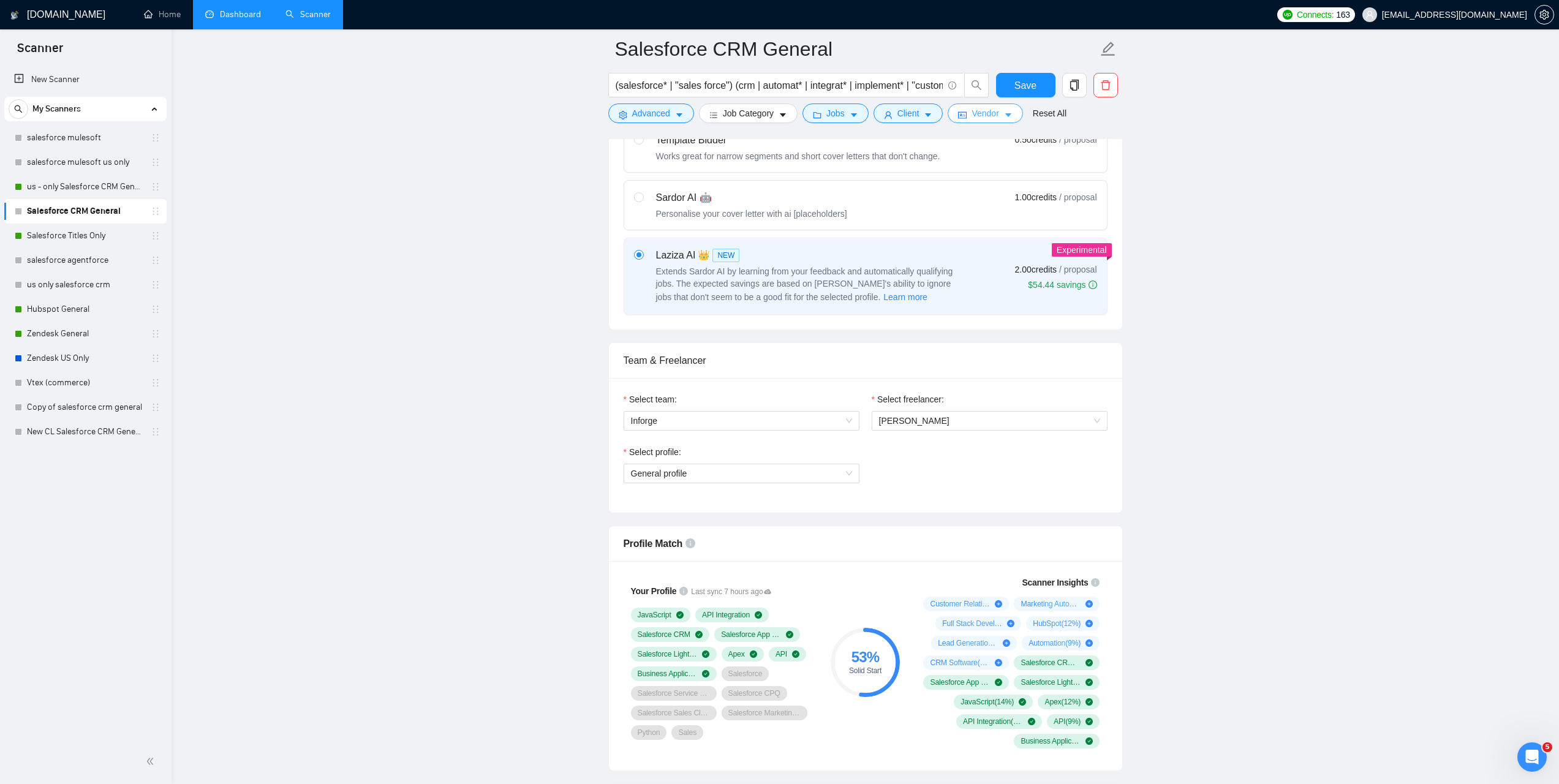
click at [991, 118] on span "Vendor" at bounding box center [985, 113] width 27 height 14
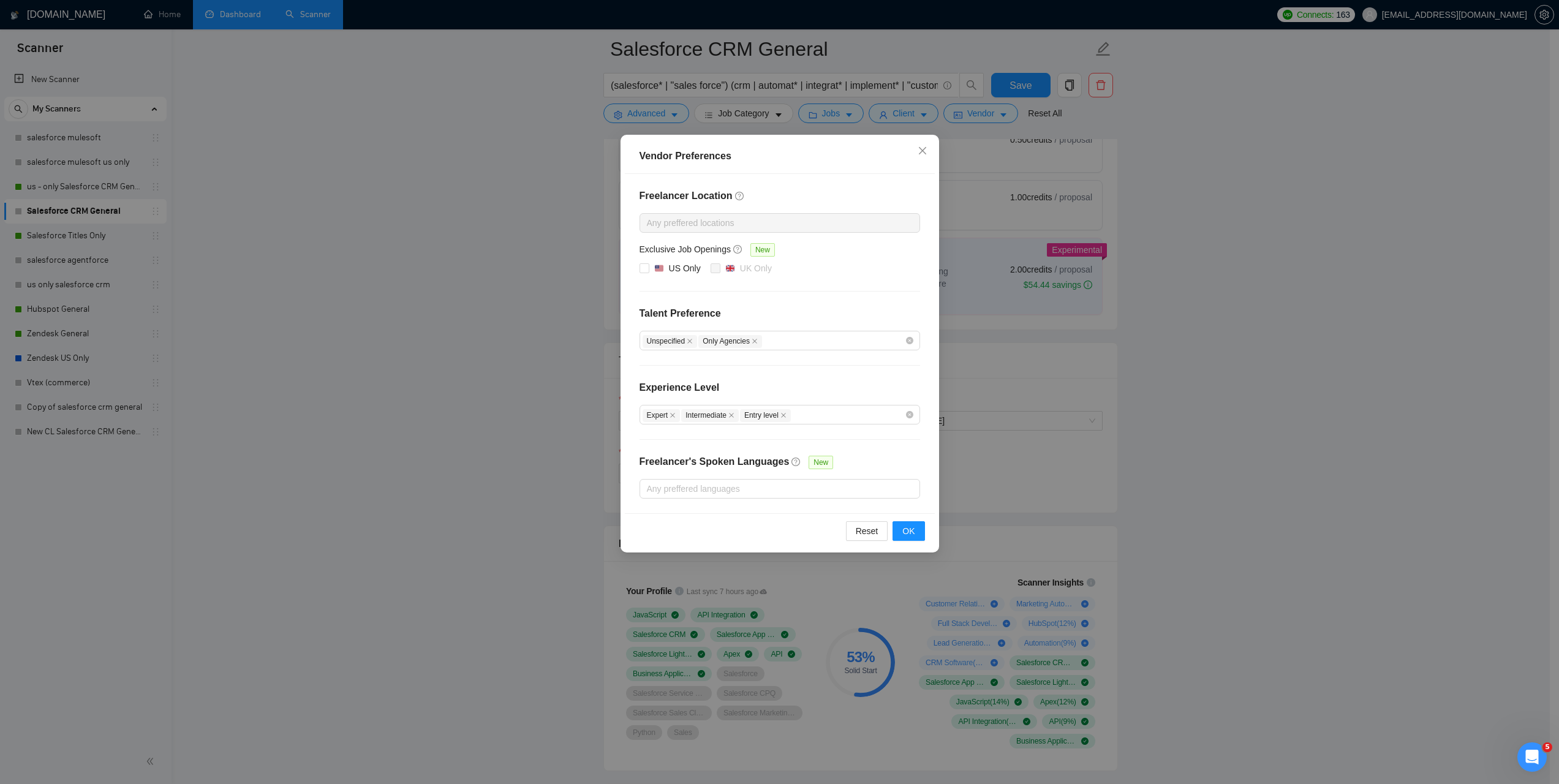
click at [1150, 242] on div "Vendor Preferences Freelancer Location Any preffered locations Exclusive Job Op…" at bounding box center [779, 392] width 1559 height 784
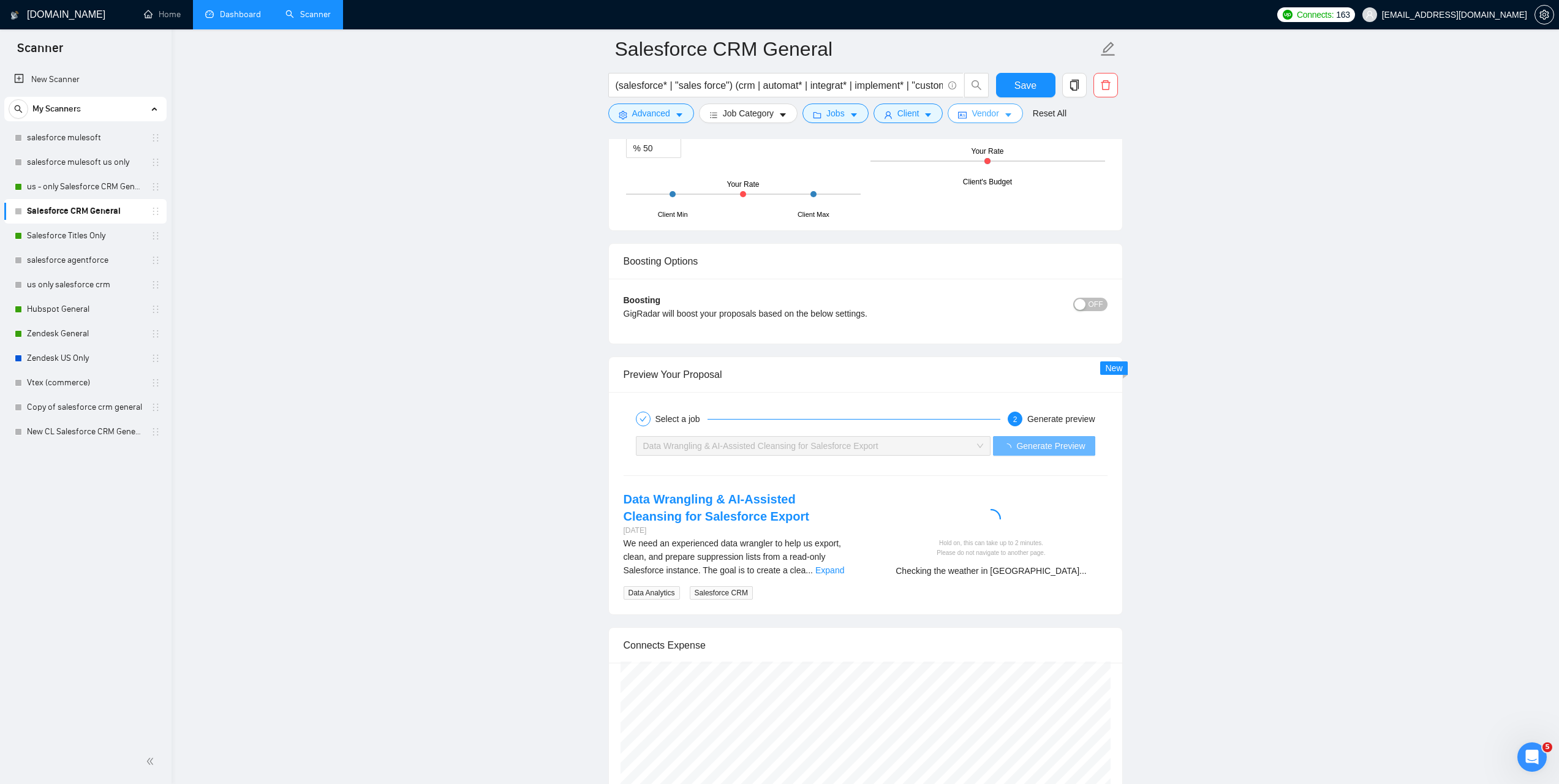
scroll to position [2093, 0]
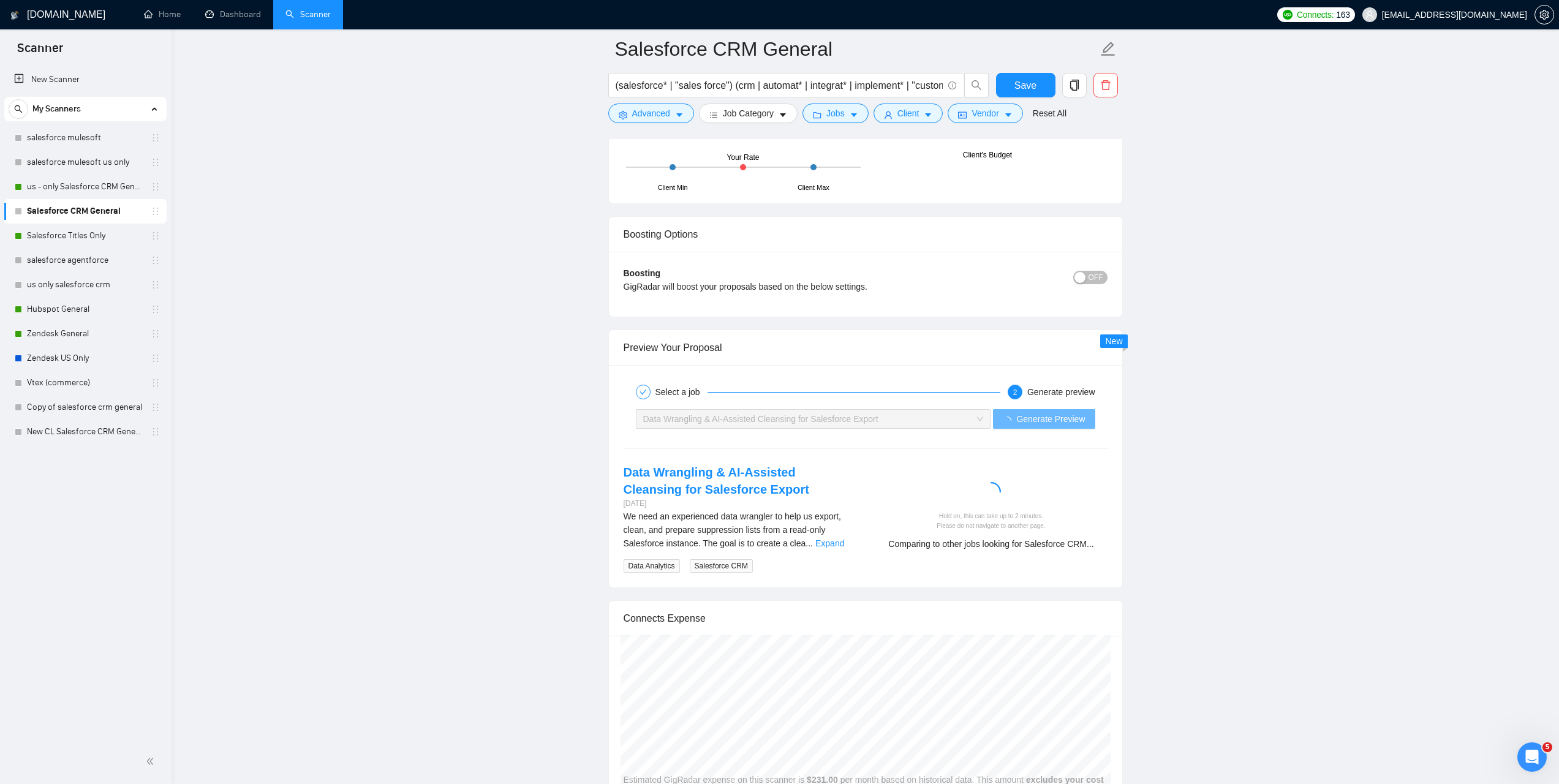
scroll to position [229, 0]
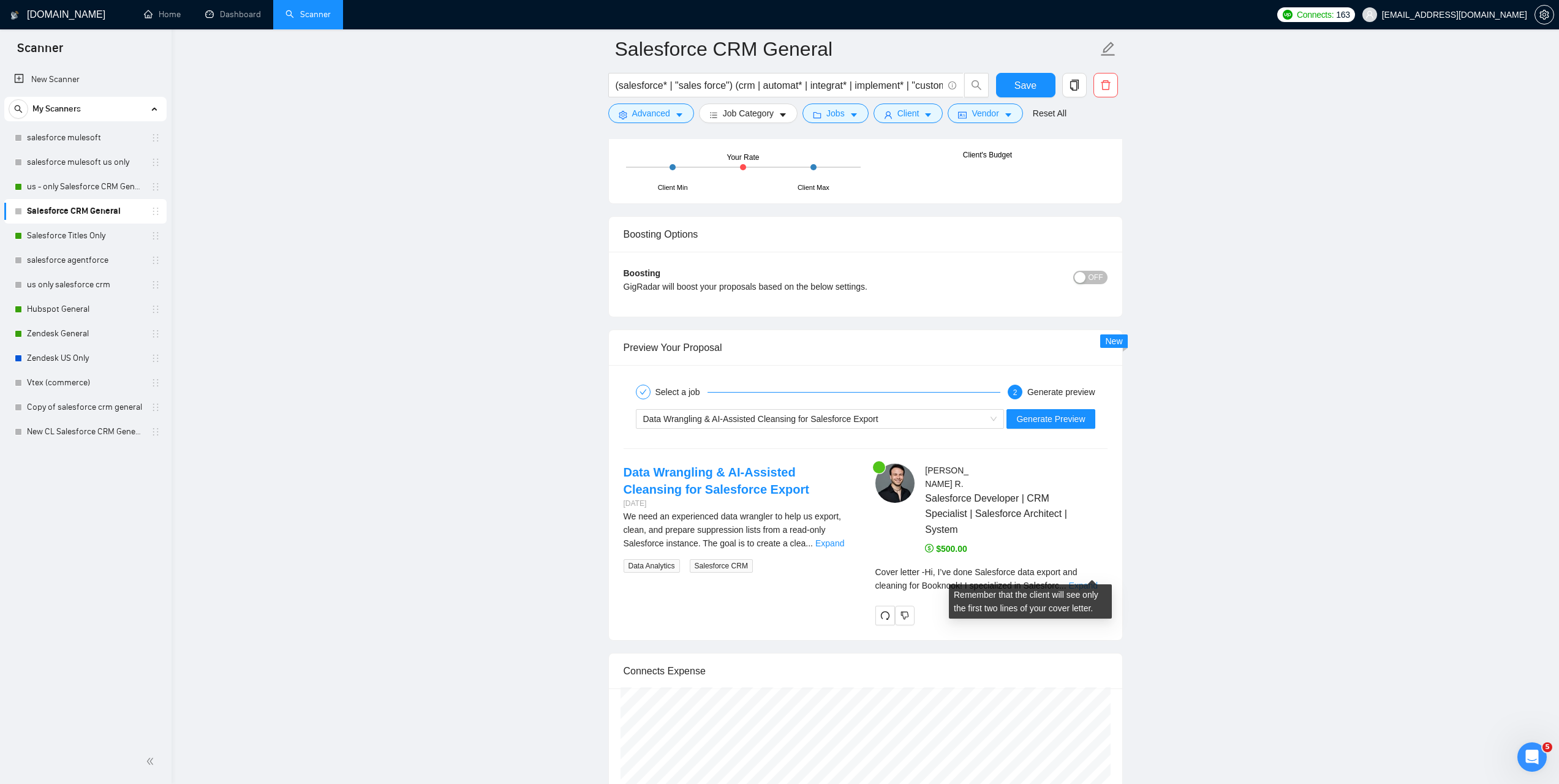
click at [1086, 581] on link "Expand" at bounding box center [1084, 585] width 29 height 9
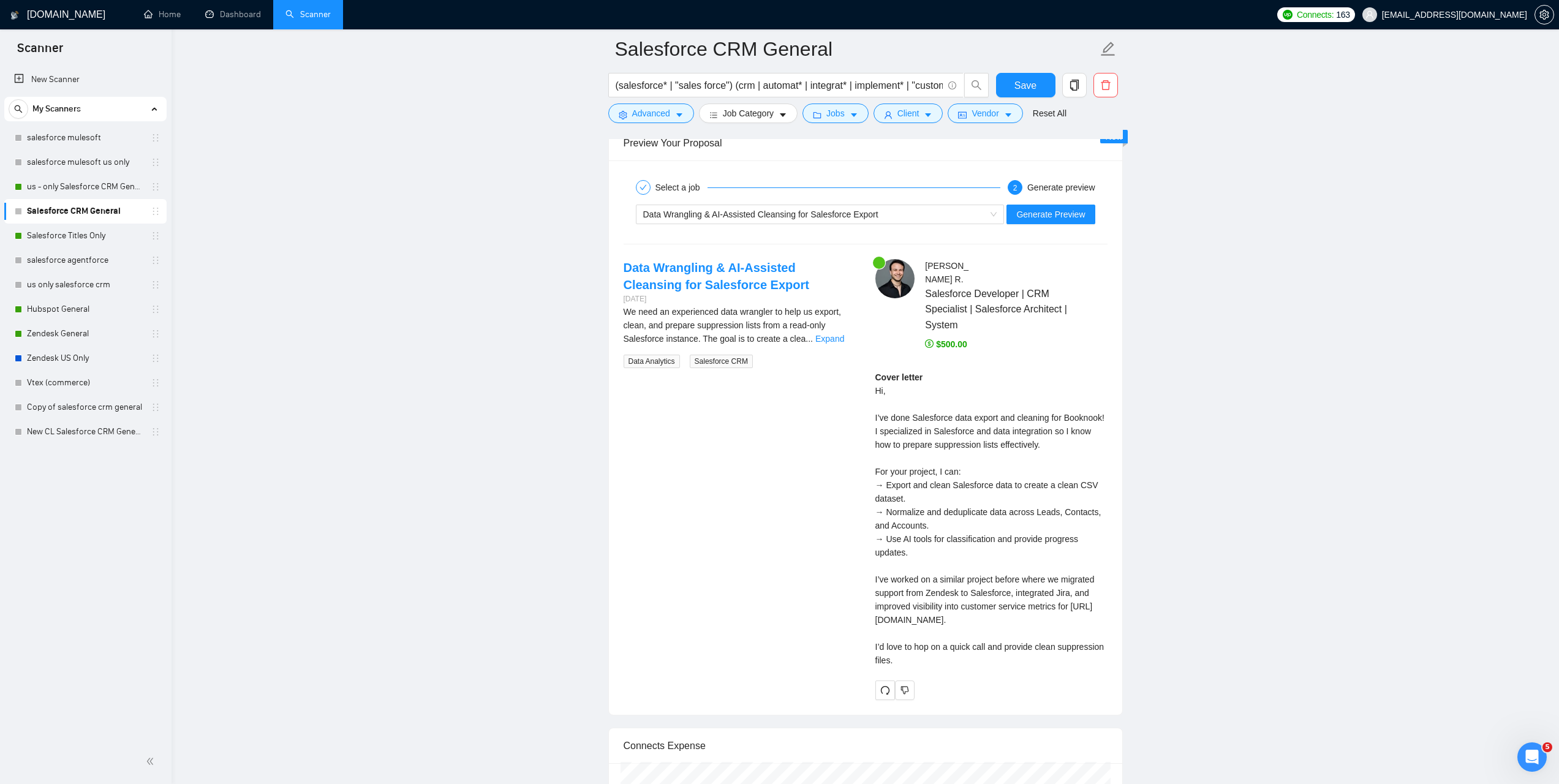
scroll to position [2300, 0]
click at [829, 335] on link "Expand" at bounding box center [830, 336] width 29 height 9
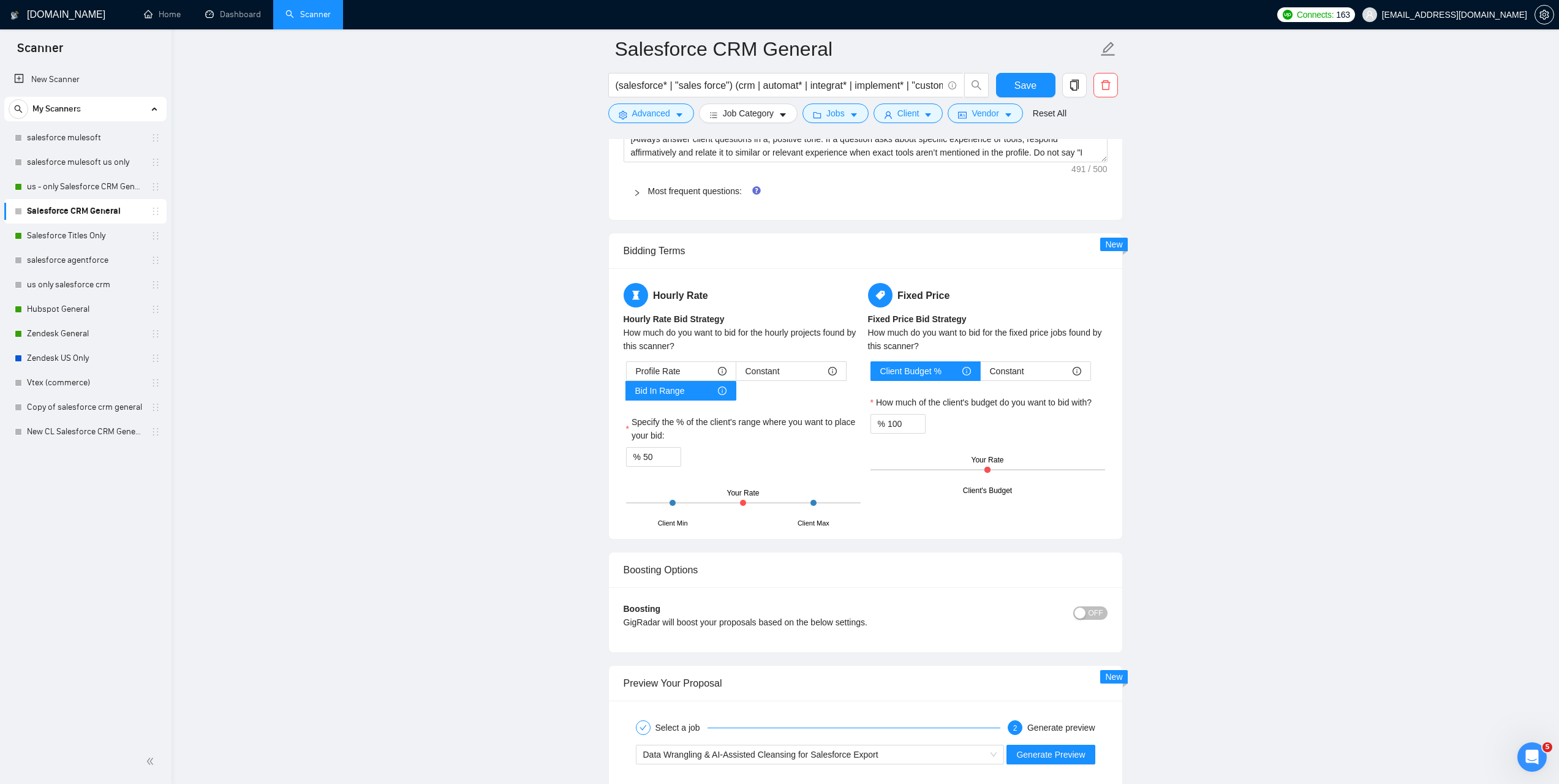
scroll to position [1246, 0]
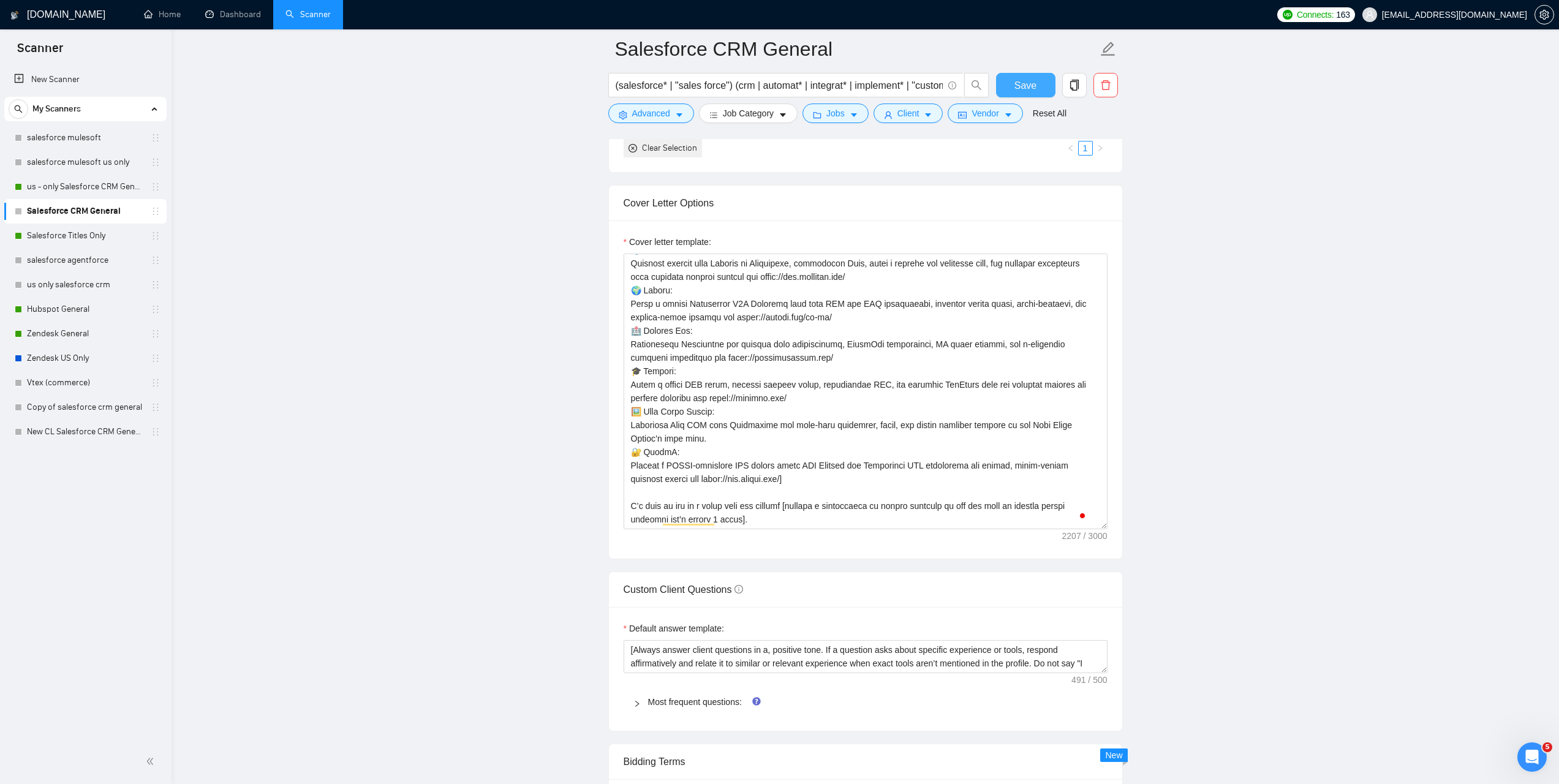
click at [1016, 86] on span "Save" at bounding box center [1026, 85] width 22 height 15
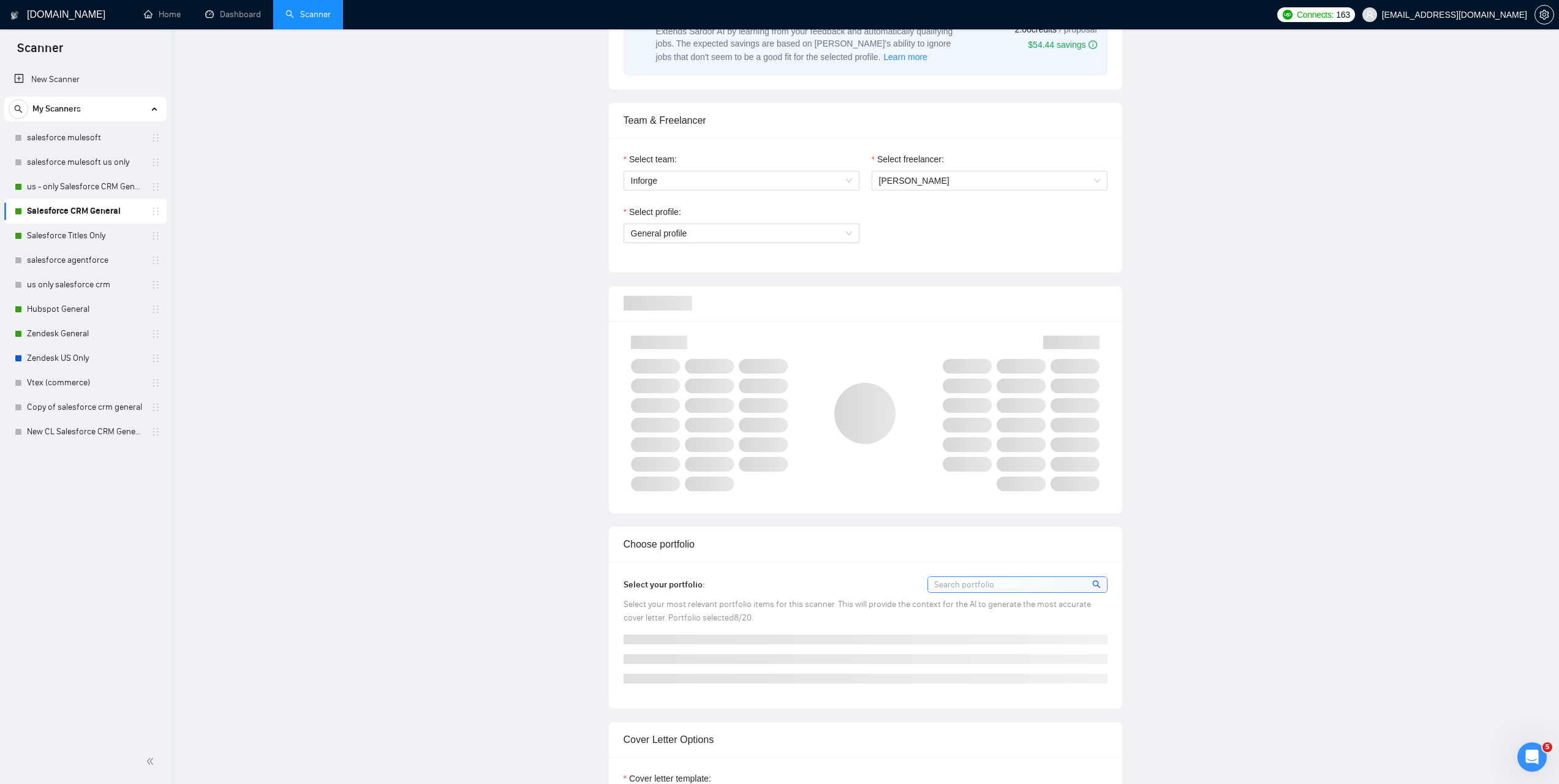
scroll to position [0, 0]
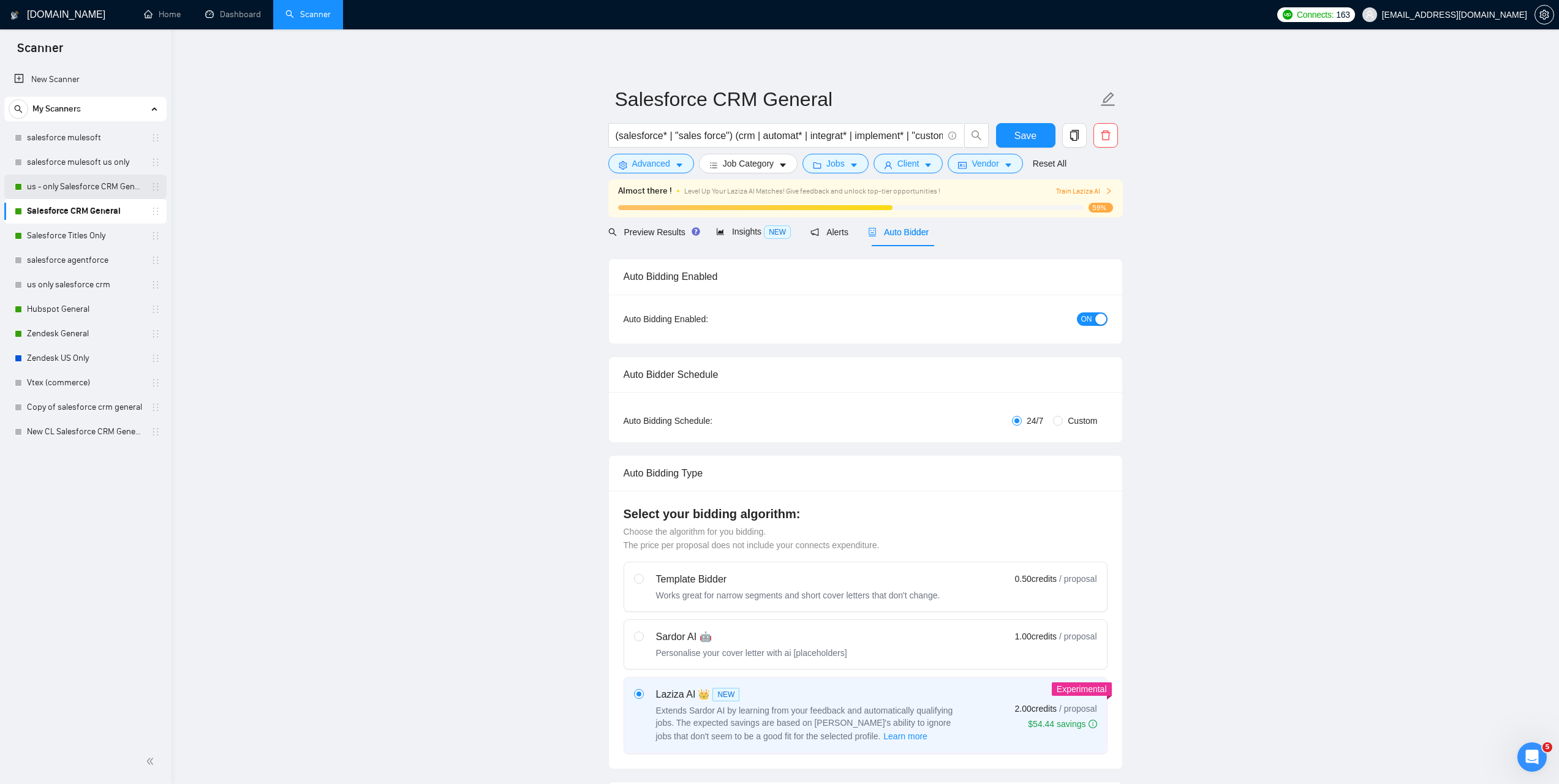
click at [60, 186] on link "us - only Salesforce CRM General" at bounding box center [85, 187] width 116 height 25
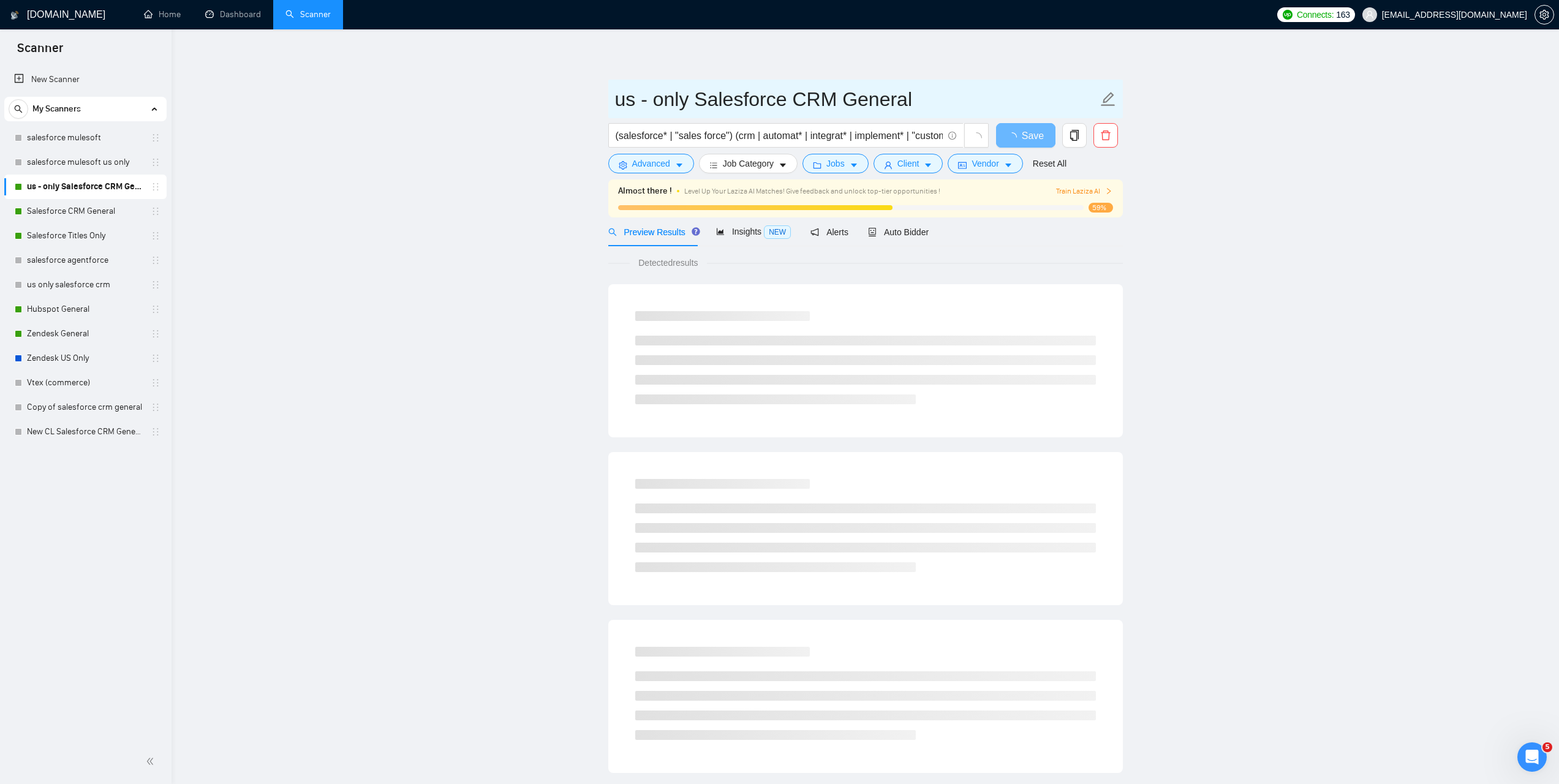
click at [688, 100] on input "us - only Salesforce CRM General" at bounding box center [856, 99] width 483 height 31
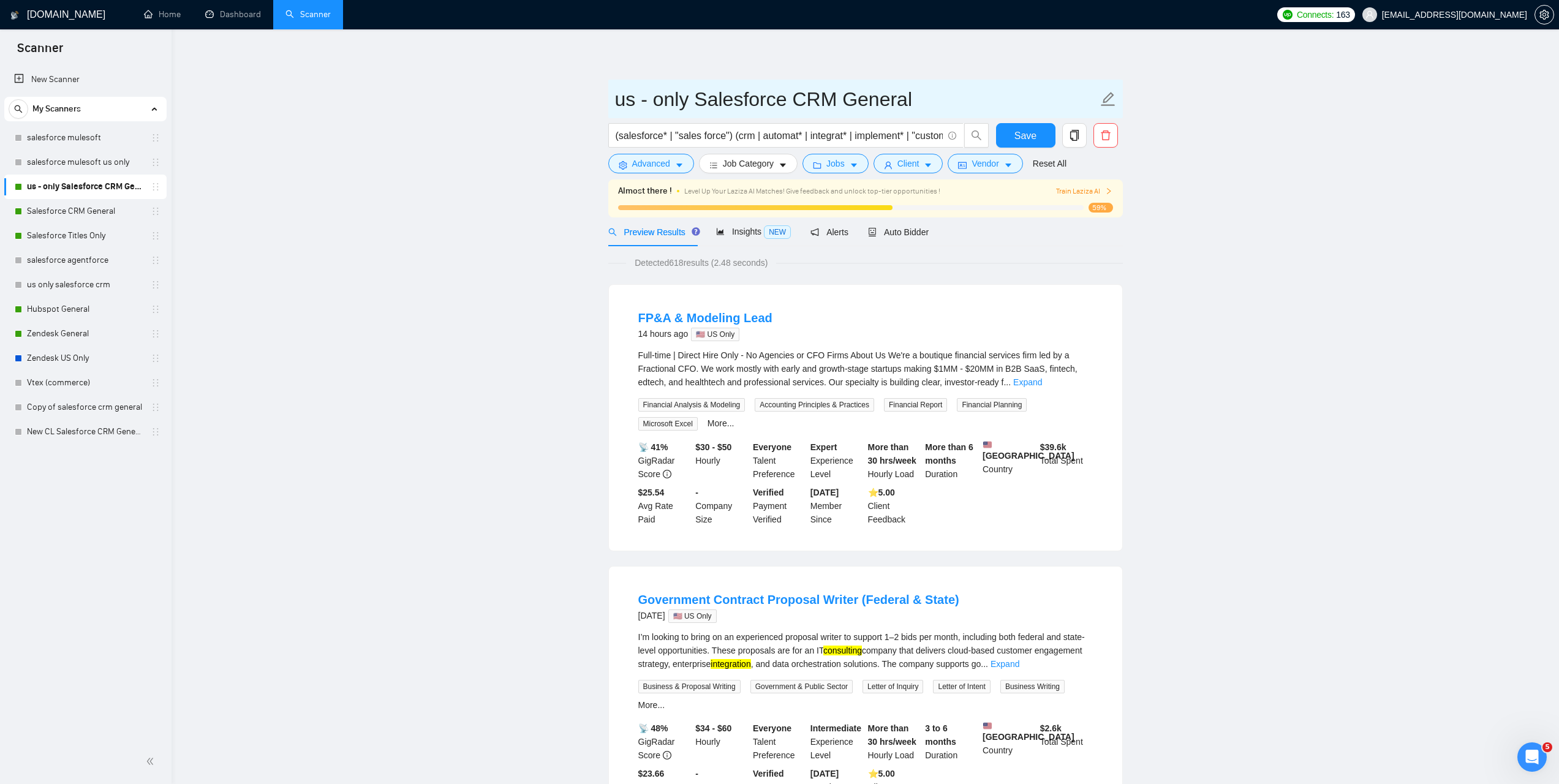
click at [649, 103] on input "us - only Salesforce CRM General" at bounding box center [856, 99] width 483 height 31
click at [653, 102] on input "us - only Salesforce CRM General" at bounding box center [856, 99] width 483 height 31
click at [674, 102] on input "us only Salesforce CRM General" at bounding box center [856, 99] width 483 height 31
click at [617, 101] on input "us only) Salesforce CRM General" at bounding box center [856, 99] width 483 height 31
type input "(us only) Salesforce CRM General"
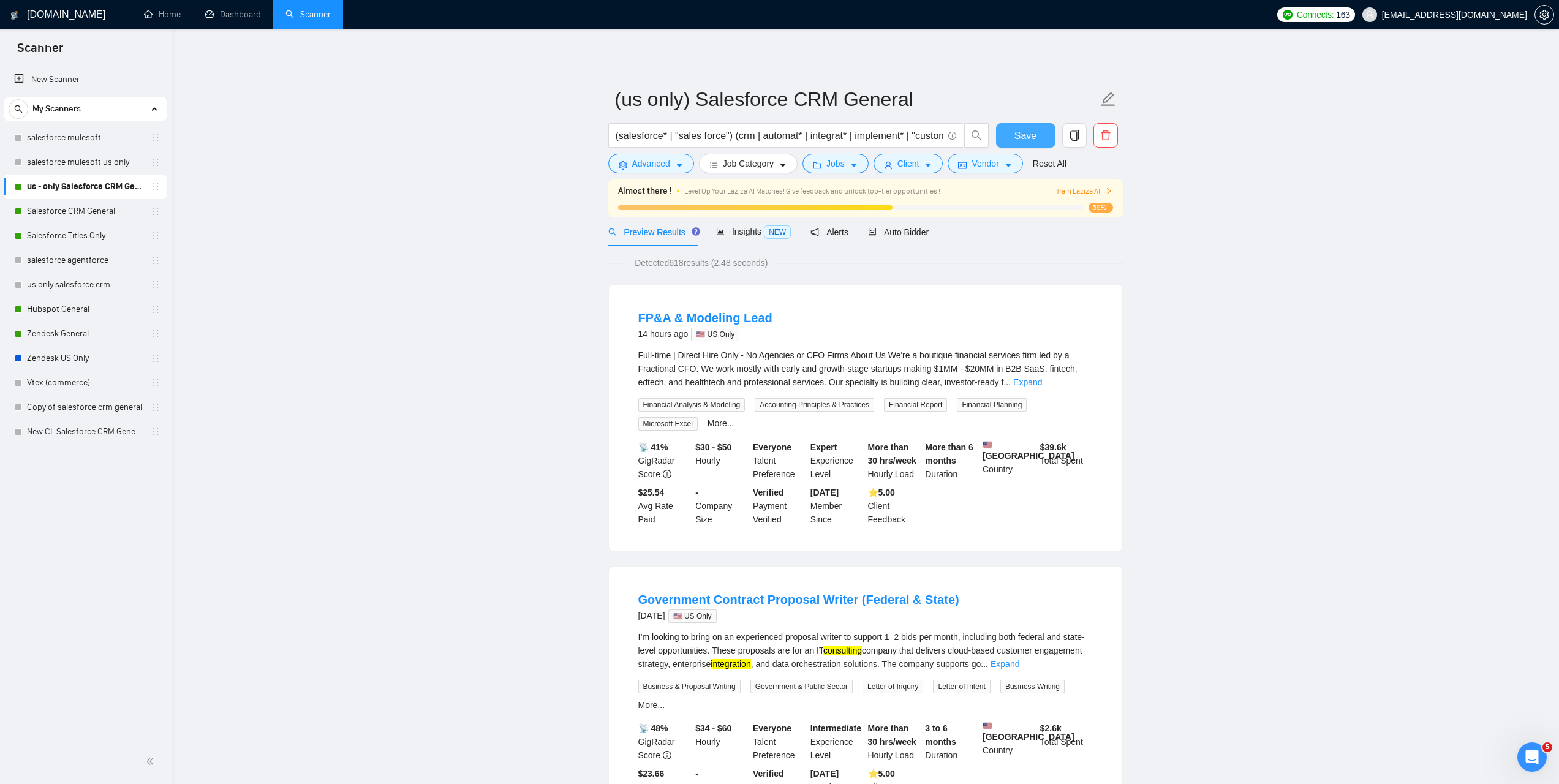
click at [1034, 134] on span "Save" at bounding box center [1026, 135] width 22 height 15
click at [72, 299] on link "Hubspot General" at bounding box center [85, 310] width 116 height 25
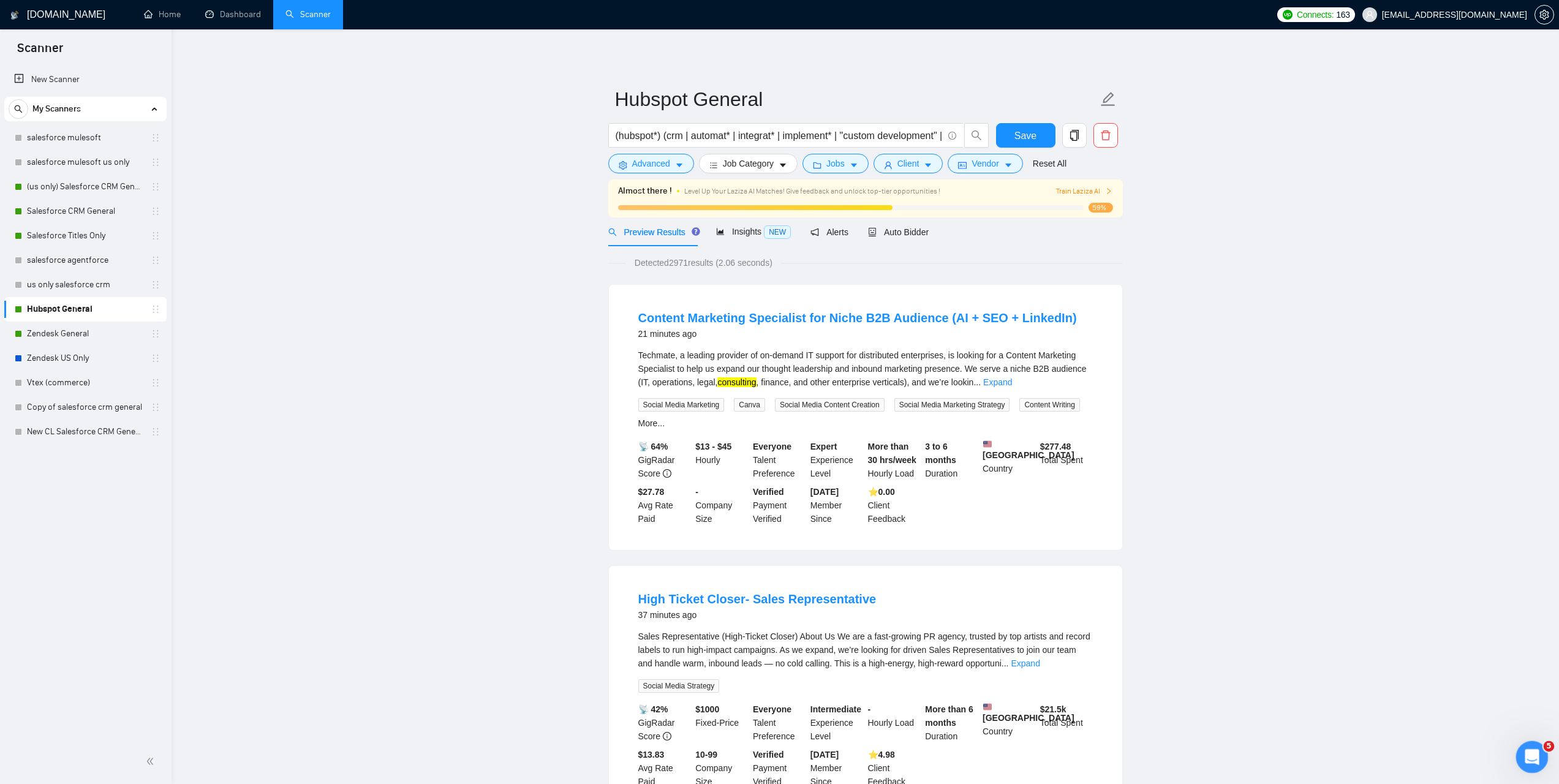
click at [1539, 750] on div "Open Intercom Messenger" at bounding box center [1531, 755] width 41 height 41
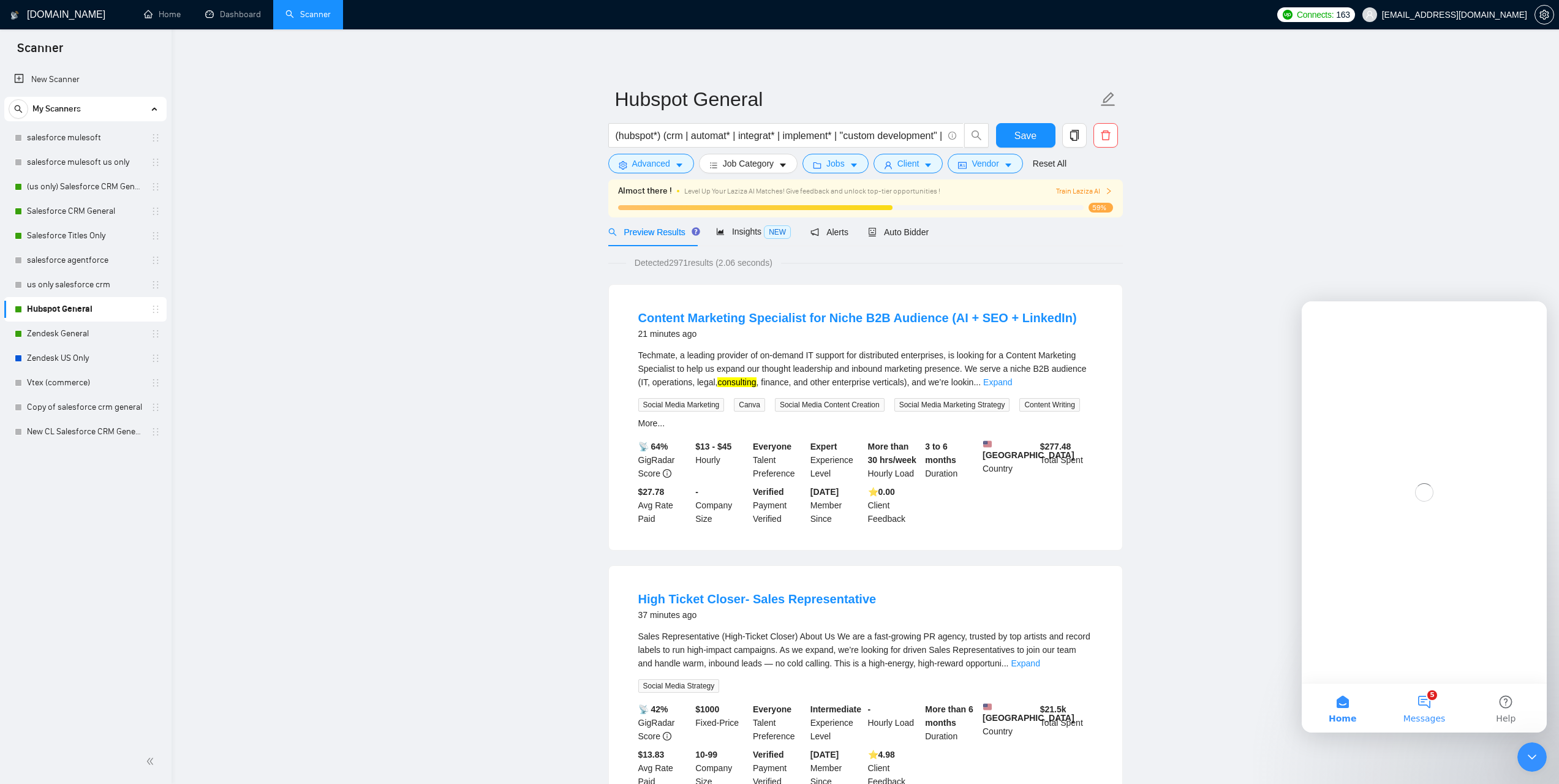
click at [1416, 709] on button "5 Messages" at bounding box center [1424, 708] width 81 height 49
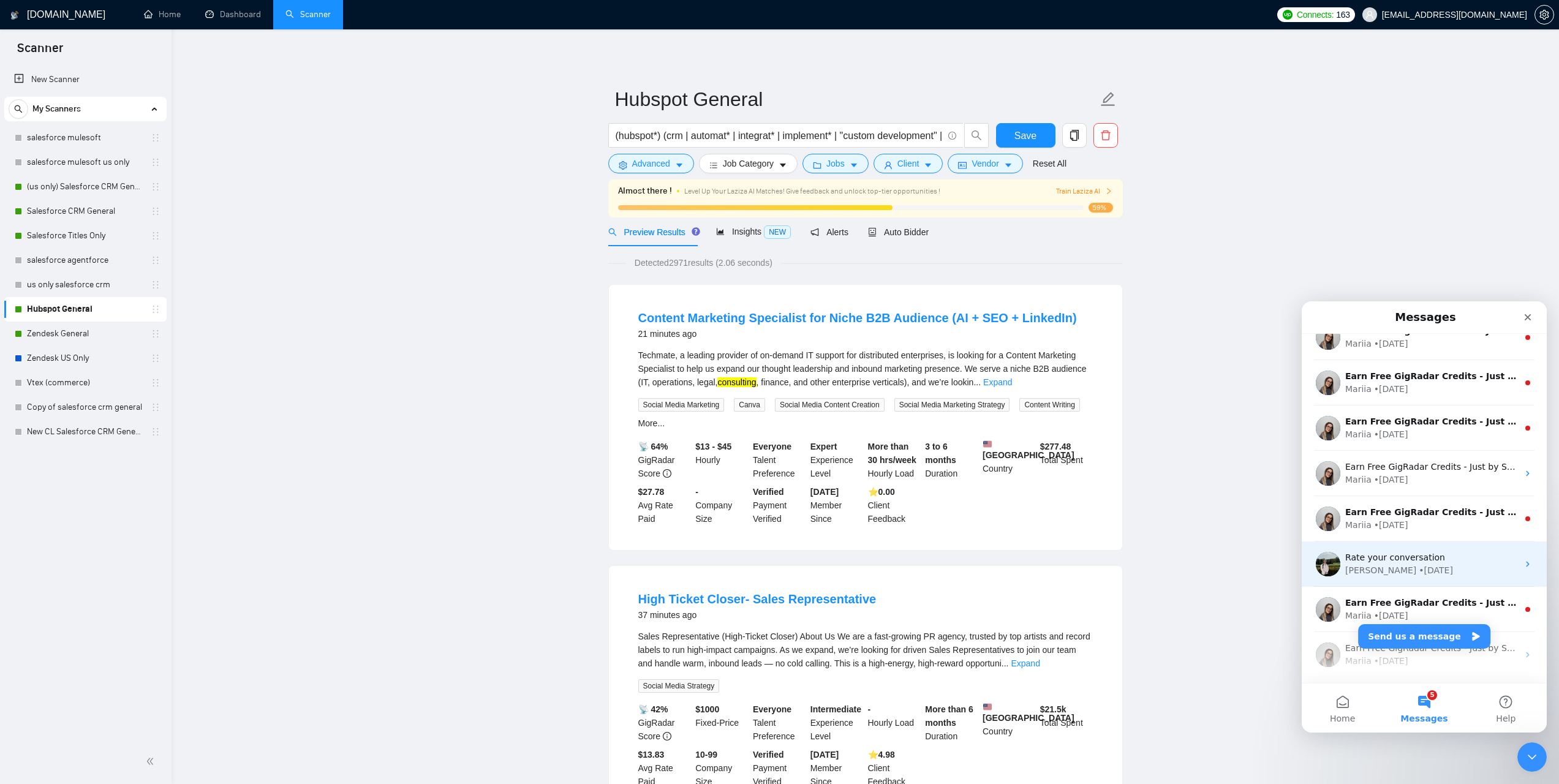
scroll to position [20, 0]
click at [1417, 578] on div "Rate your conversation [PERSON_NAME] • [DATE]" at bounding box center [1424, 563] width 245 height 45
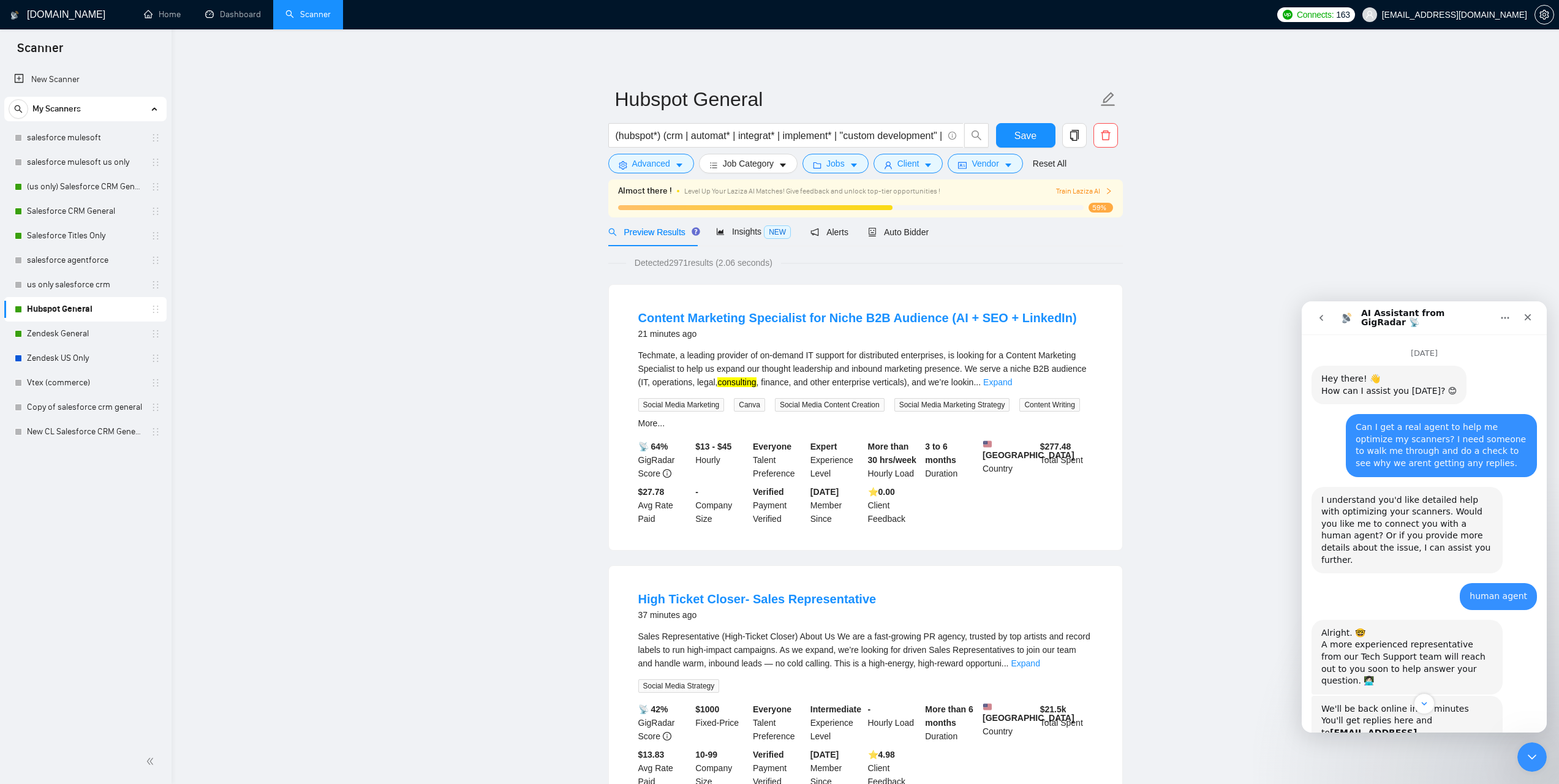
scroll to position [609, 0]
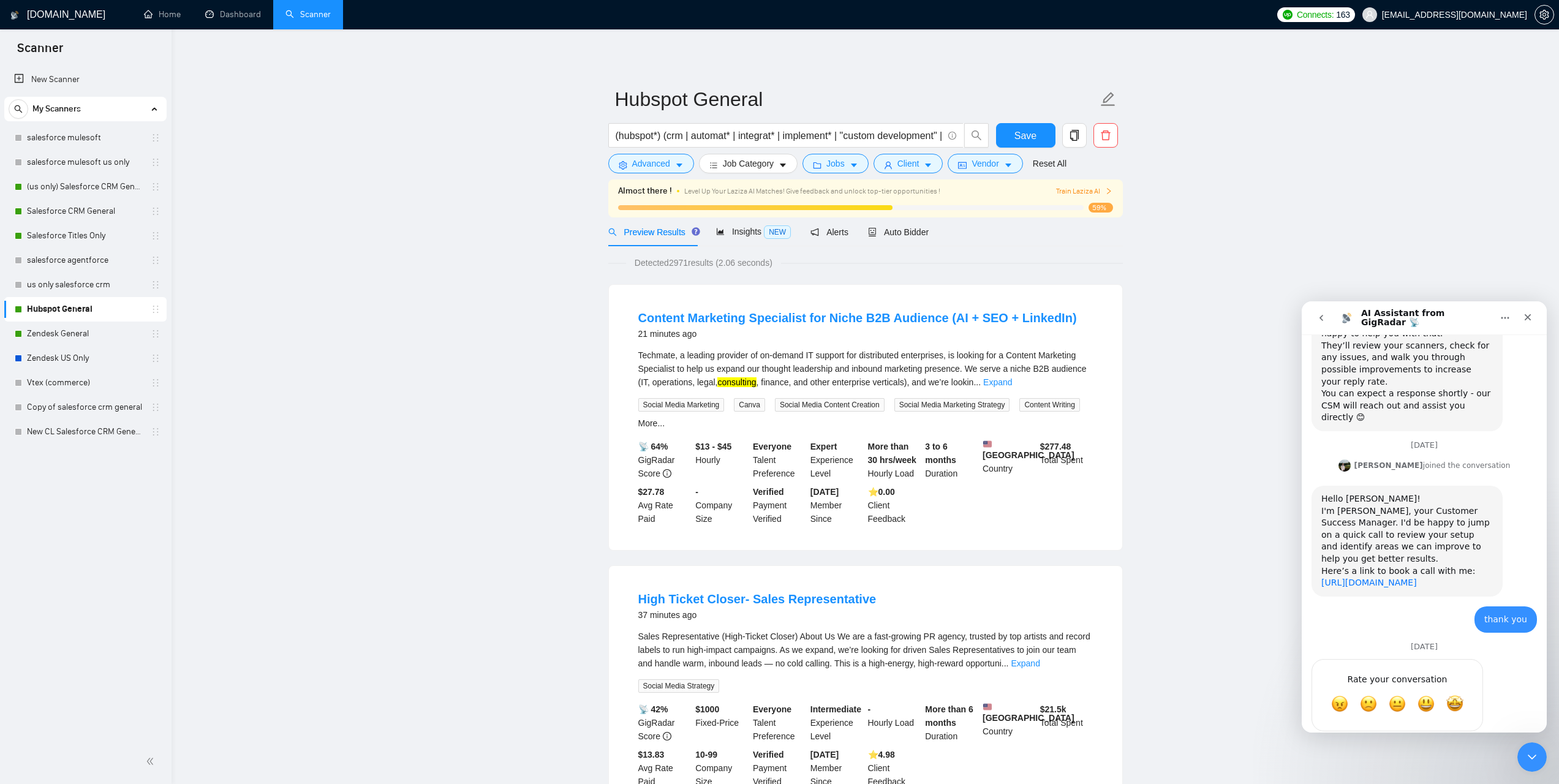
click at [1382, 578] on link "[URL][DOMAIN_NAME]" at bounding box center [1369, 582] width 95 height 9
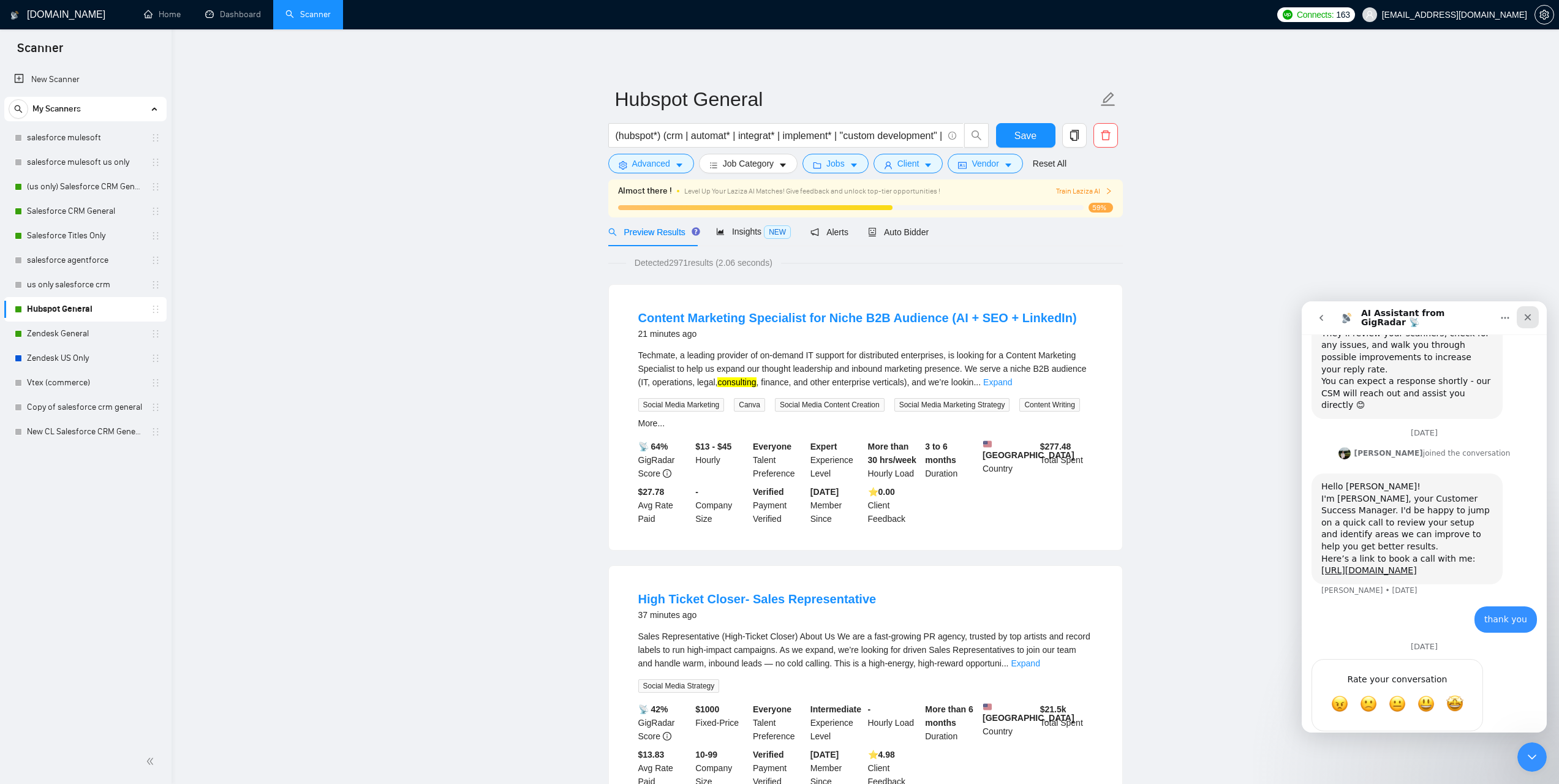
click at [1527, 308] on div "Close" at bounding box center [1528, 317] width 22 height 22
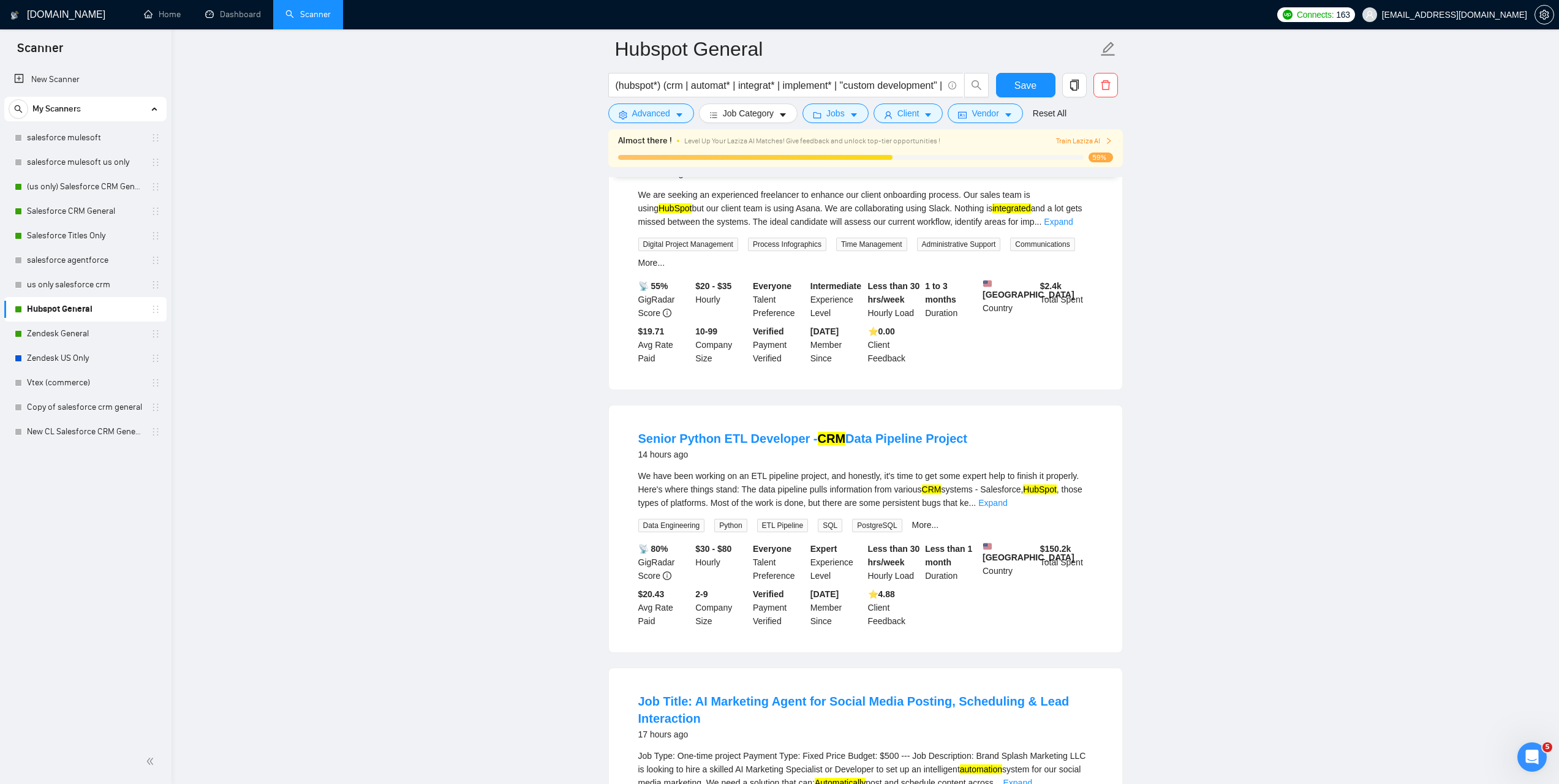
scroll to position [1556, 0]
